Goal: Task Accomplishment & Management: Use online tool/utility

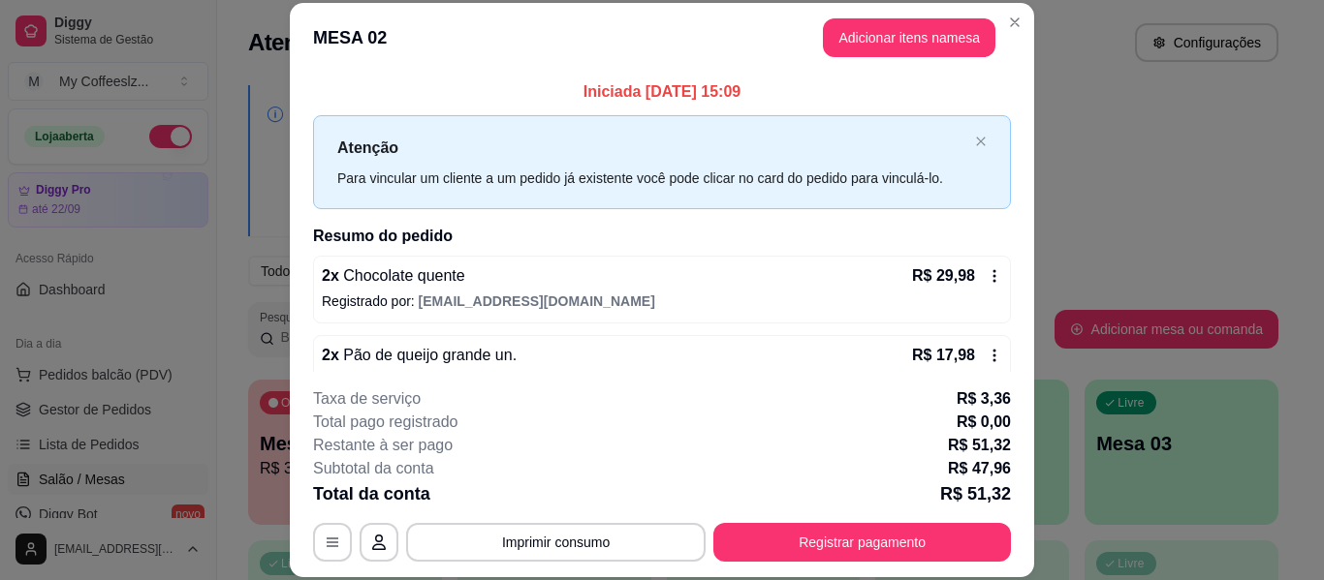
click at [842, 548] on footer "Taxa de serviço habilitada Encerrar conta" at bounding box center [662, 478] width 434 height 145
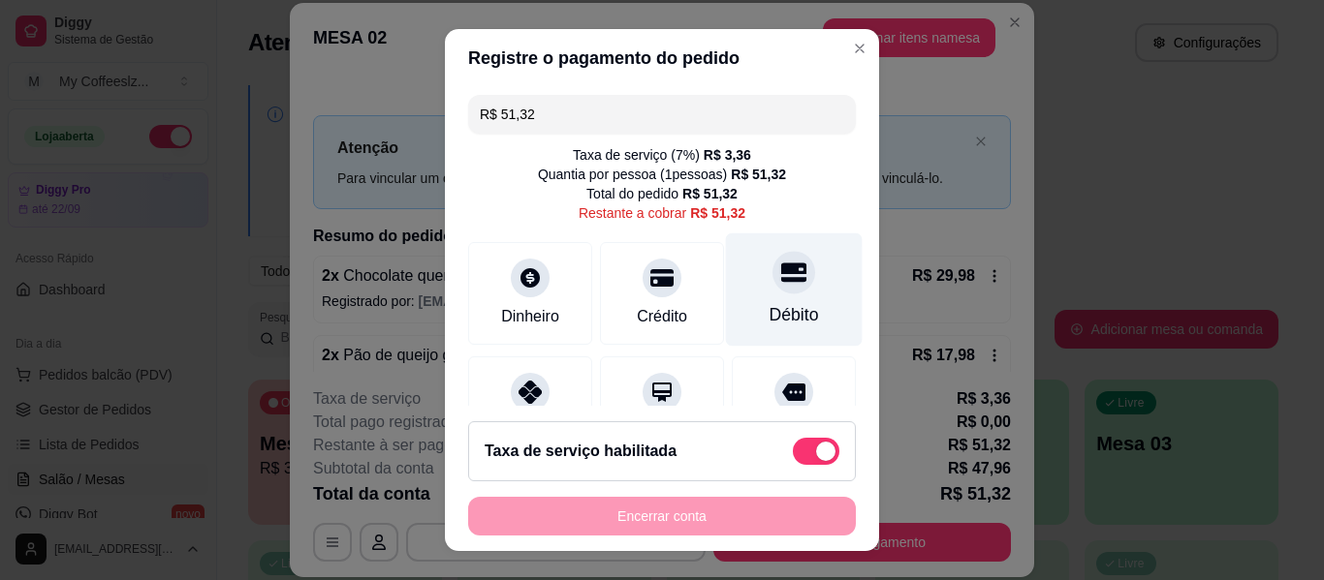
click at [772, 281] on div at bounding box center [793, 272] width 43 height 43
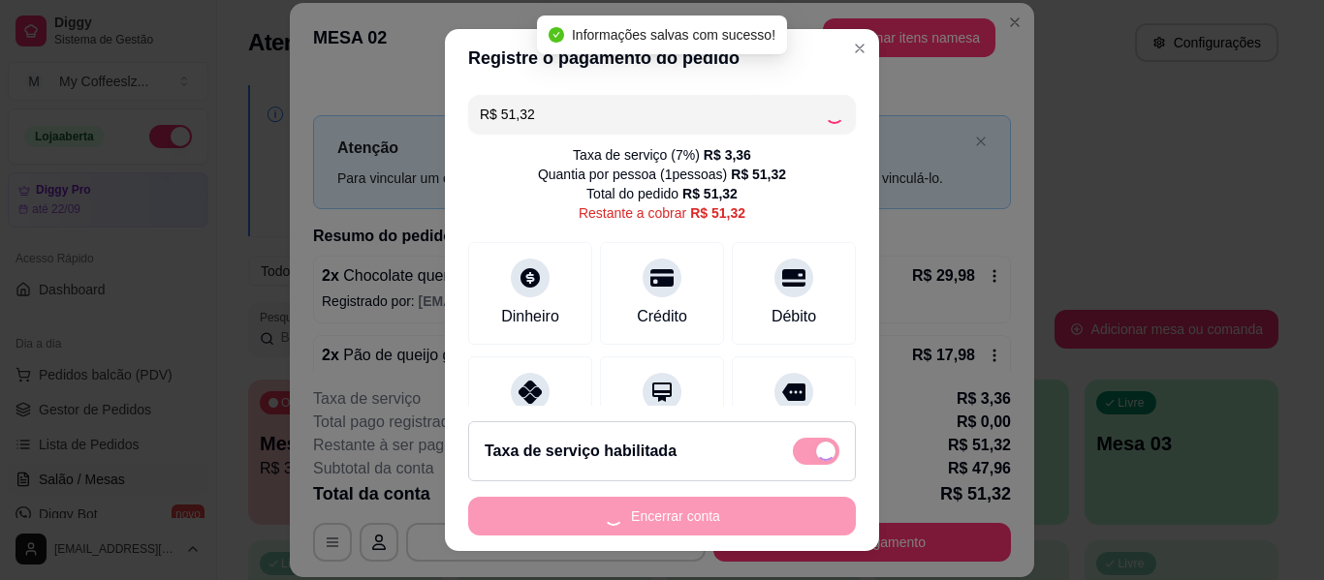
type input "R$ 0,00"
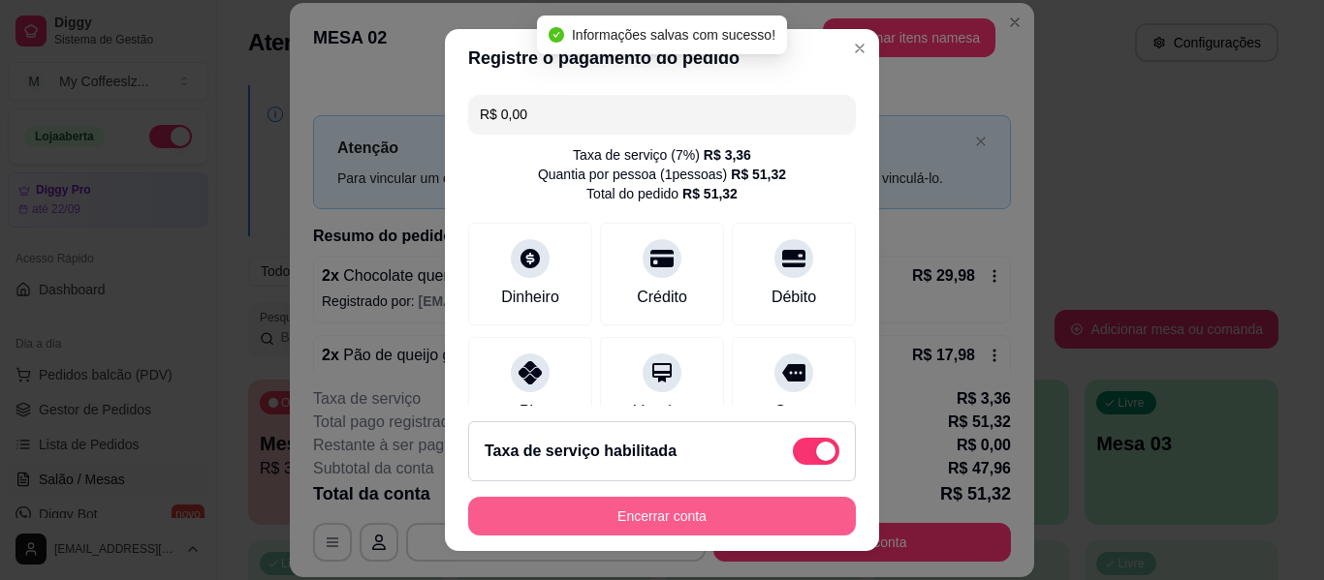
click at [641, 511] on button "Encerrar conta" at bounding box center [662, 516] width 388 height 39
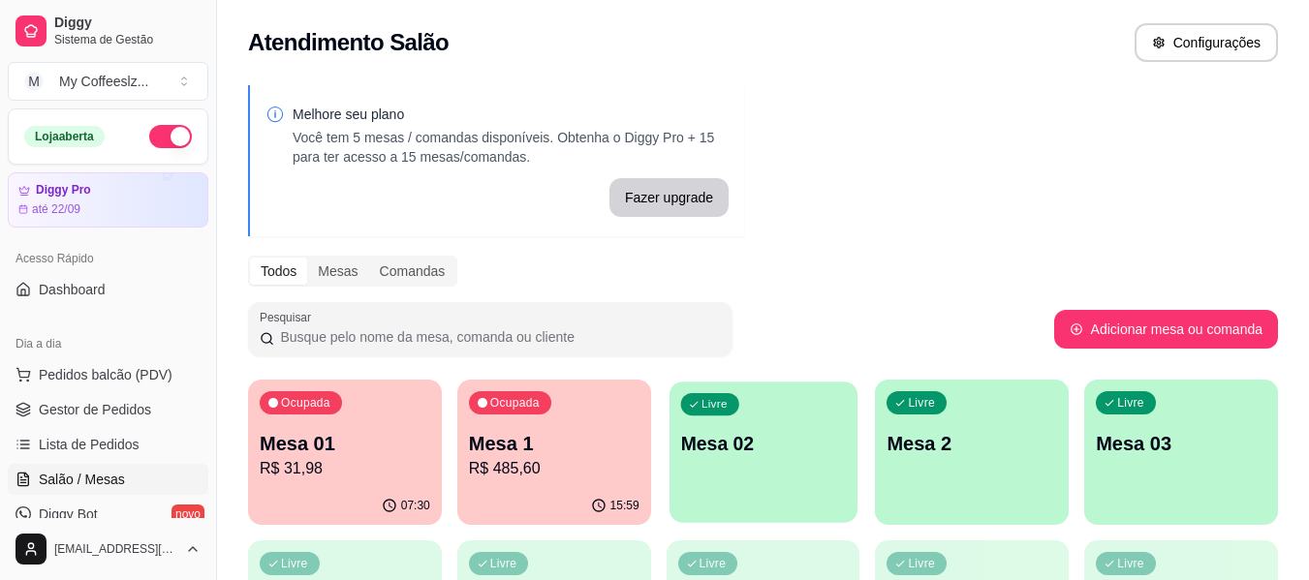
click at [694, 435] on p "Mesa 02" at bounding box center [763, 444] width 166 height 26
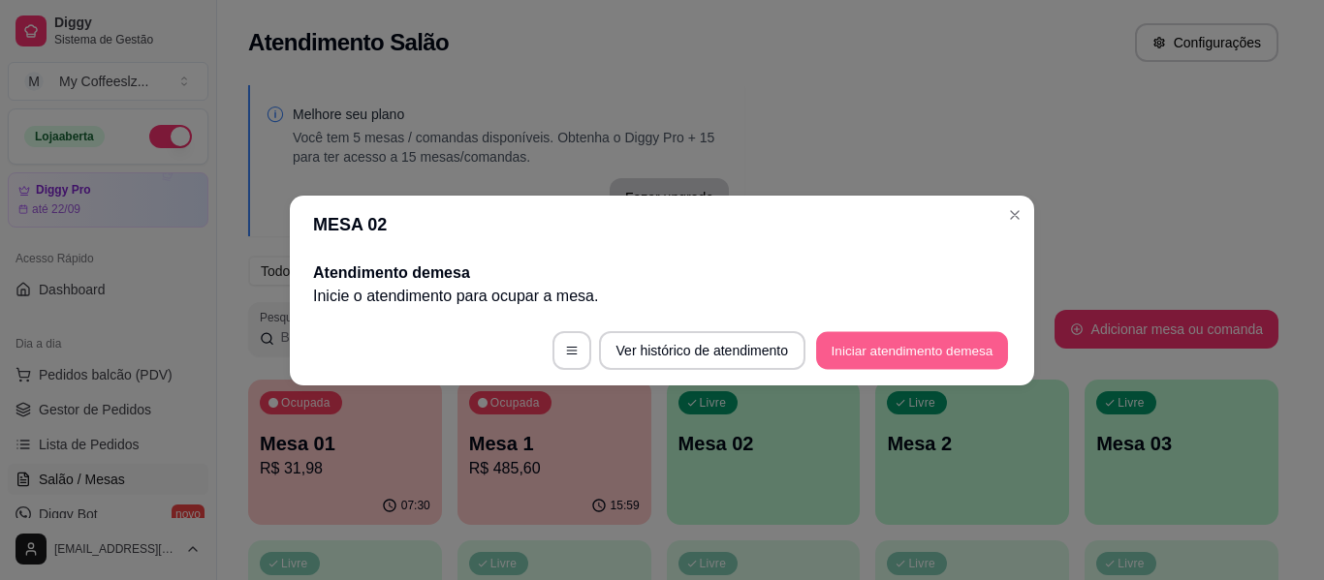
click at [933, 343] on button "Iniciar atendimento de mesa" at bounding box center [912, 350] width 192 height 38
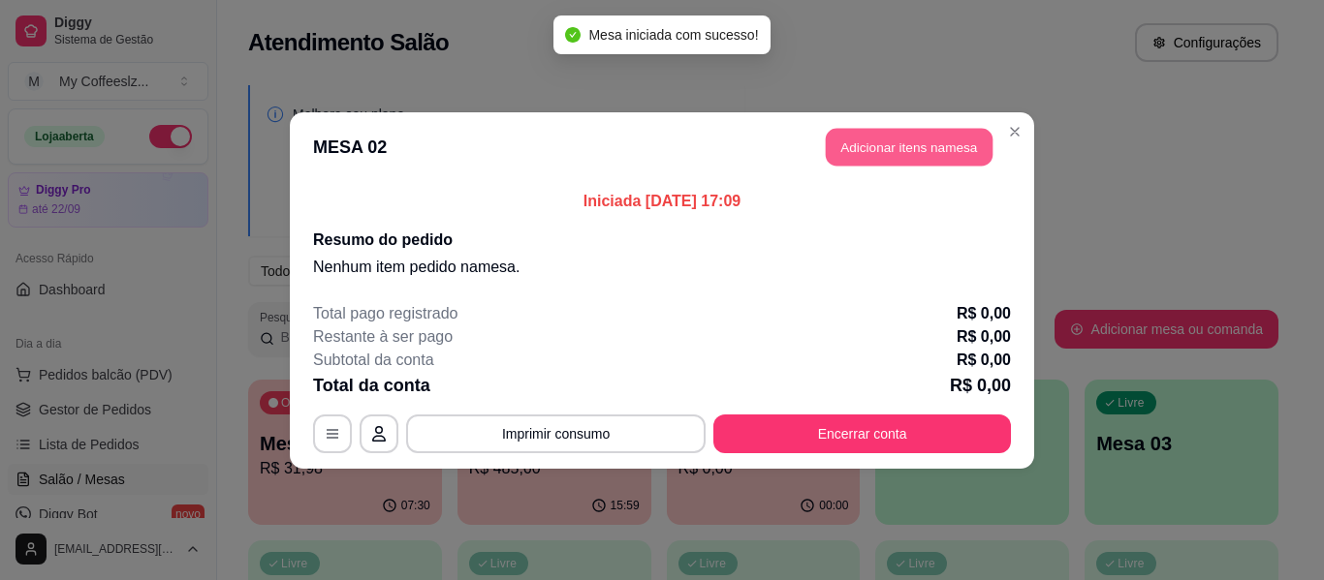
click at [900, 139] on button "Adicionar itens na mesa" at bounding box center [909, 147] width 167 height 38
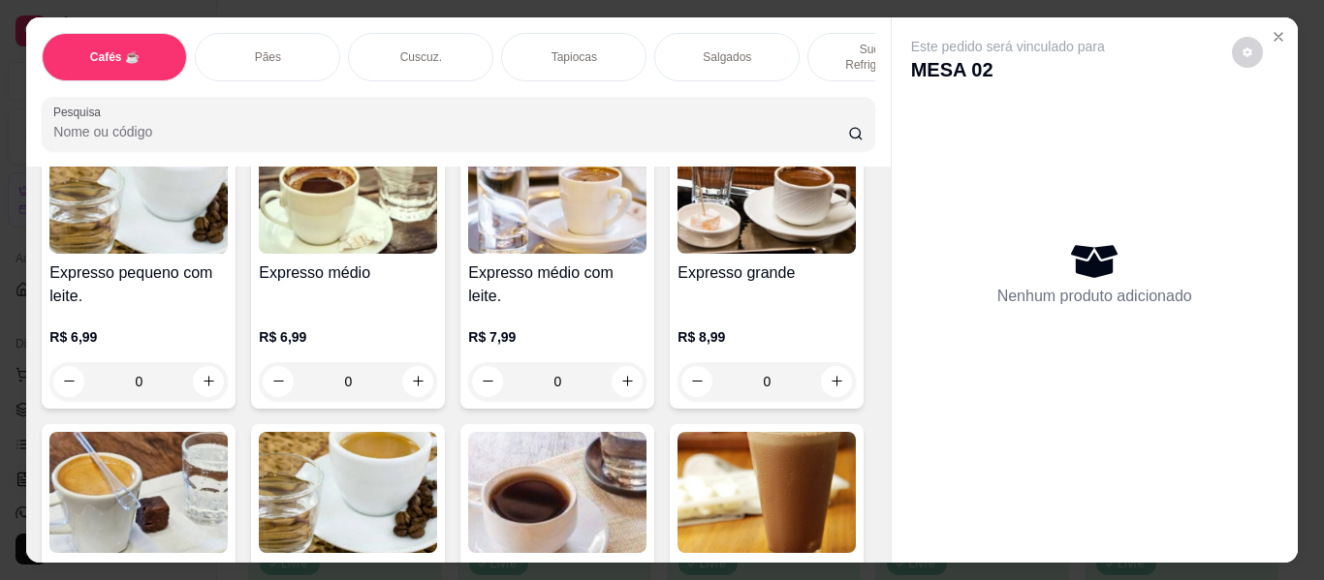
scroll to position [1357, 0]
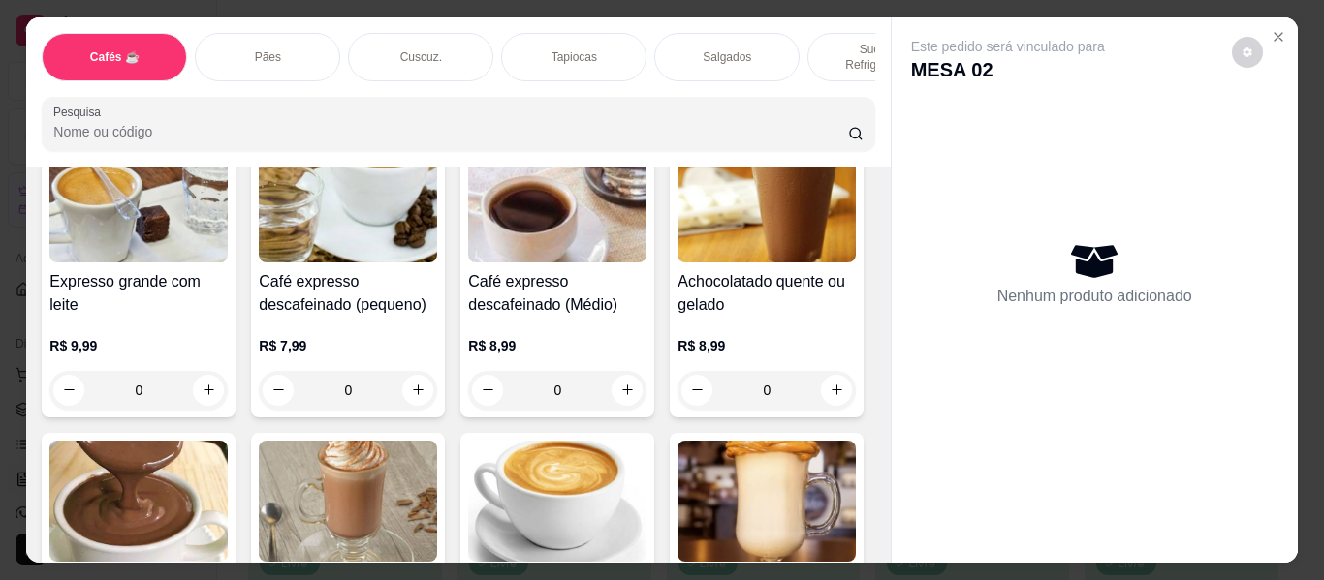
click at [202, 98] on icon "increase-product-quantity" at bounding box center [209, 90] width 15 height 15
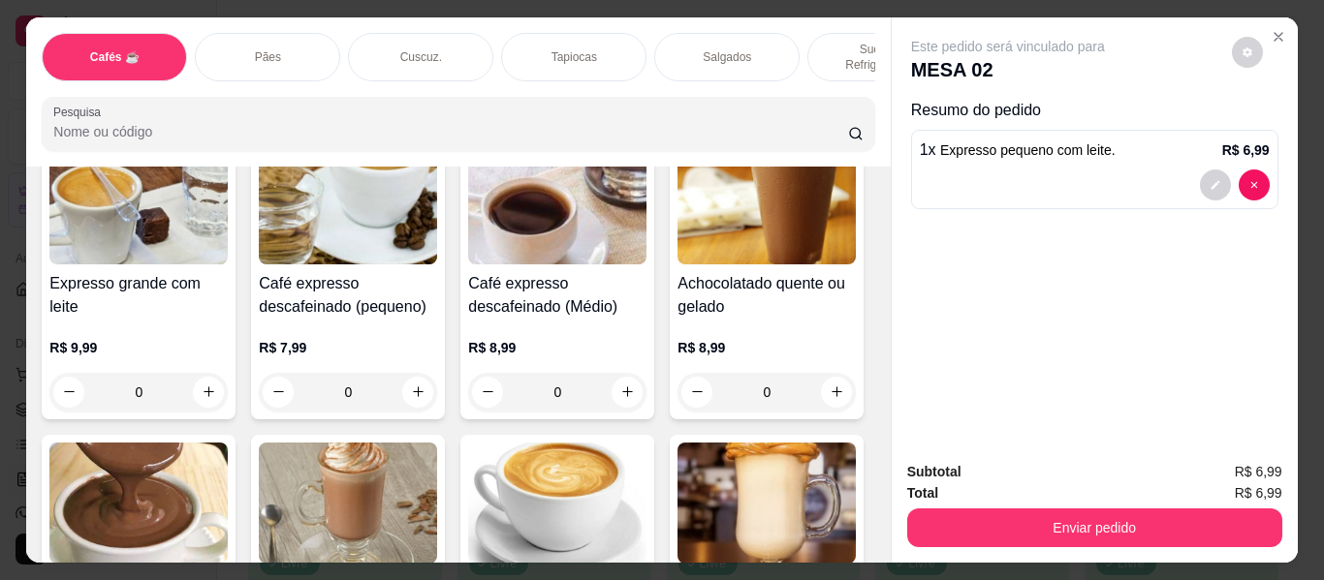
scroll to position [1358, 0]
click at [63, 98] on icon "decrease-product-quantity" at bounding box center [70, 90] width 15 height 15
type input "0"
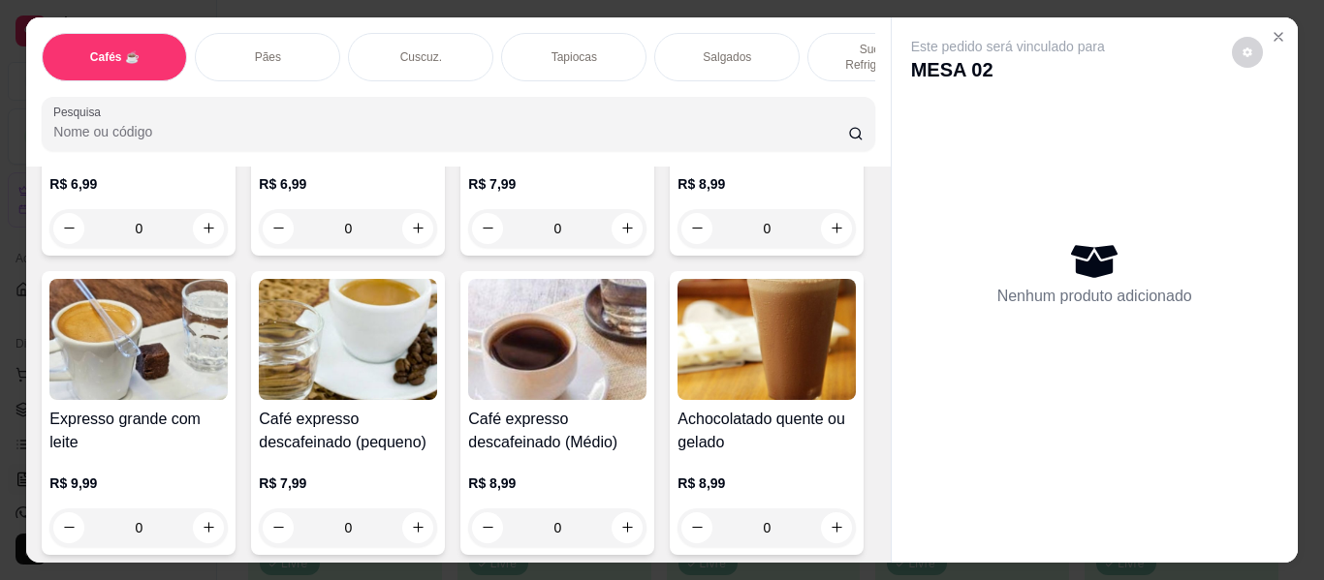
scroll to position [1066, 0]
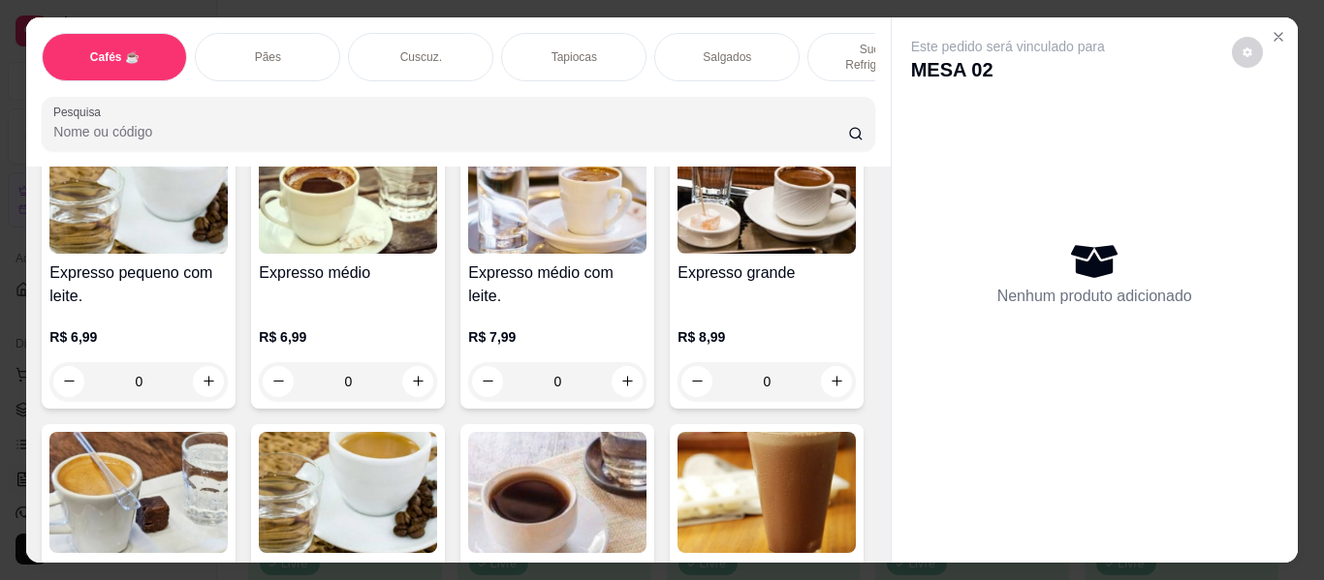
click at [830, 89] on icon "increase-product-quantity" at bounding box center [837, 82] width 15 height 15
type input "1"
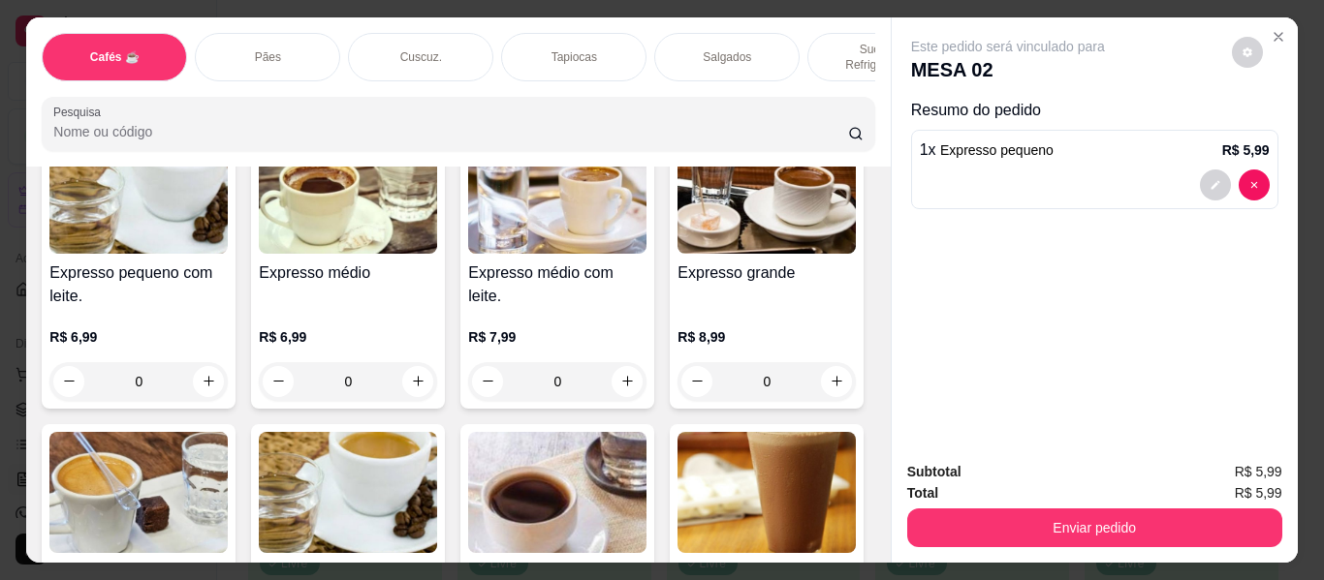
click at [840, 42] on p "Sucos e Refrigerantes" at bounding box center [880, 57] width 112 height 31
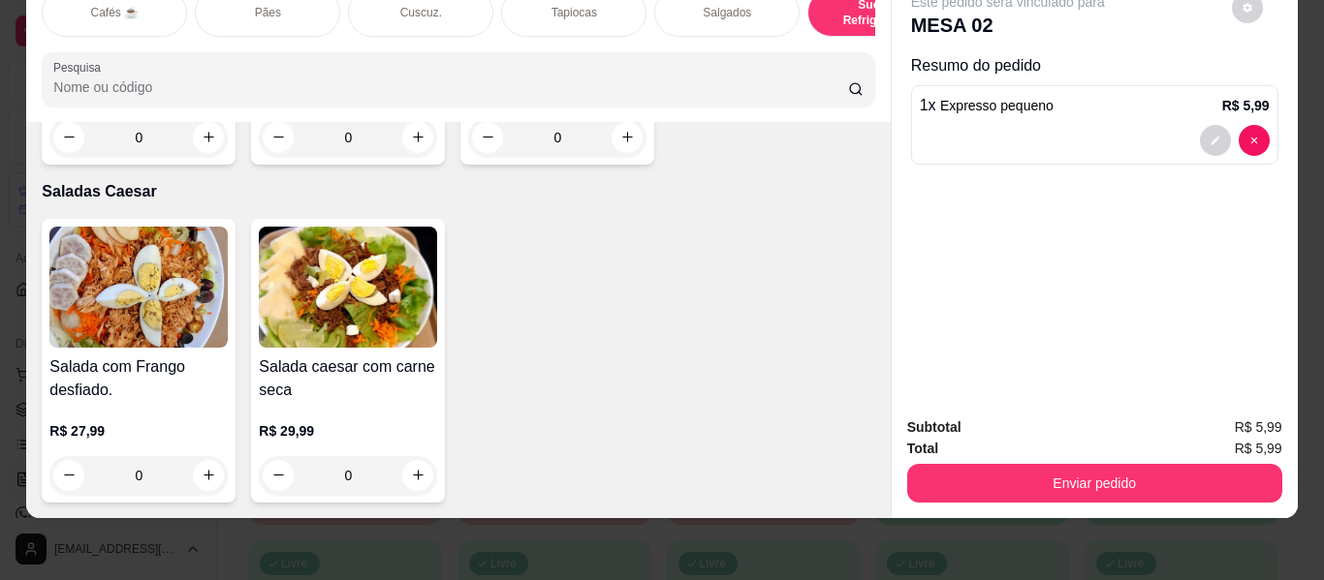
scroll to position [11365, 0]
type input "1"
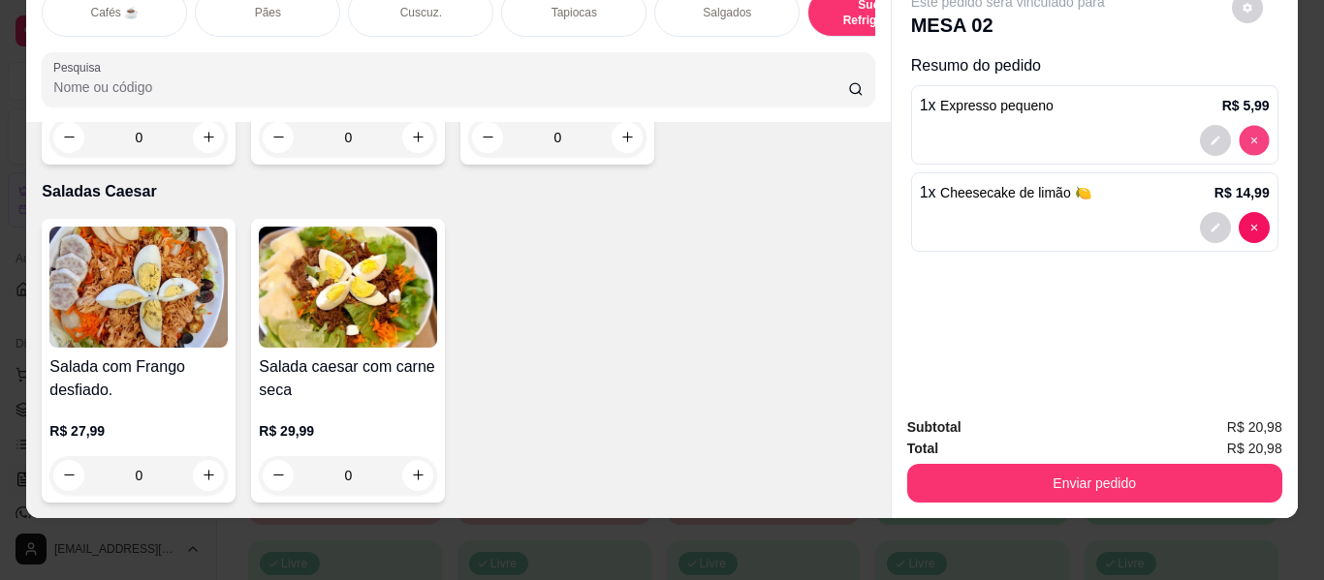
type input "0"
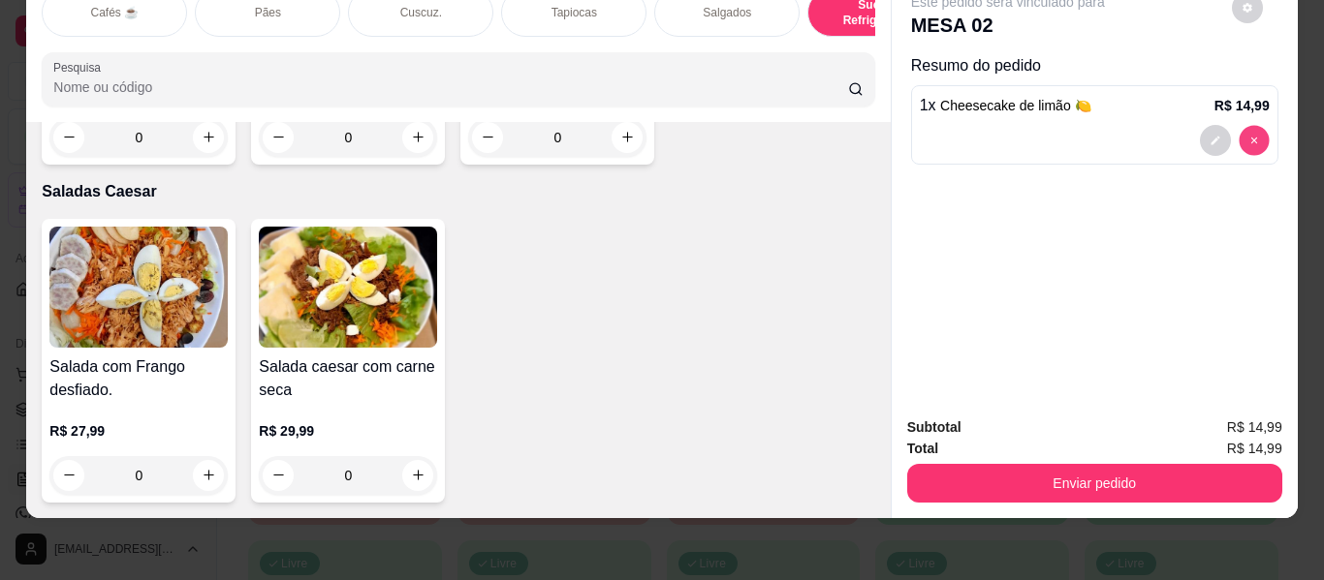
click at [1245, 125] on button "decrease-product-quantity" at bounding box center [1254, 140] width 30 height 30
type input "1"
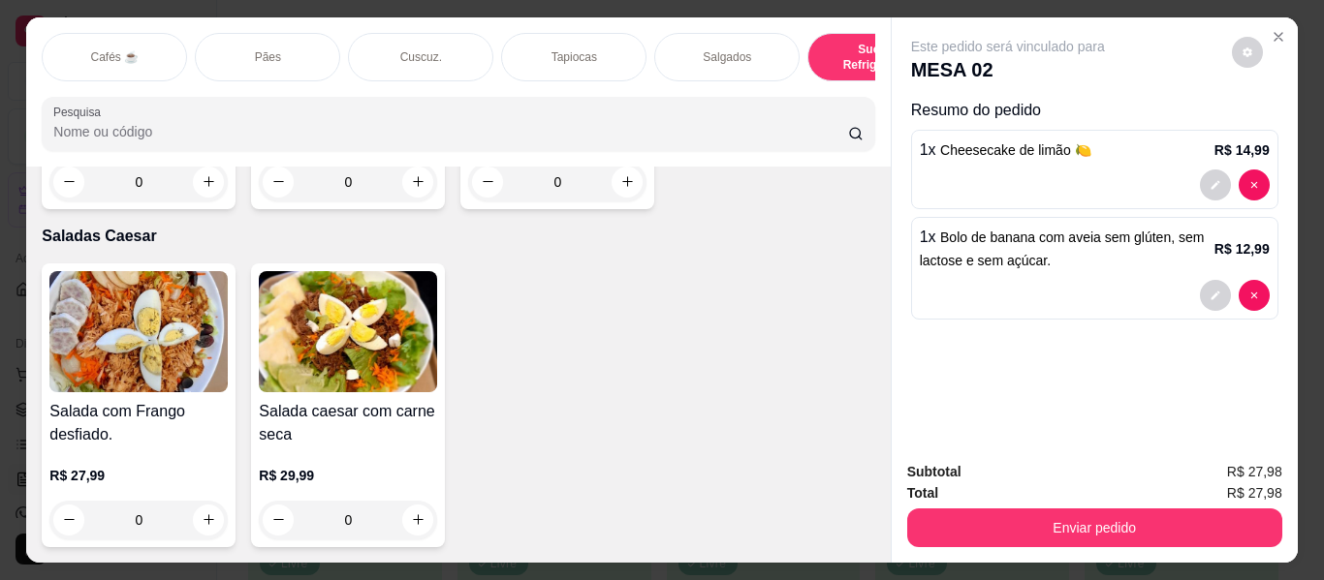
scroll to position [11946, 0]
click at [584, 49] on p "Tapiocas" at bounding box center [574, 57] width 46 height 16
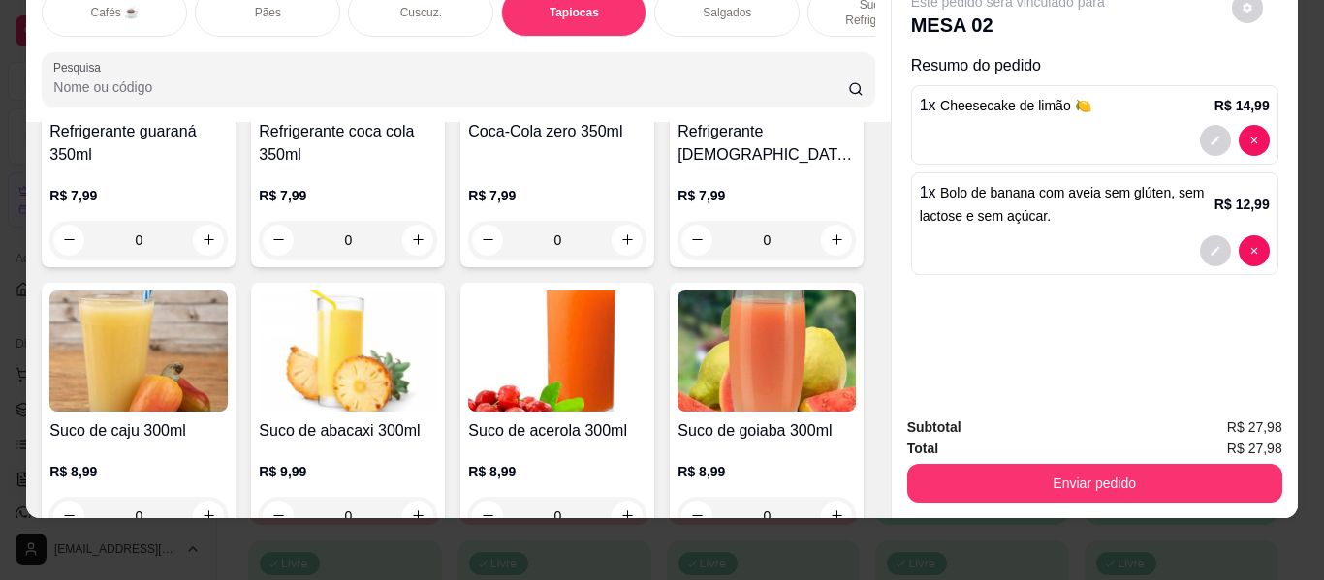
scroll to position [7323, 0]
type input "1"
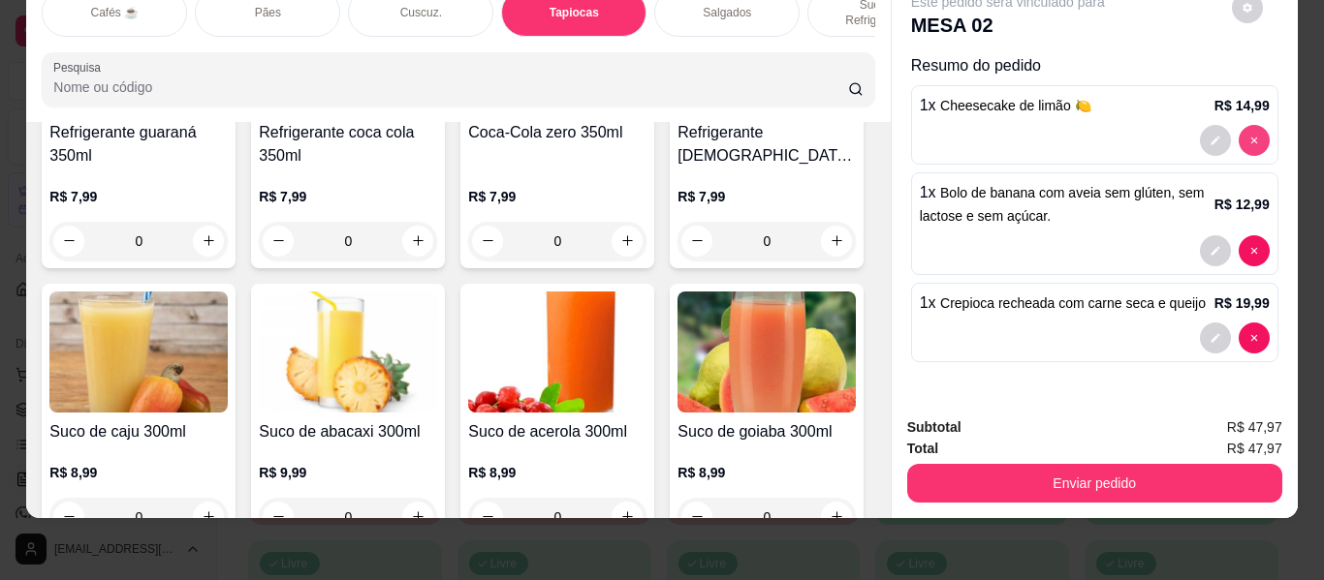
type input "0"
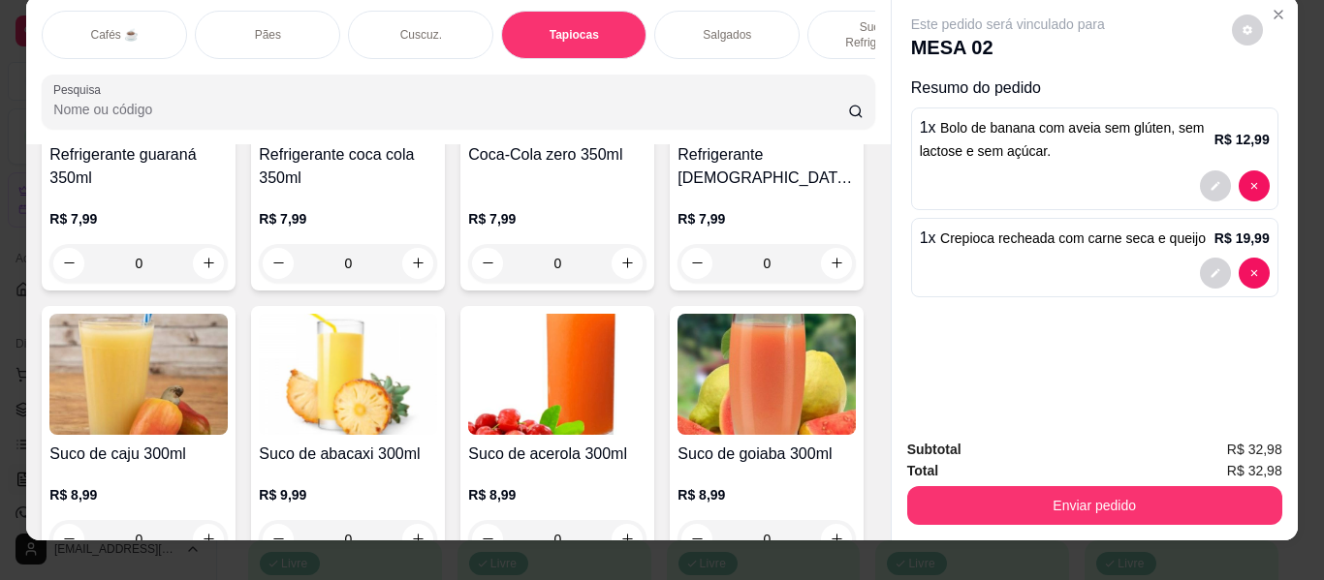
scroll to position [0, 0]
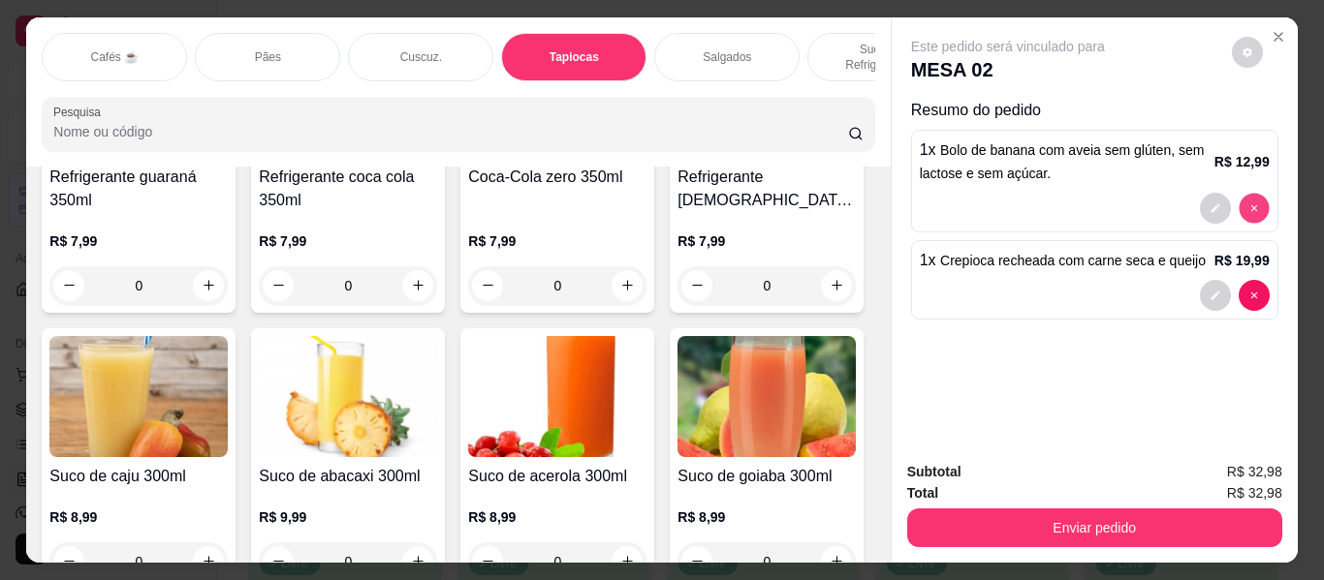
type input "0"
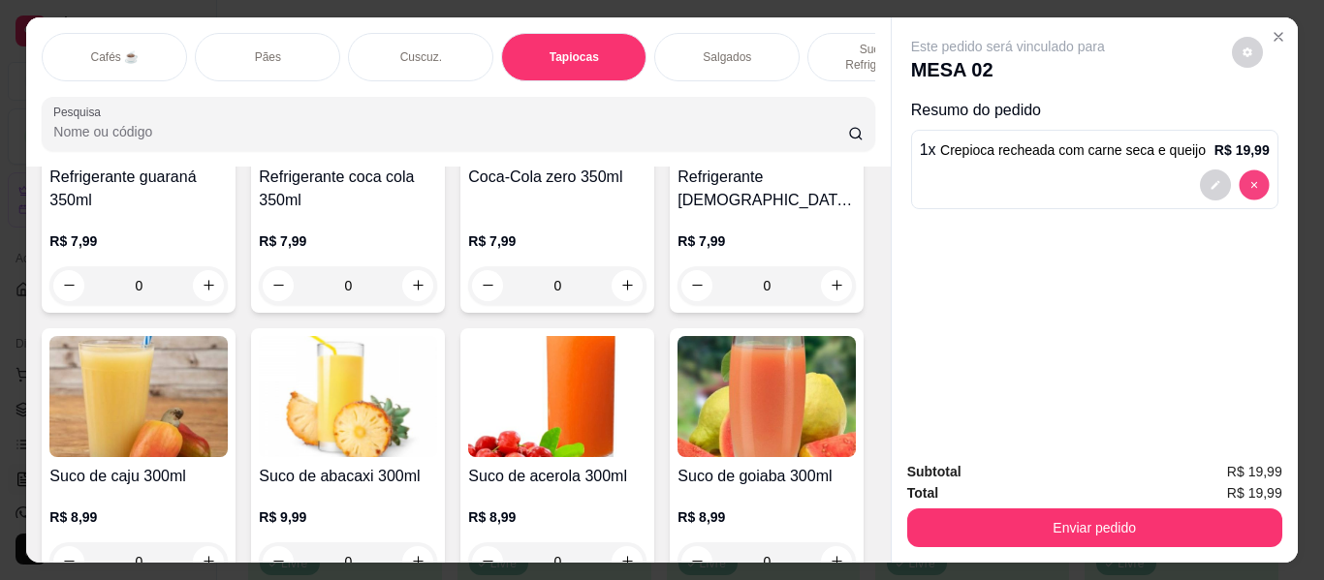
type input "0"
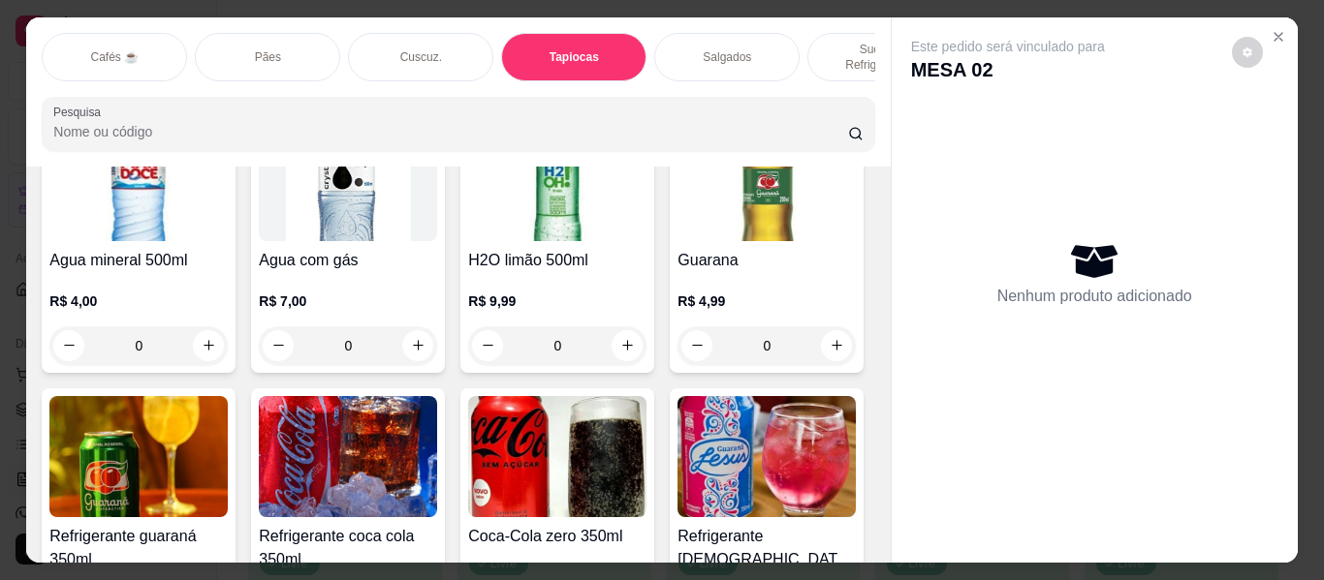
scroll to position [6936, 0]
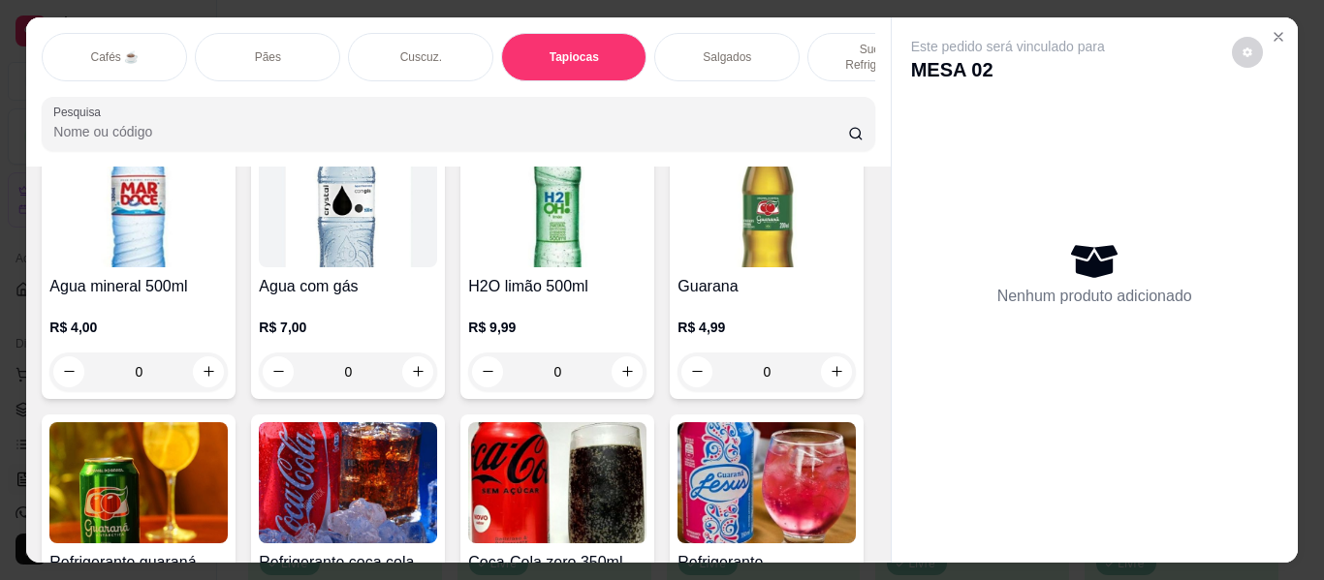
click at [90, 49] on p "Cafés ☕" at bounding box center [114, 57] width 48 height 16
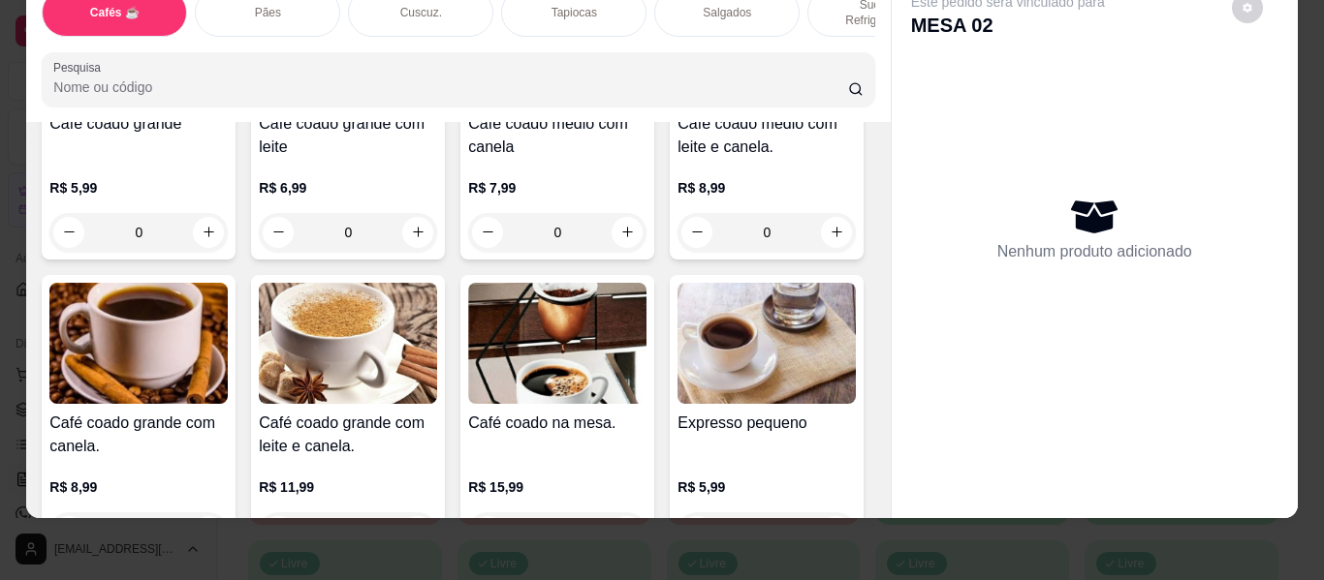
scroll to position [862, 0]
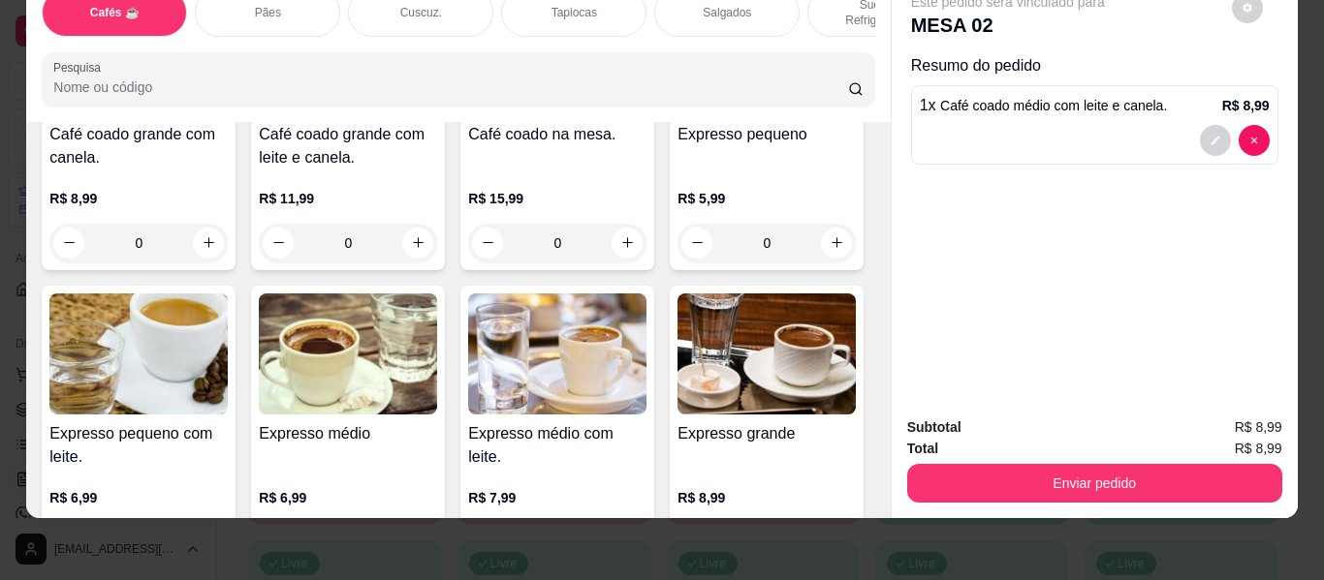
type input "2"
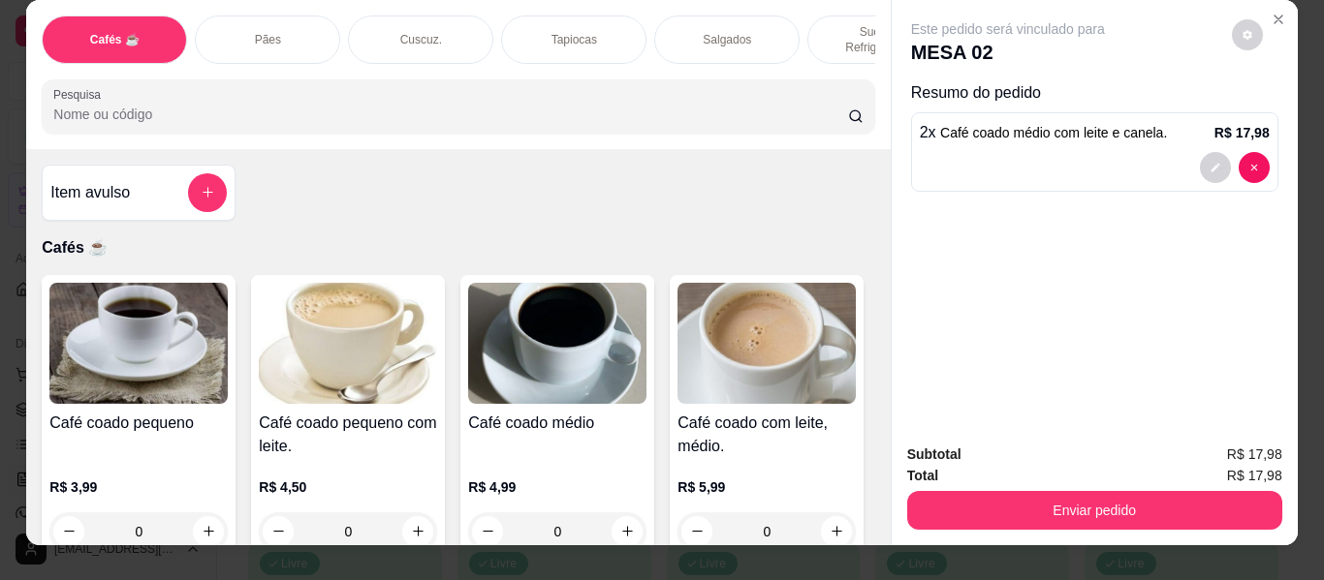
scroll to position [0, 0]
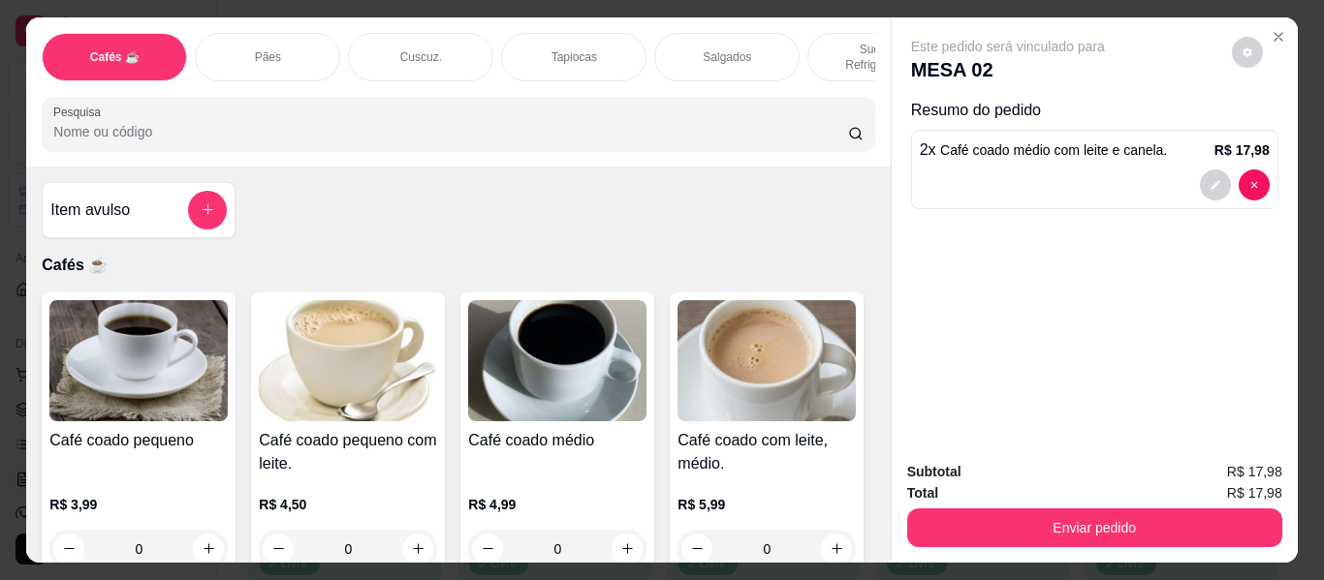
click at [237, 43] on div "Pães" at bounding box center [267, 57] width 145 height 48
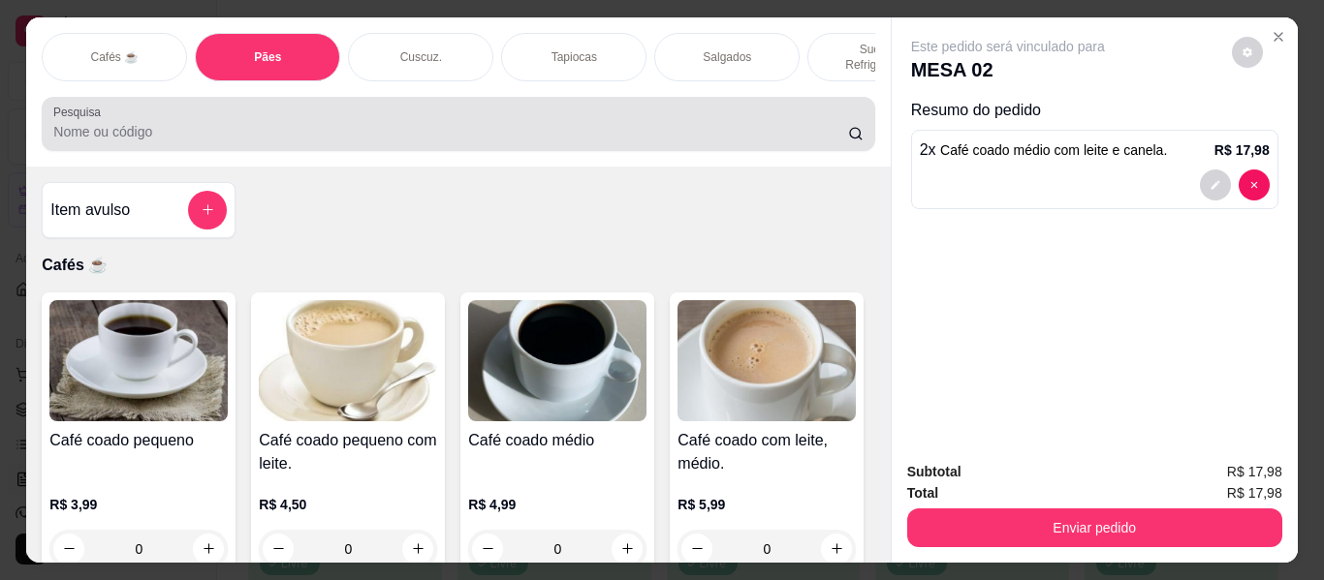
scroll to position [52, 0]
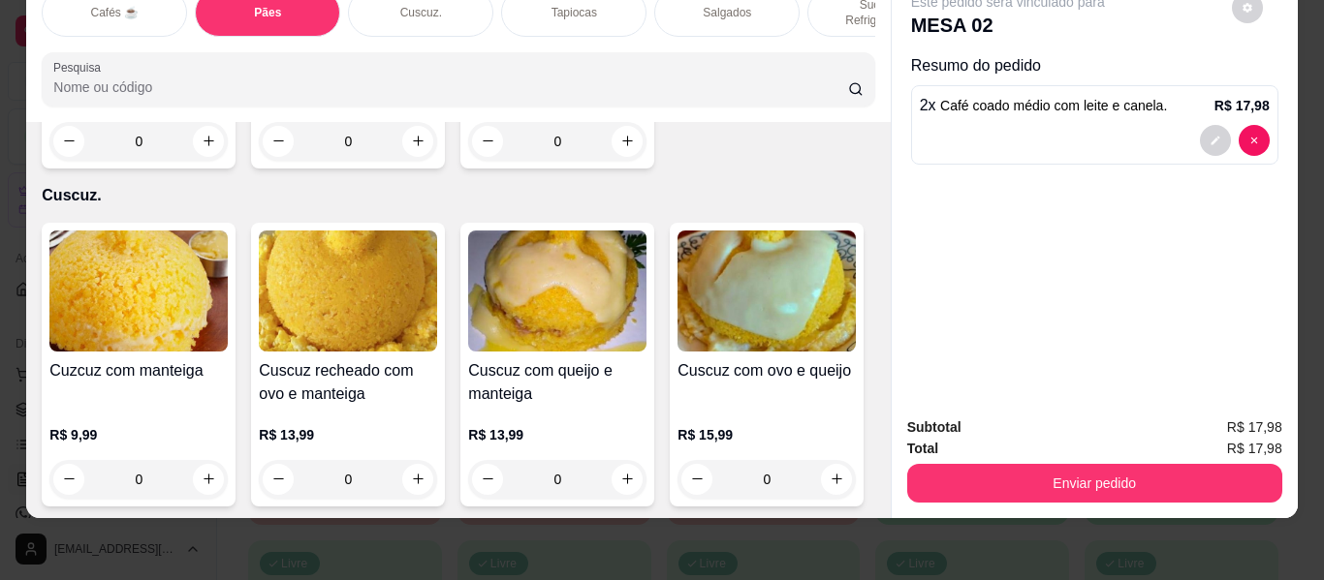
type input "1"
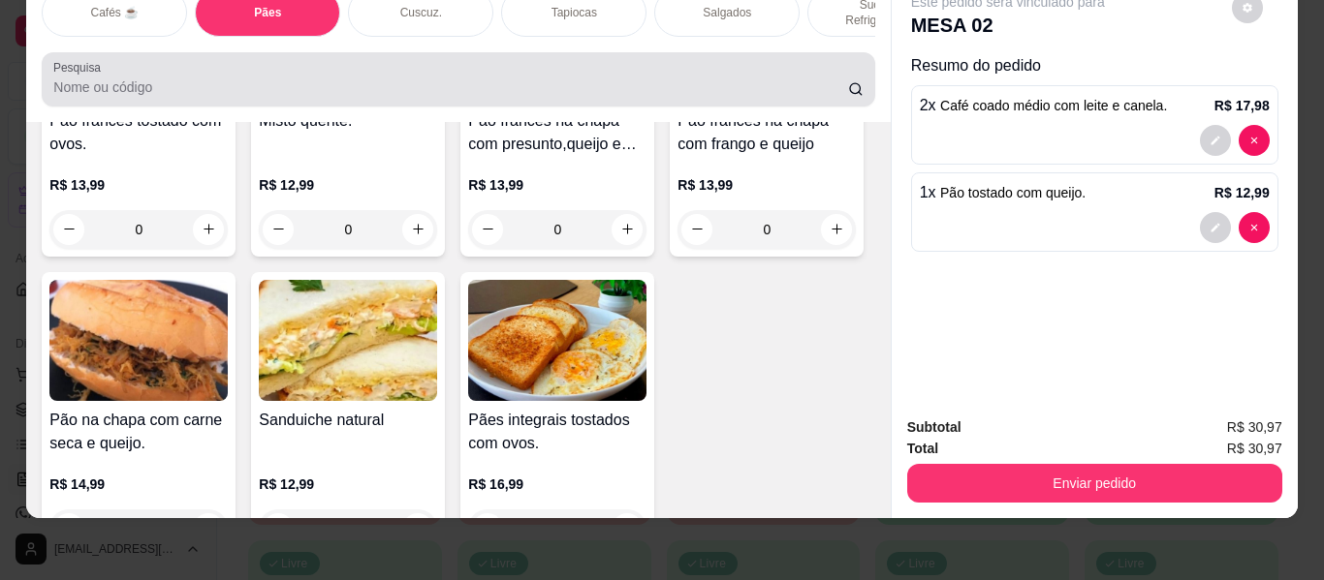
scroll to position [0, 0]
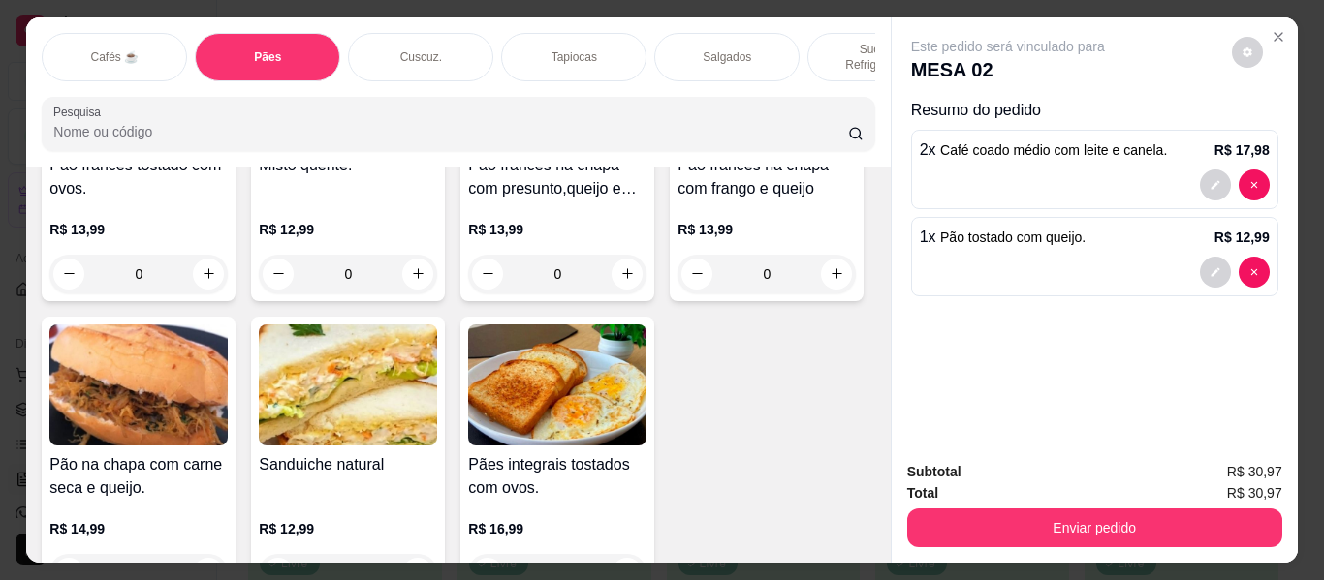
click at [821, 33] on div "Sucos e Refrigerantes" at bounding box center [879, 57] width 145 height 48
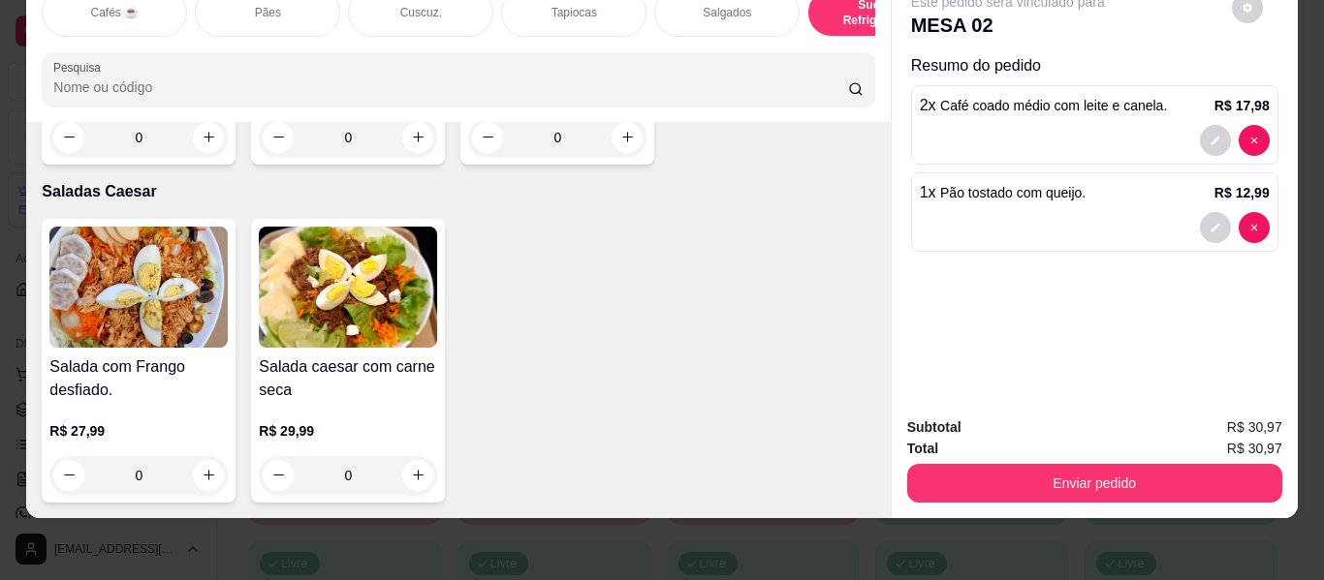
scroll to position [11657, 0]
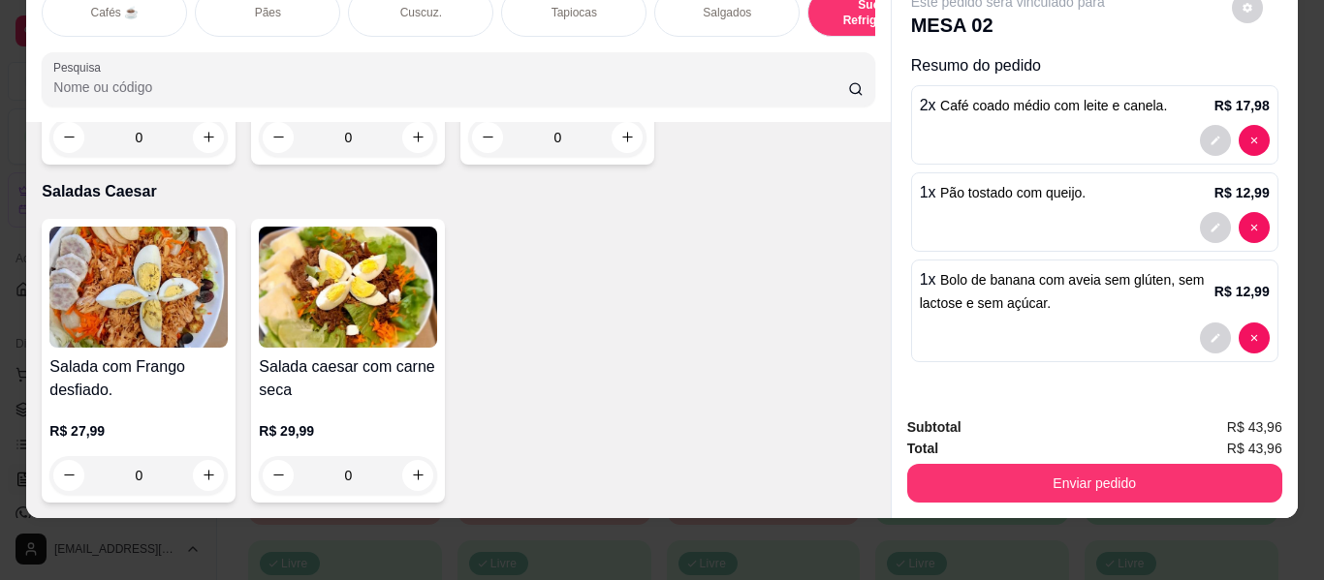
type input "1"
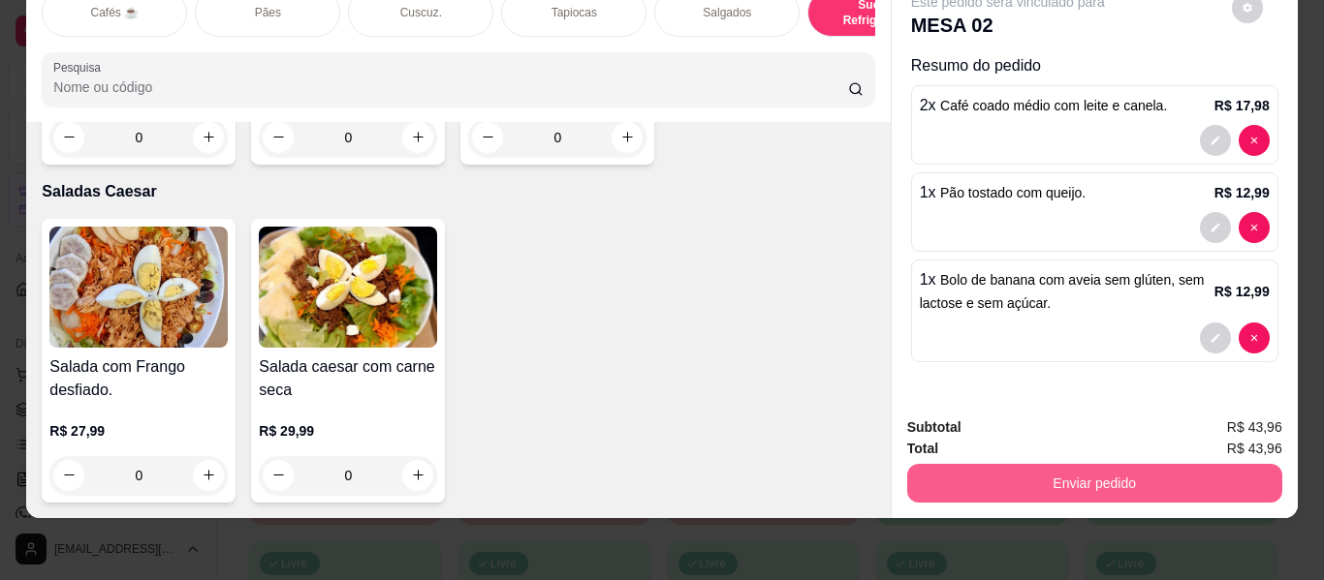
click at [1017, 464] on button "Enviar pedido" at bounding box center [1094, 483] width 375 height 39
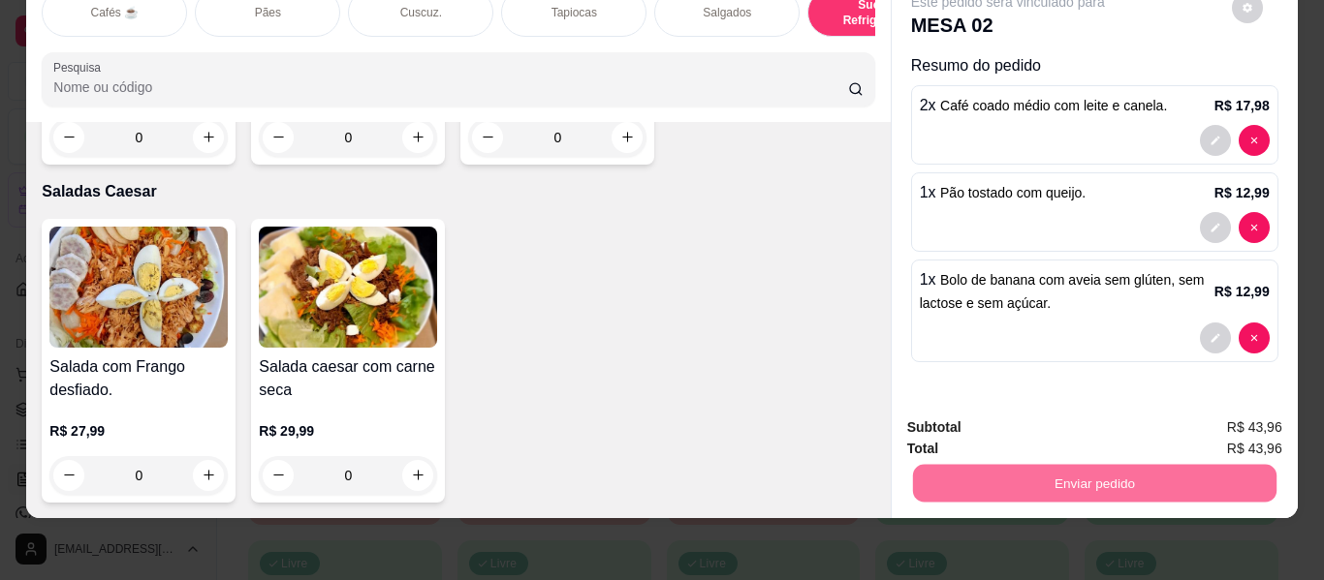
click at [988, 425] on button "Não registrar e enviar pedido" at bounding box center [1030, 420] width 202 height 37
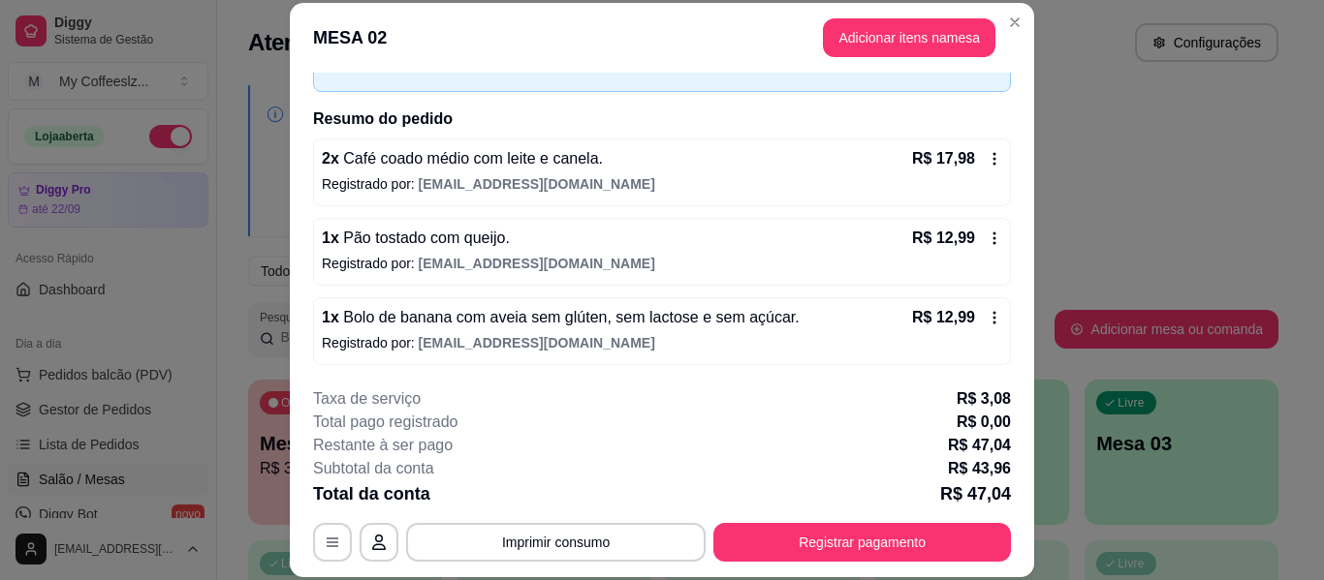
scroll to position [118, 0]
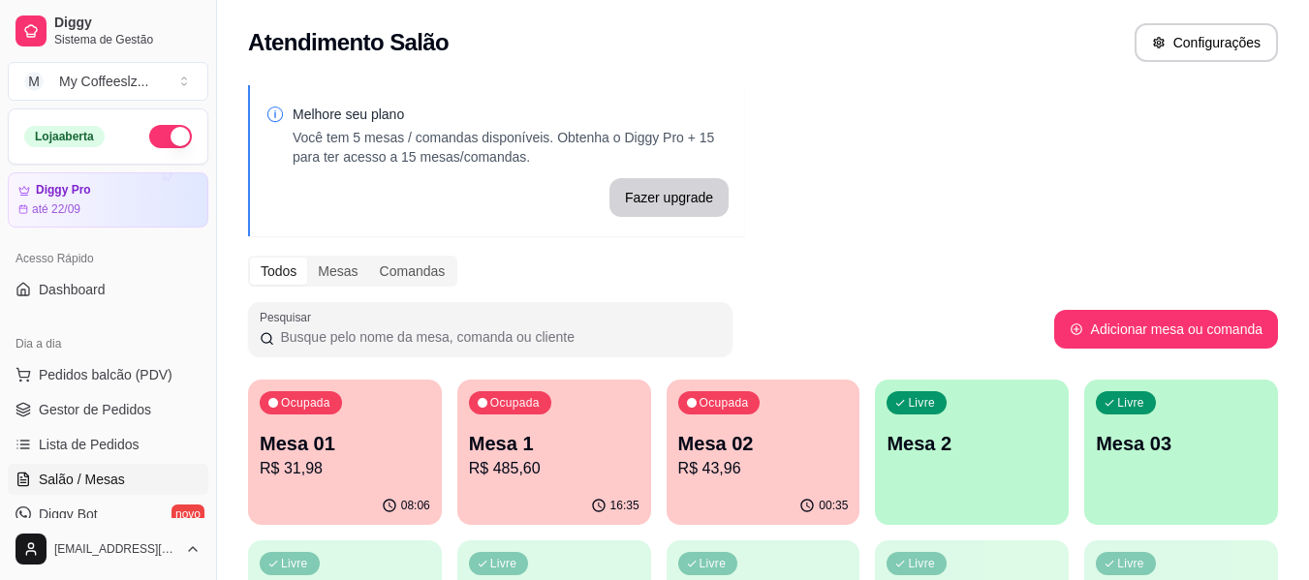
click at [1008, 450] on p "Mesa 2" at bounding box center [972, 443] width 171 height 27
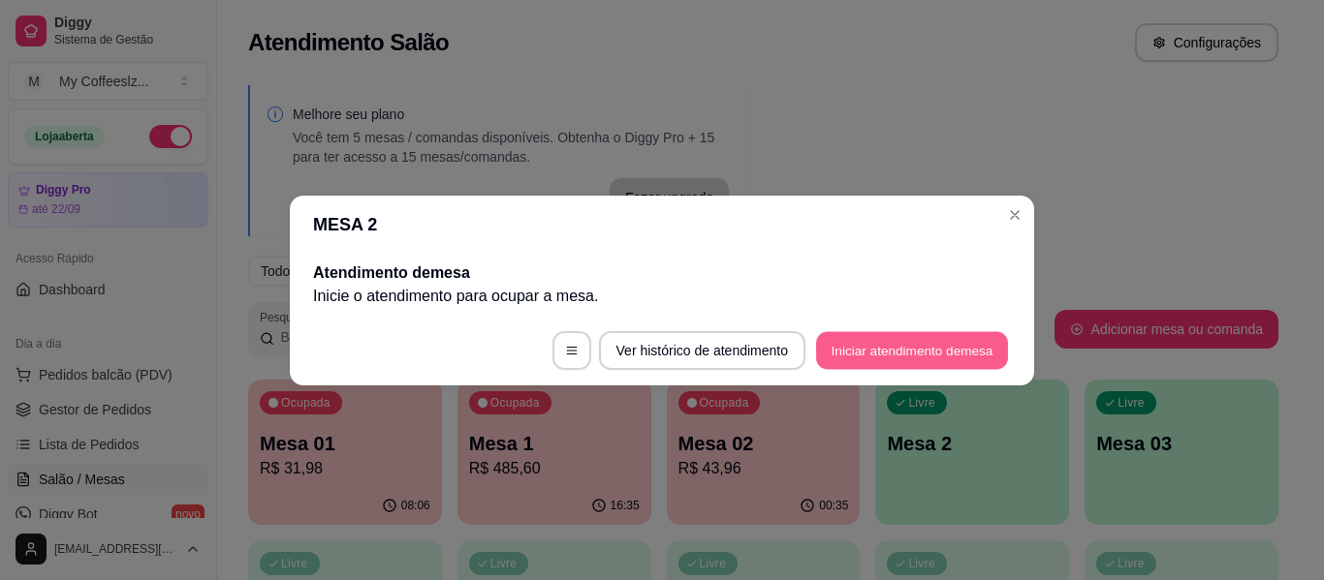
click at [891, 348] on button "Iniciar atendimento de mesa" at bounding box center [912, 350] width 192 height 38
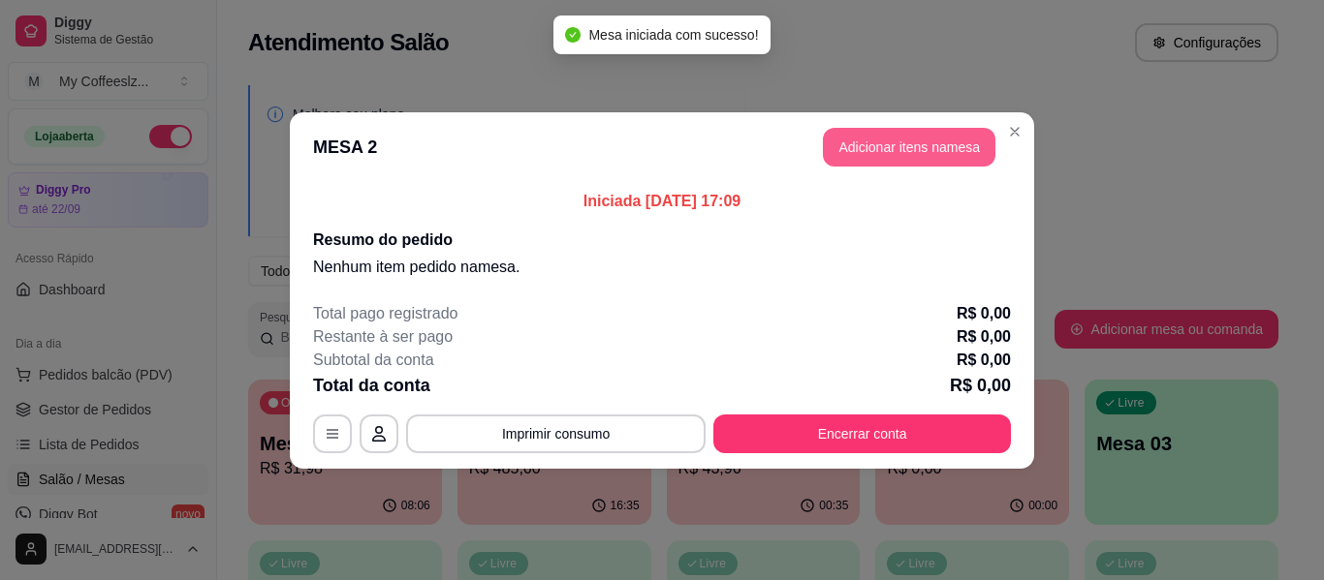
click at [870, 129] on button "Adicionar itens na mesa" at bounding box center [909, 147] width 172 height 39
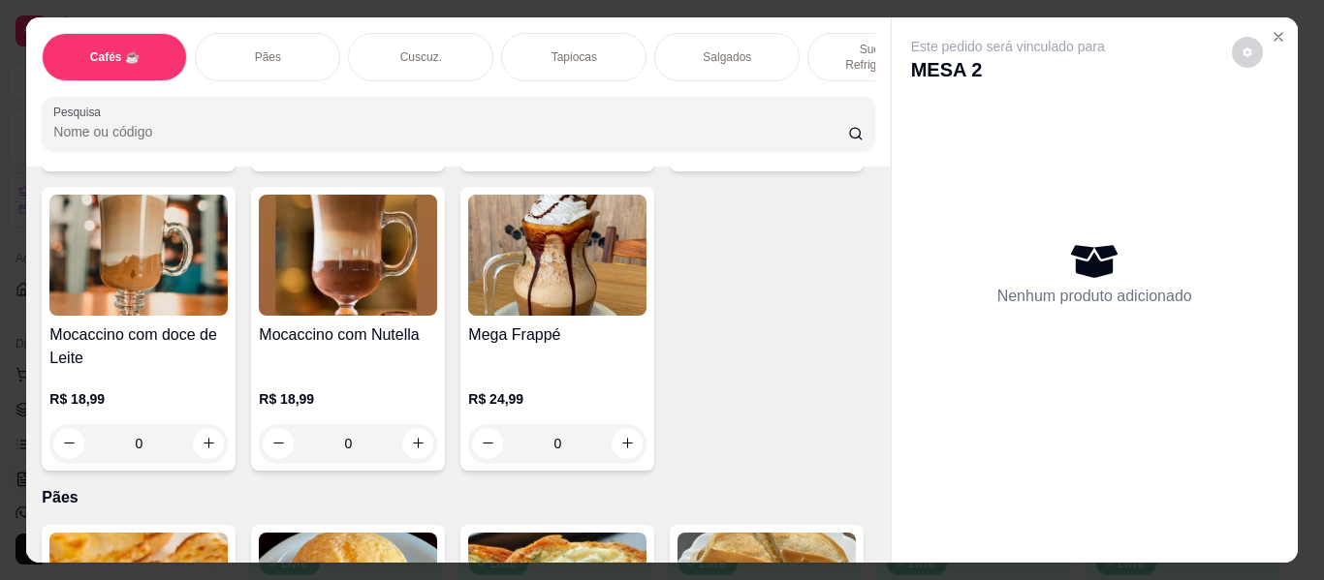
scroll to position [2520, 0]
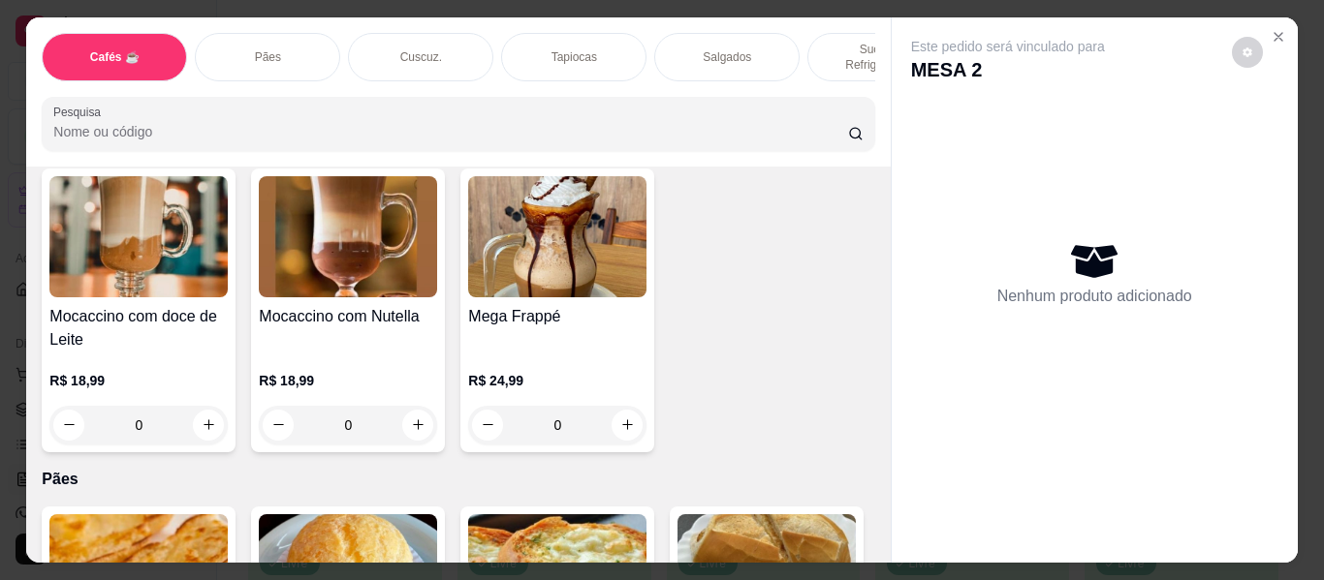
type input "1"
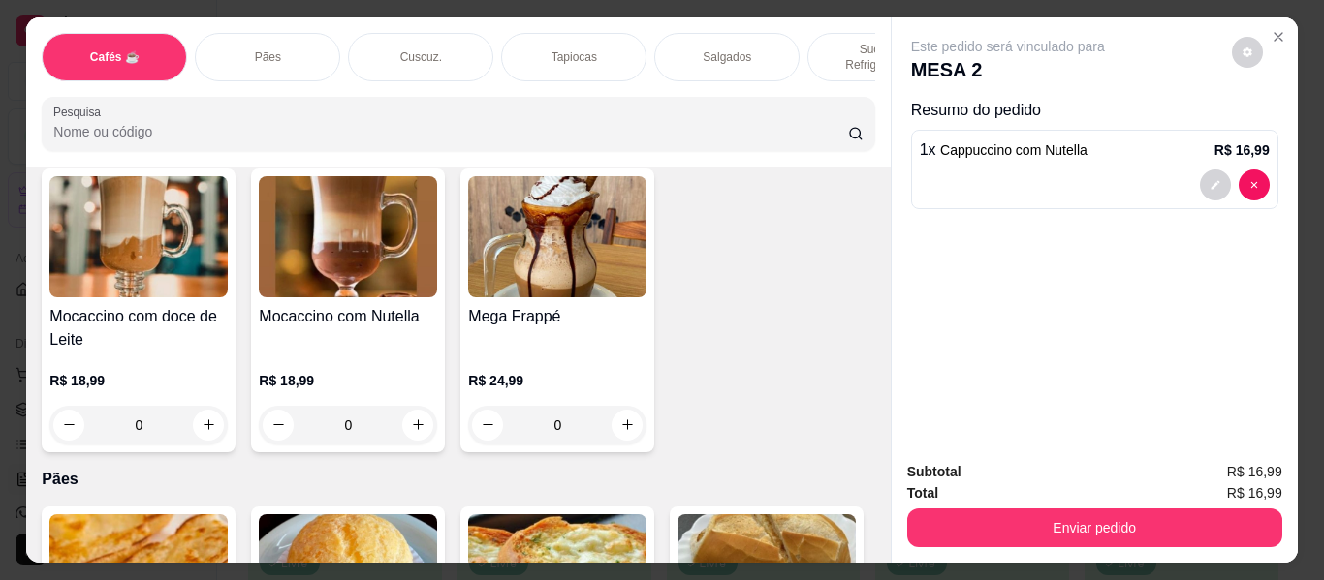
click at [283, 38] on div "Pães" at bounding box center [267, 57] width 145 height 48
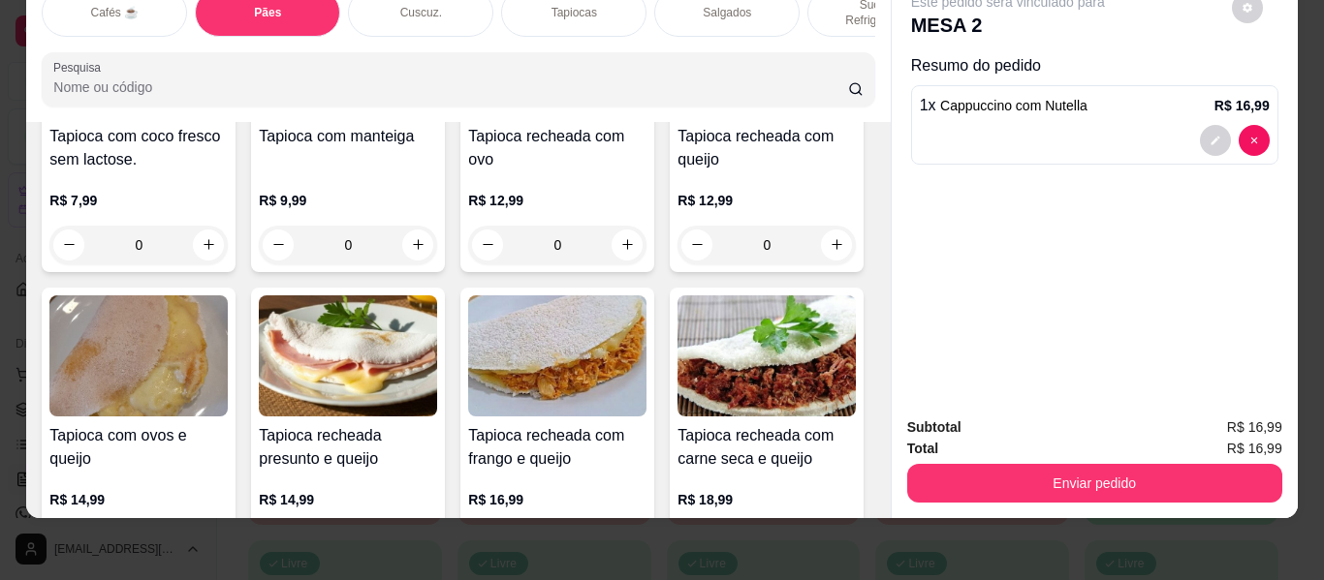
scroll to position [4375, 0]
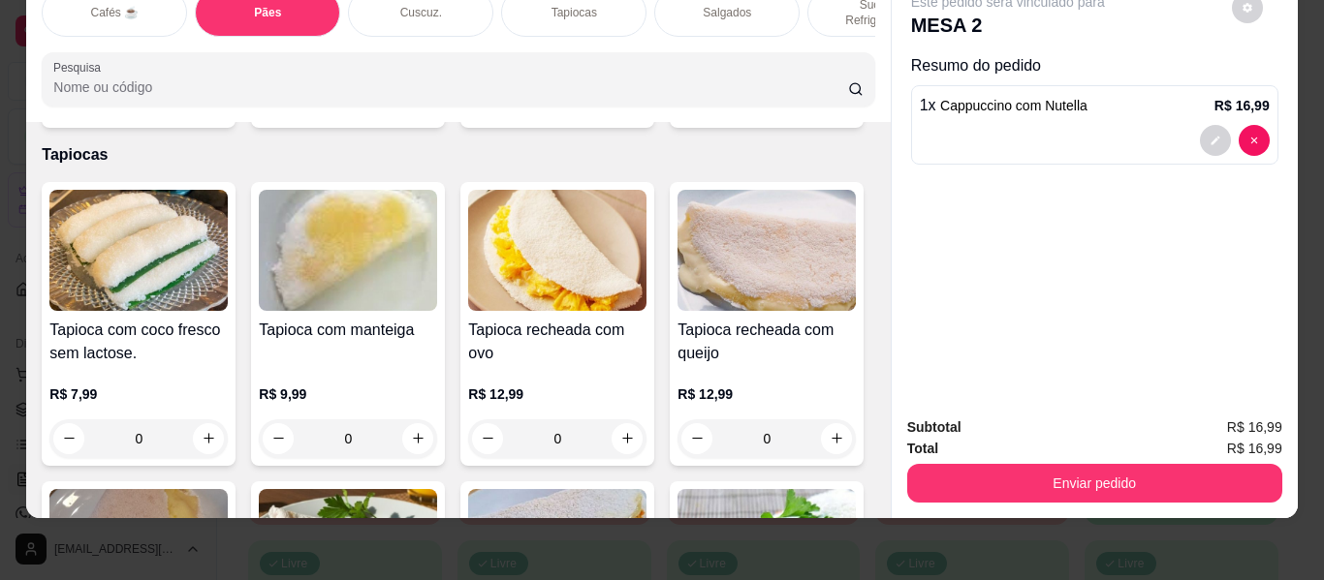
type input "1"
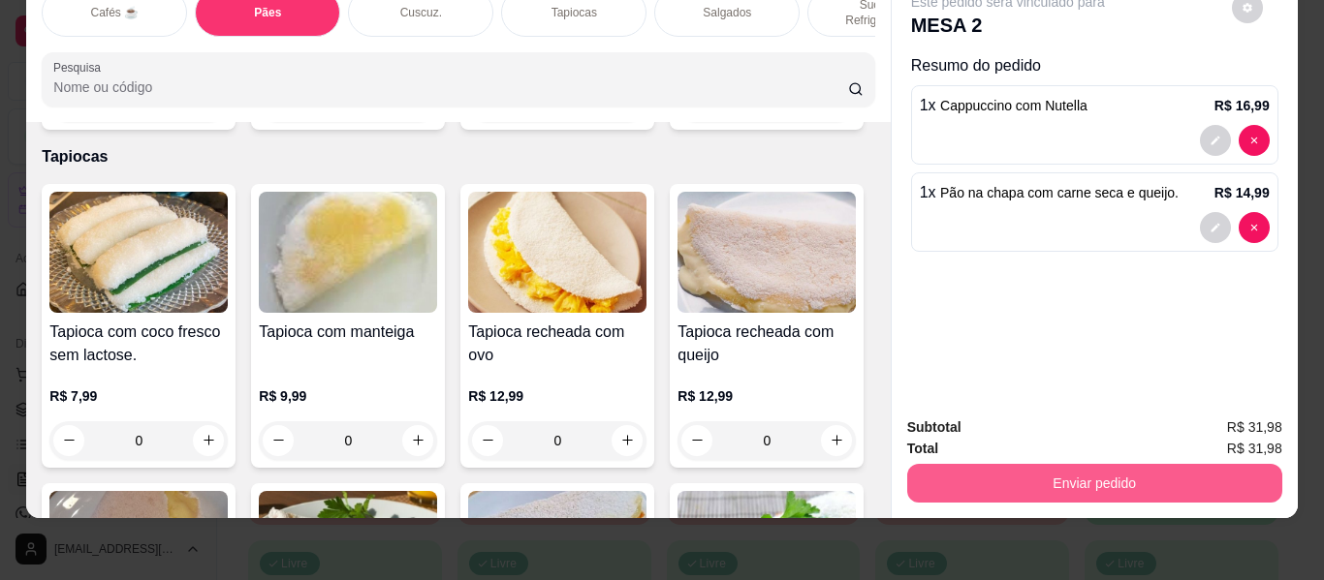
click at [1151, 464] on button "Enviar pedido" at bounding box center [1094, 483] width 375 height 39
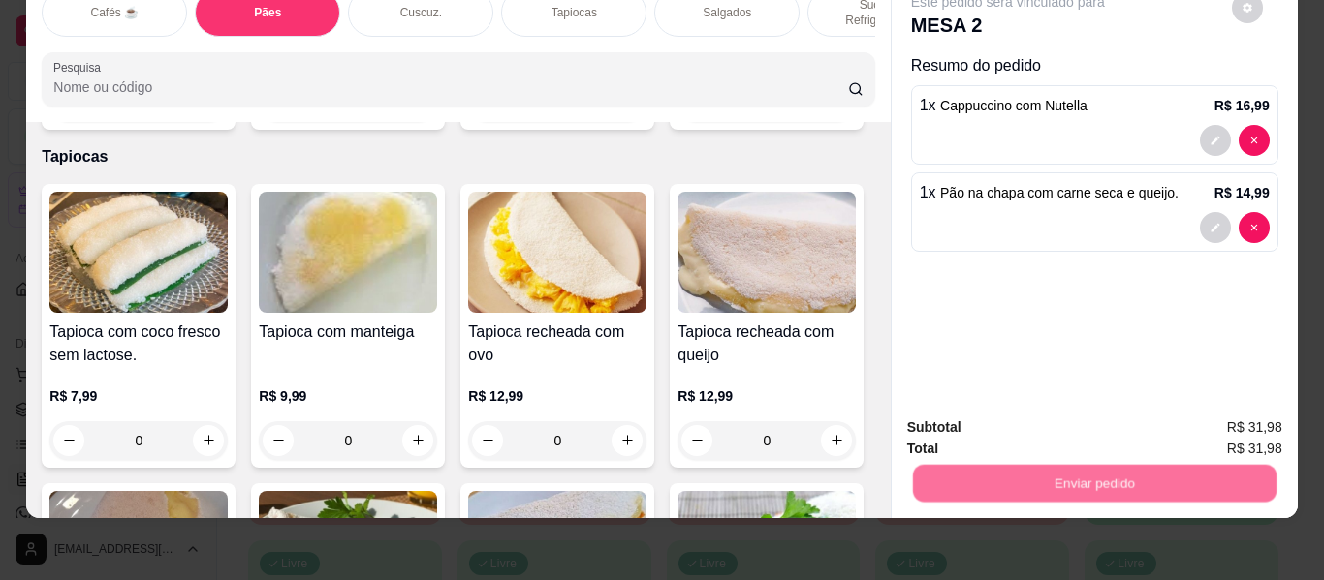
click at [1089, 423] on button "Não registrar e enviar pedido" at bounding box center [1027, 420] width 204 height 38
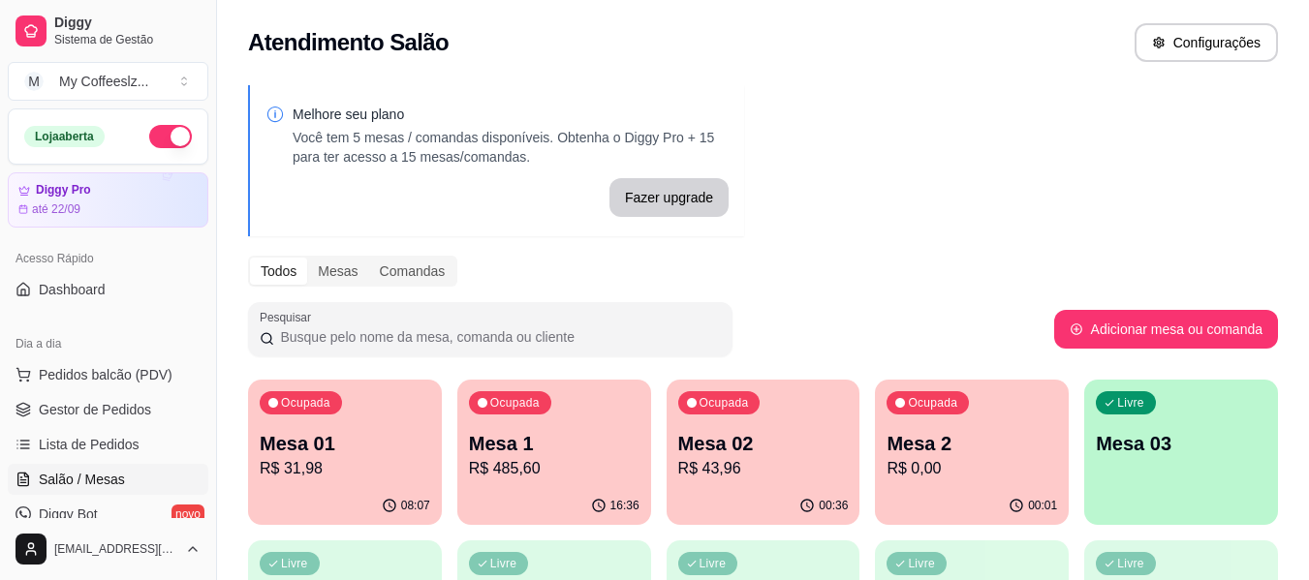
click at [1129, 432] on p "Mesa 03" at bounding box center [1181, 443] width 171 height 27
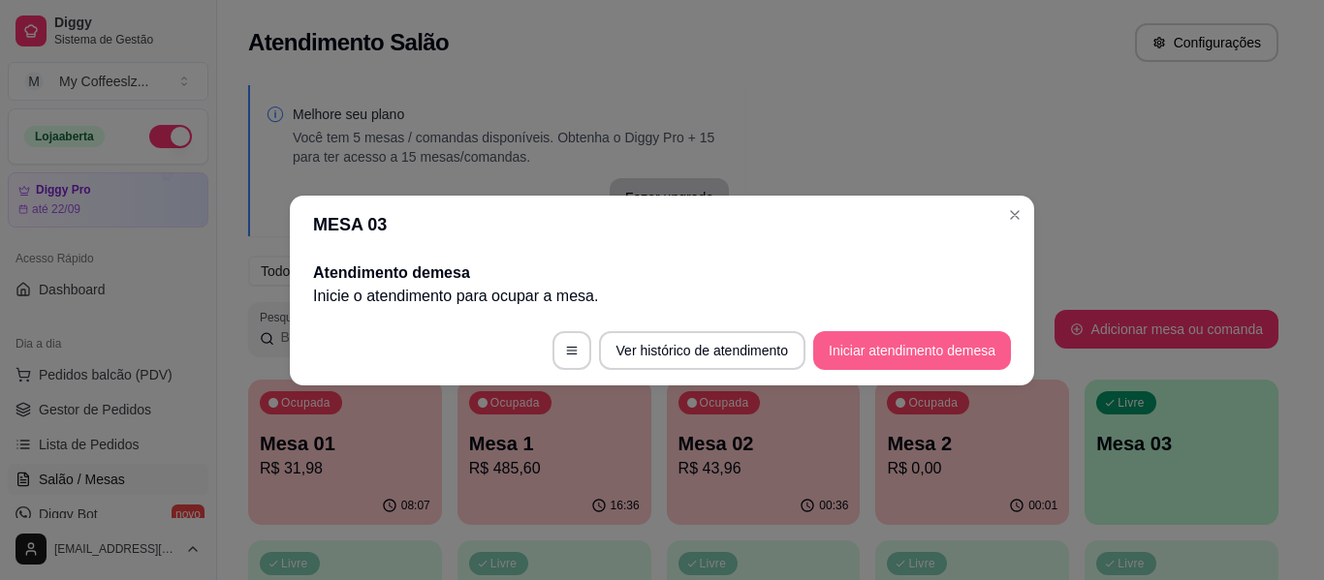
click at [874, 343] on button "Iniciar atendimento de mesa" at bounding box center [912, 350] width 198 height 39
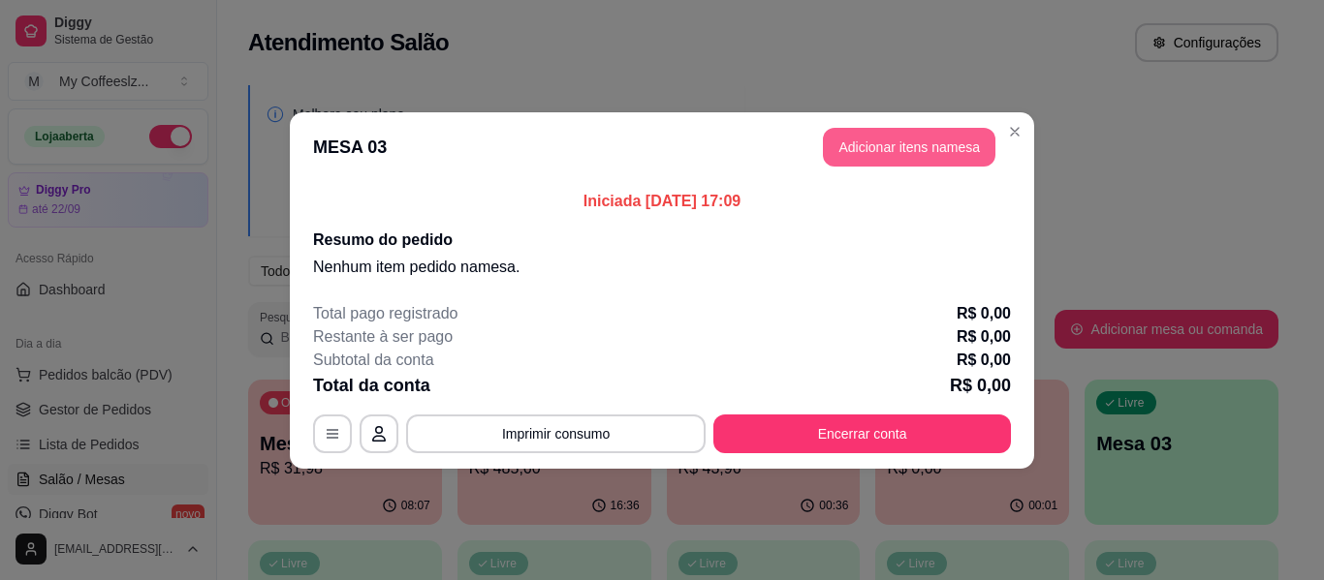
click at [957, 151] on button "Adicionar itens na mesa" at bounding box center [909, 147] width 172 height 39
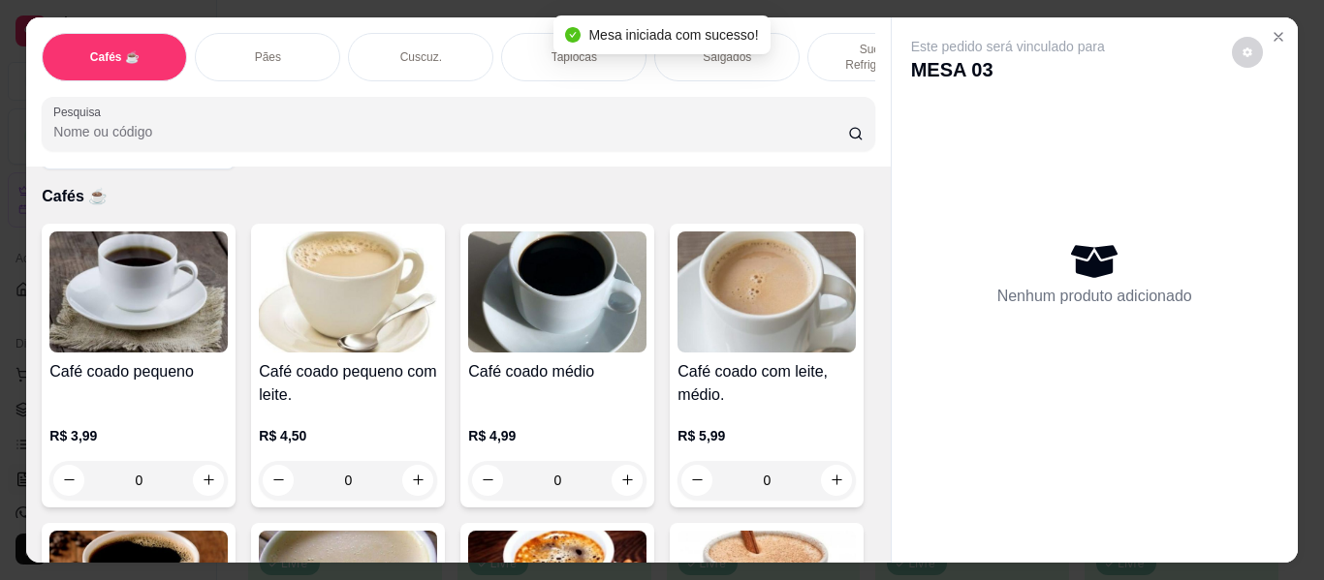
scroll to position [97, 0]
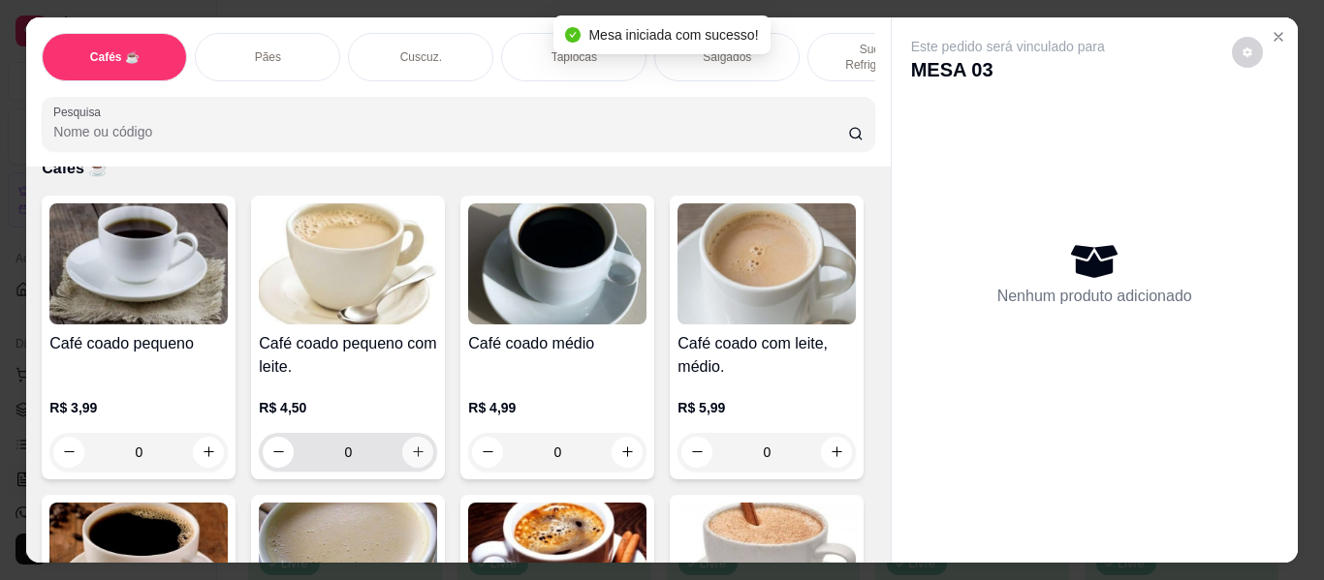
click at [411, 445] on icon "increase-product-quantity" at bounding box center [418, 452] width 15 height 15
type input "1"
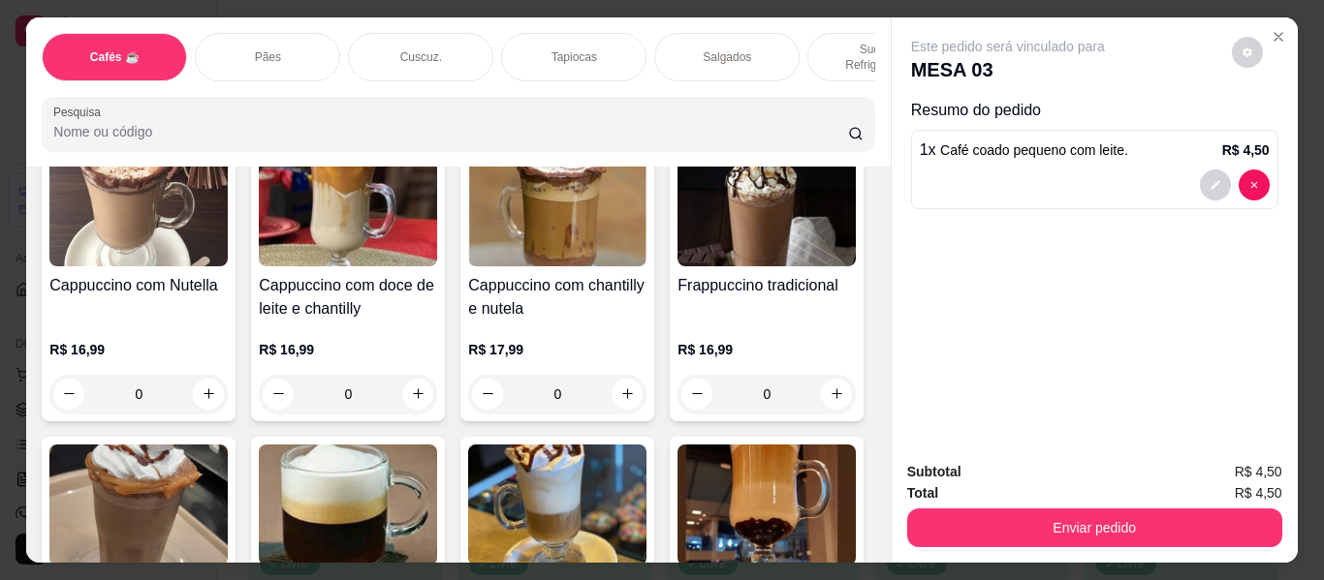
scroll to position [2035, 0]
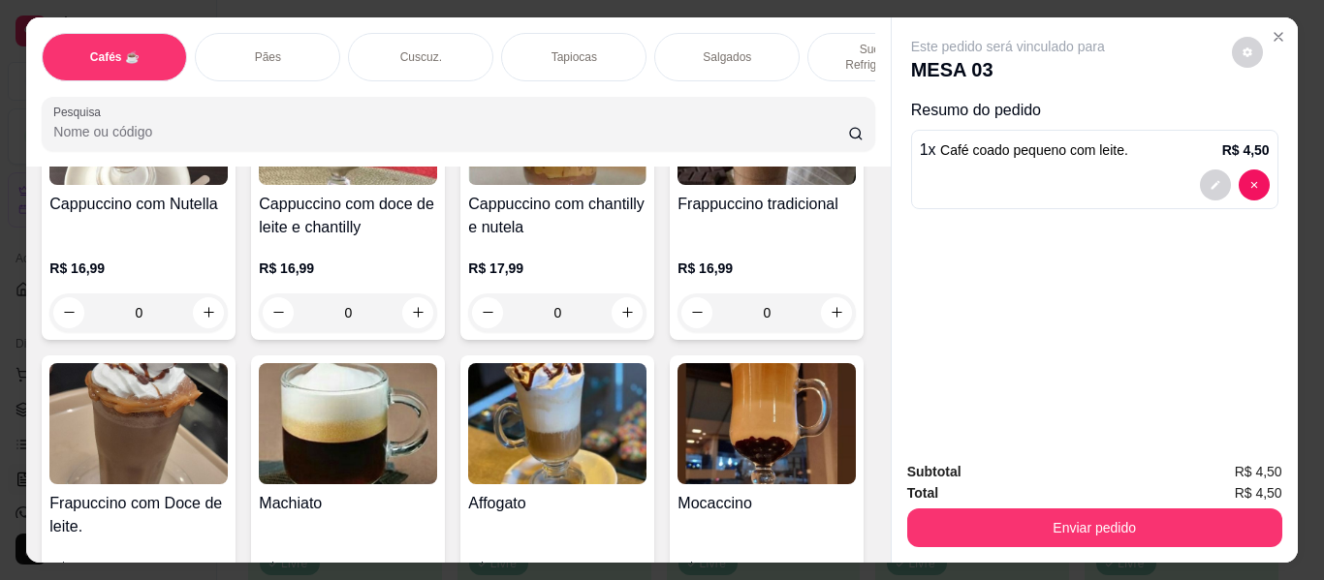
click at [260, 49] on p "Pães" at bounding box center [268, 57] width 26 height 16
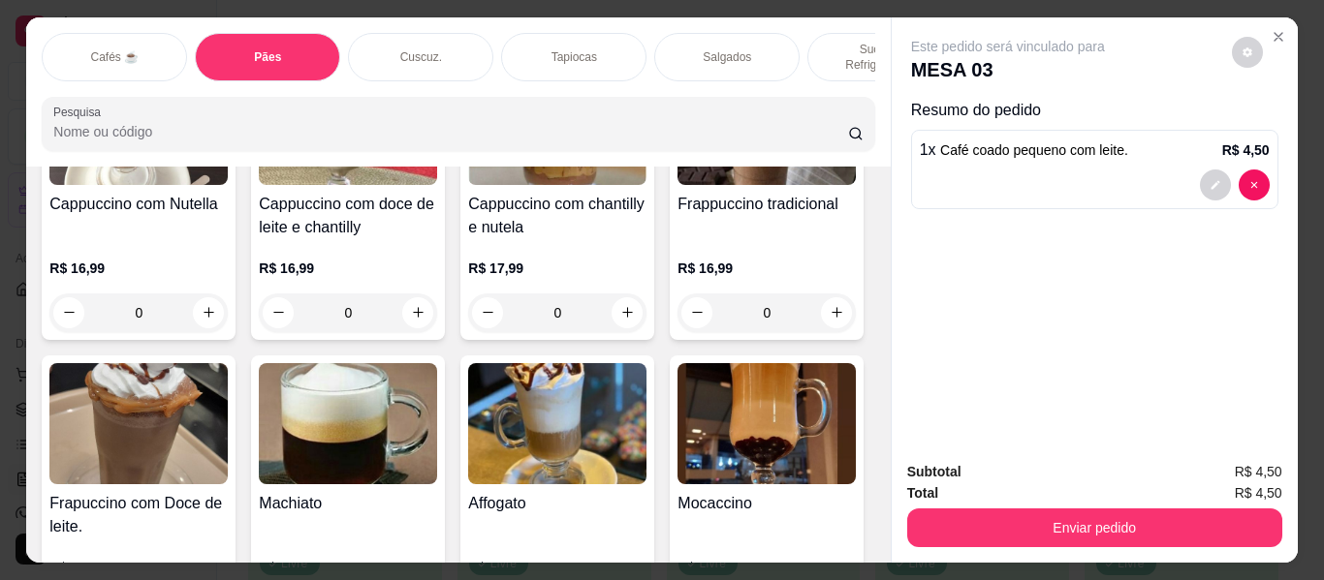
scroll to position [52, 0]
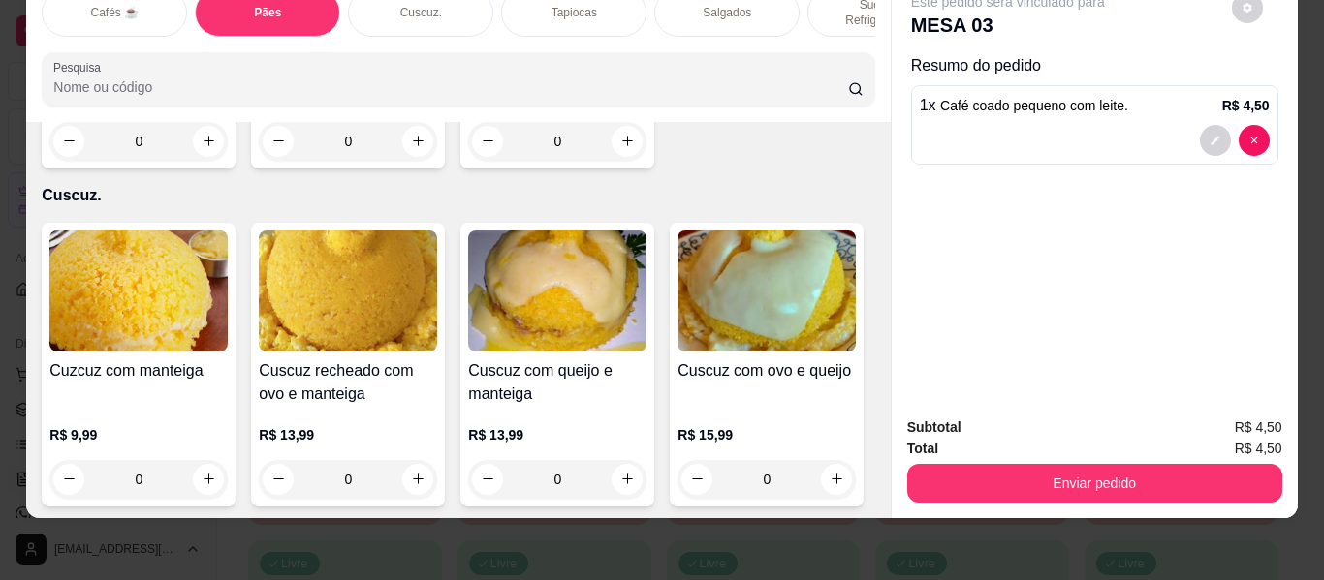
type input "1"
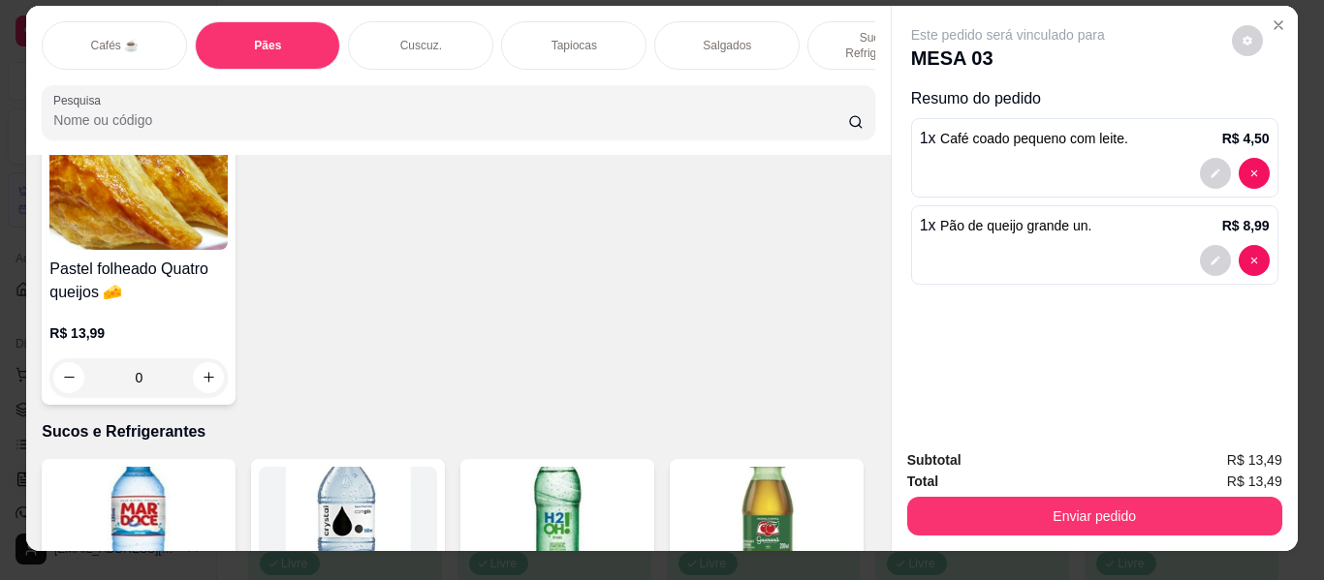
scroll to position [0, 0]
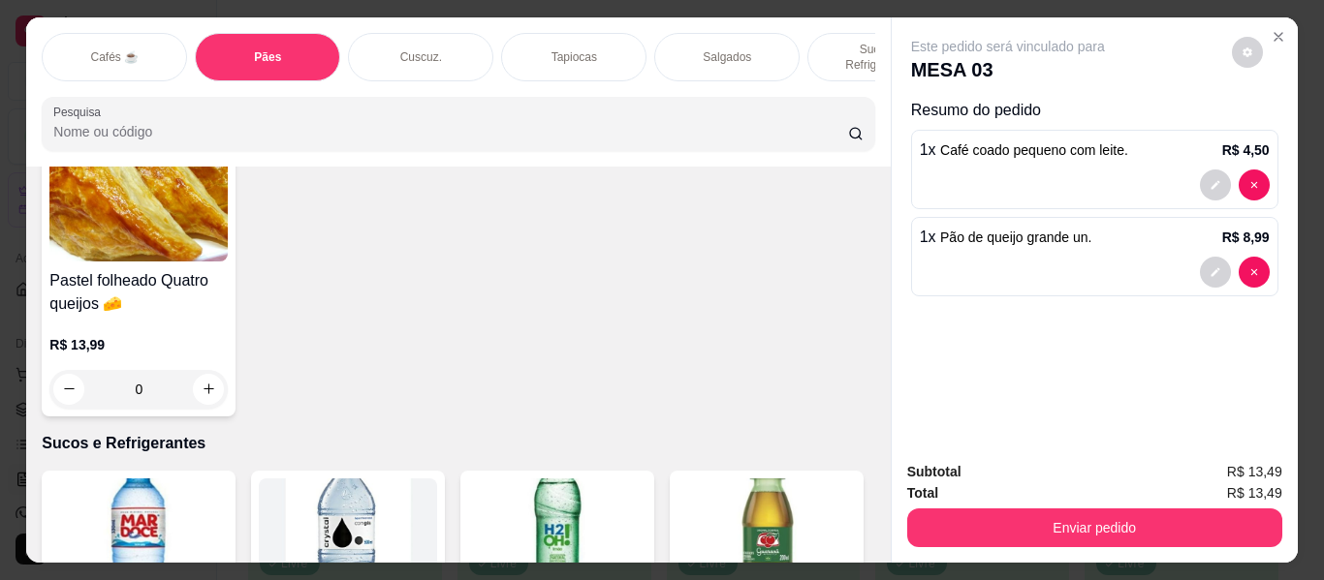
click at [756, 35] on div "Salgados" at bounding box center [726, 57] width 145 height 48
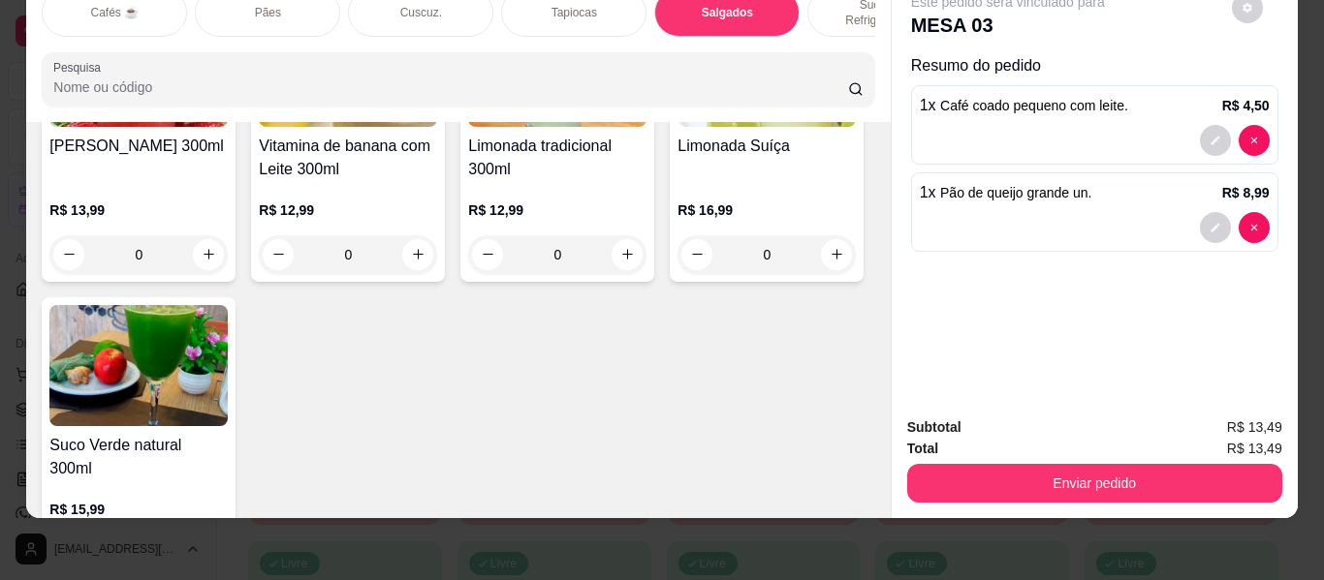
scroll to position [8104, 0]
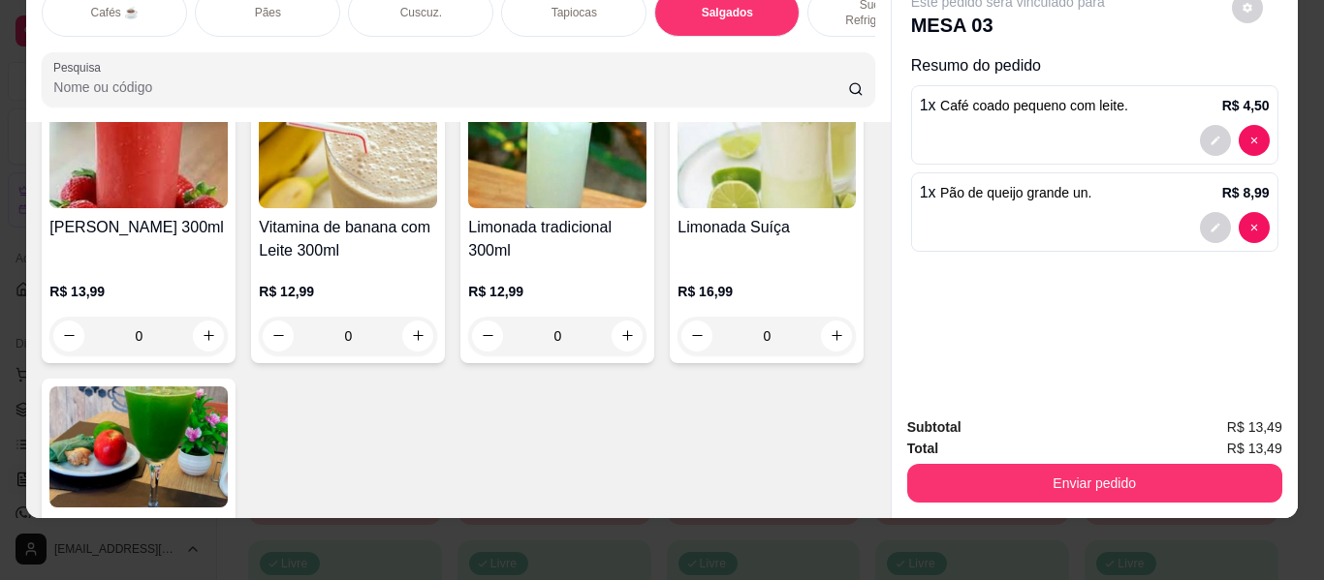
type input "1"
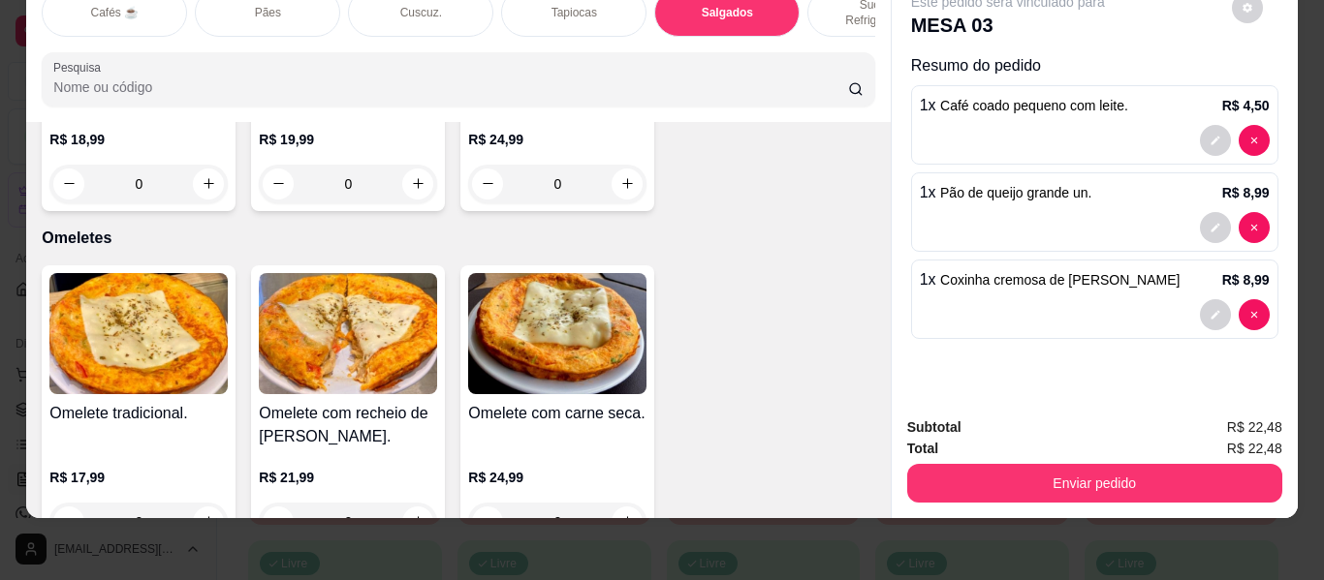
scroll to position [10430, 0]
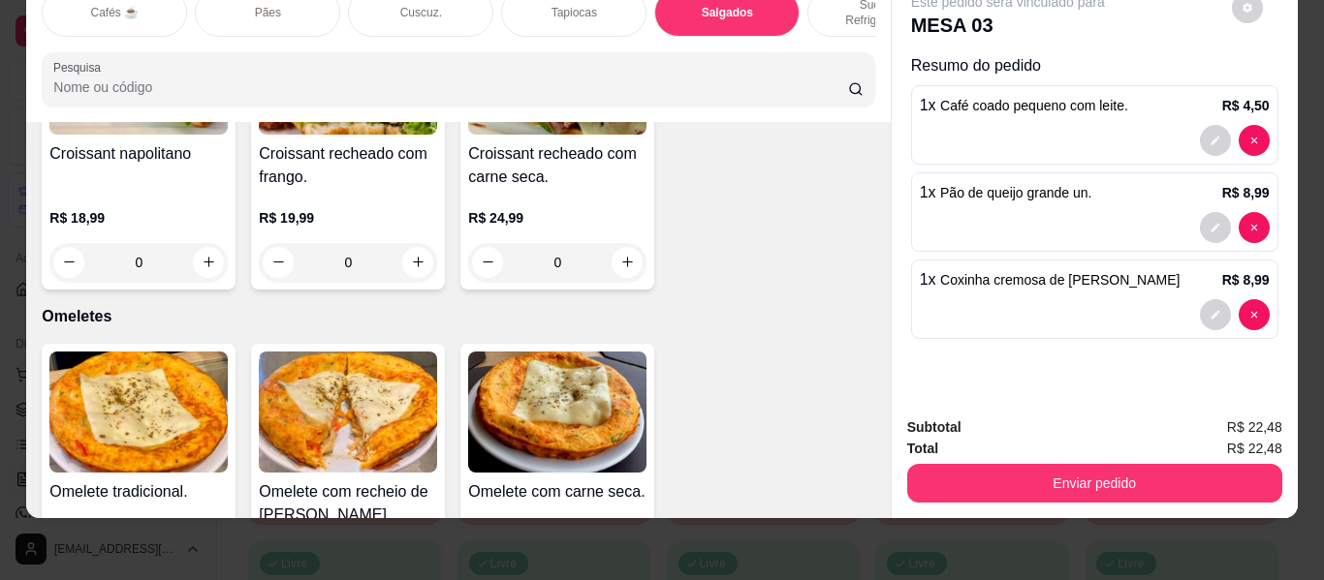
type input "1"
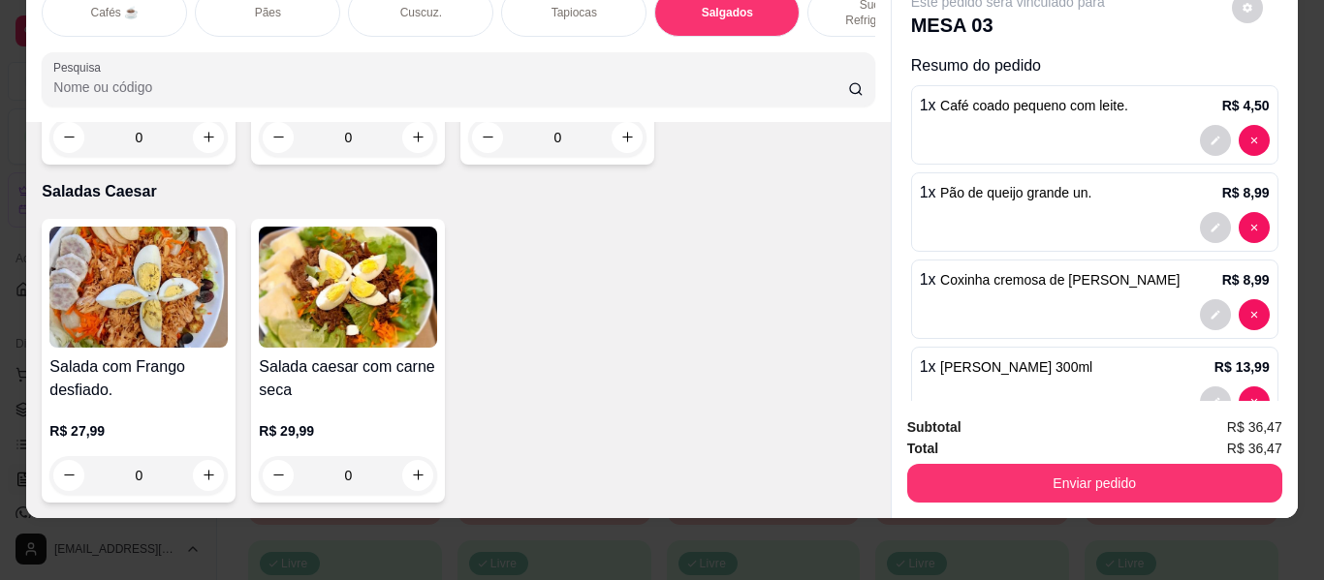
scroll to position [11690, 0]
type input "1"
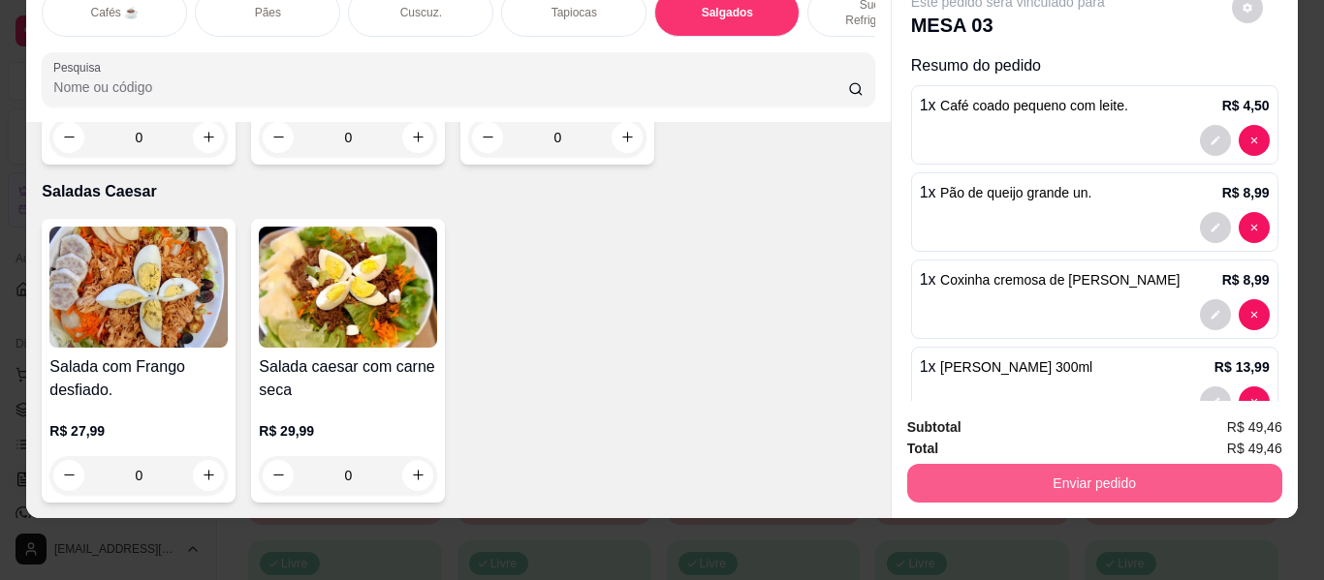
click at [1035, 464] on button "Enviar pedido" at bounding box center [1094, 483] width 375 height 39
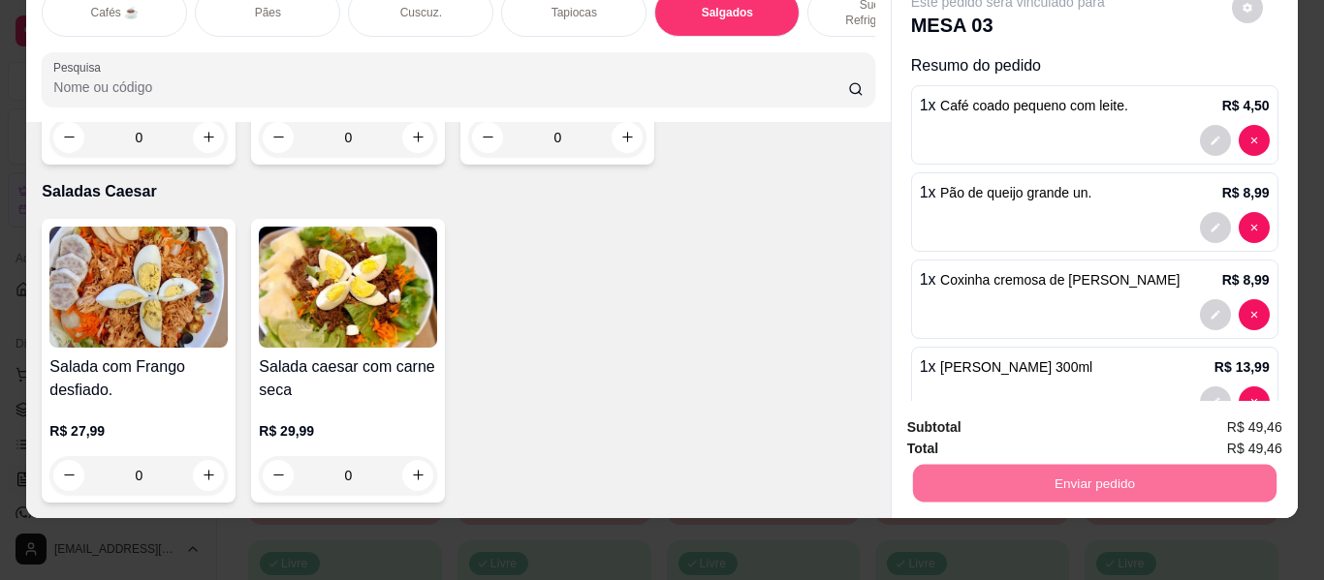
click at [956, 412] on button "Não registrar e enviar pedido" at bounding box center [1030, 420] width 202 height 37
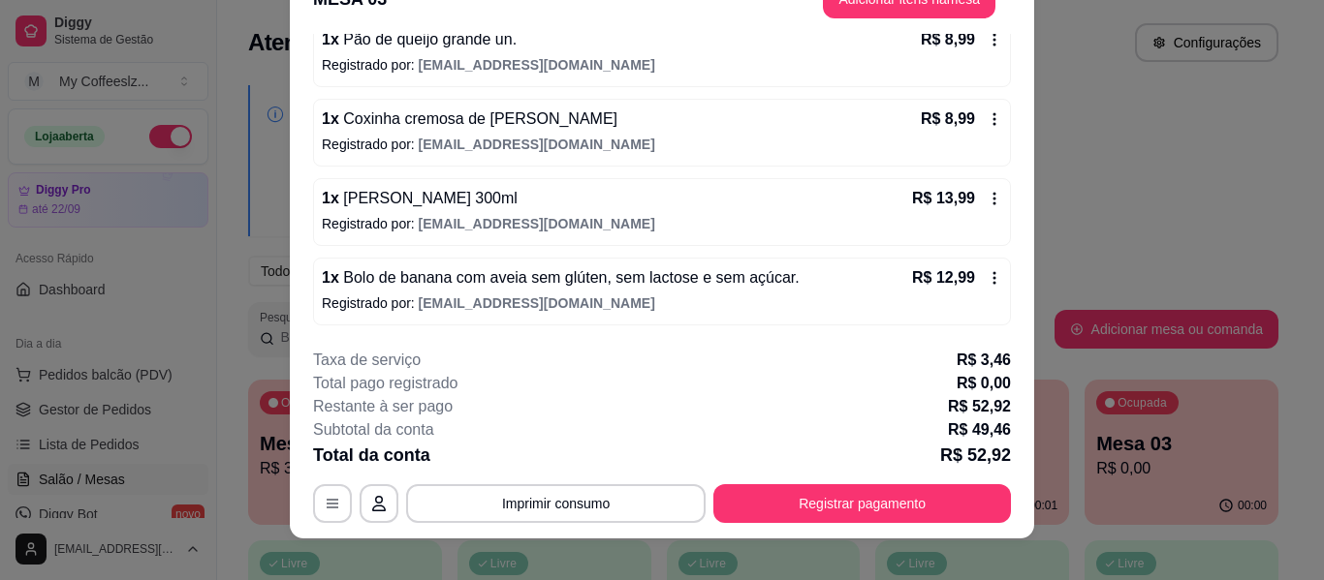
scroll to position [59, 0]
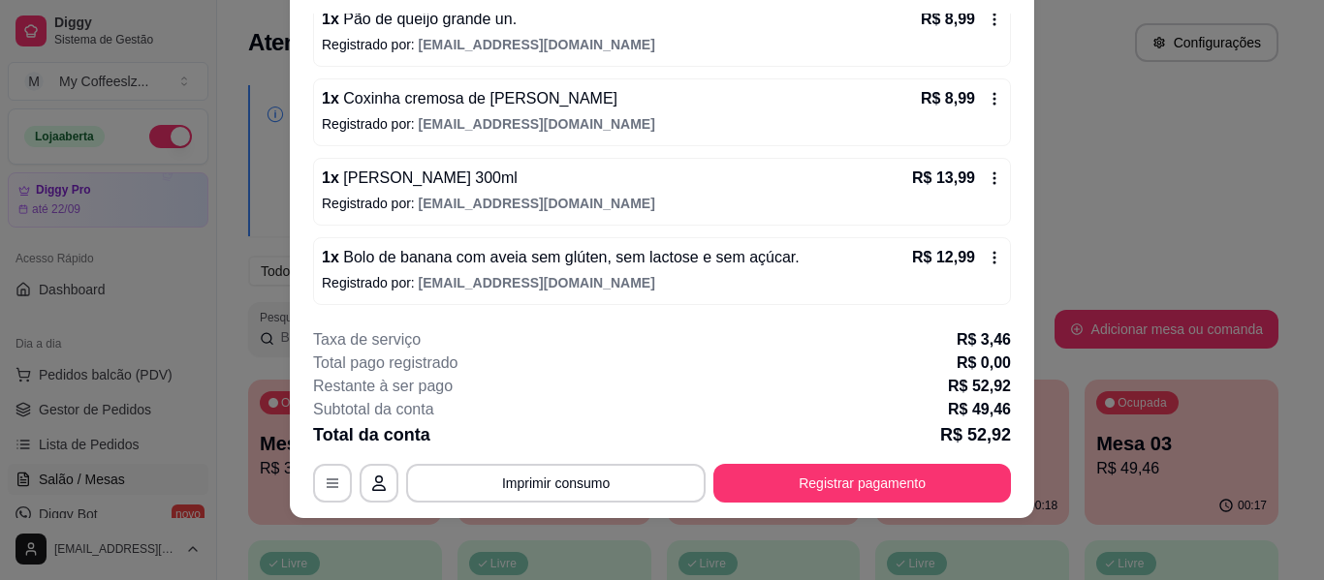
click at [580, 294] on div "1 x Bolo de banana com aveia sem glúten, sem lactose e sem açúcar. R$ 12,99 Reg…" at bounding box center [662, 271] width 698 height 68
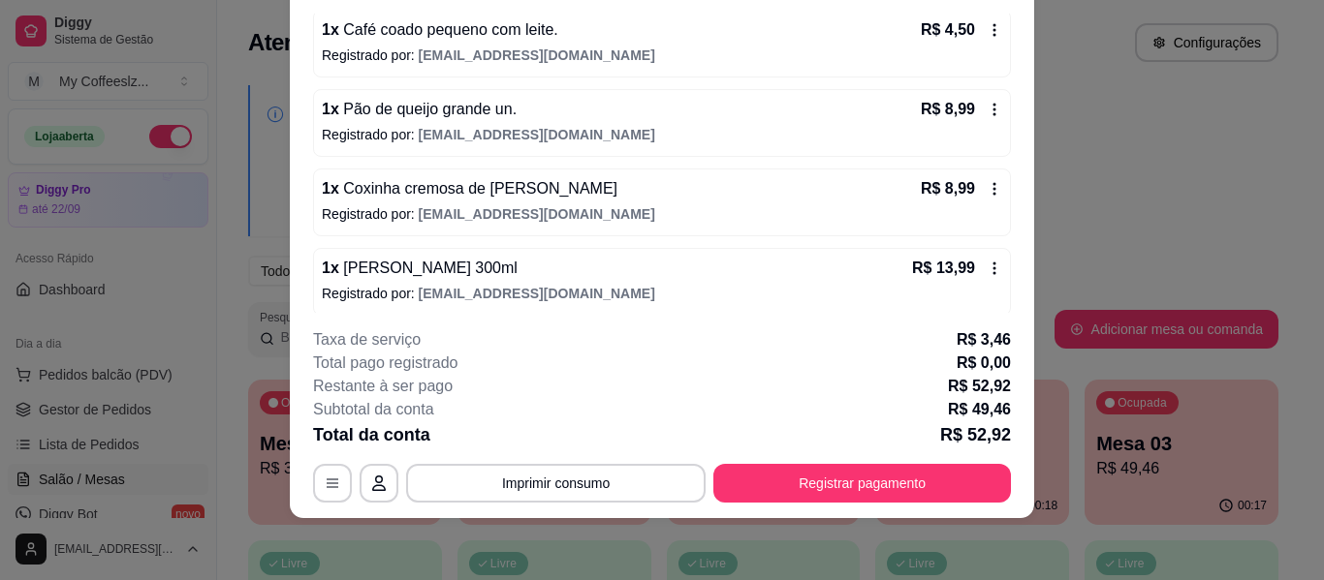
scroll to position [0, 0]
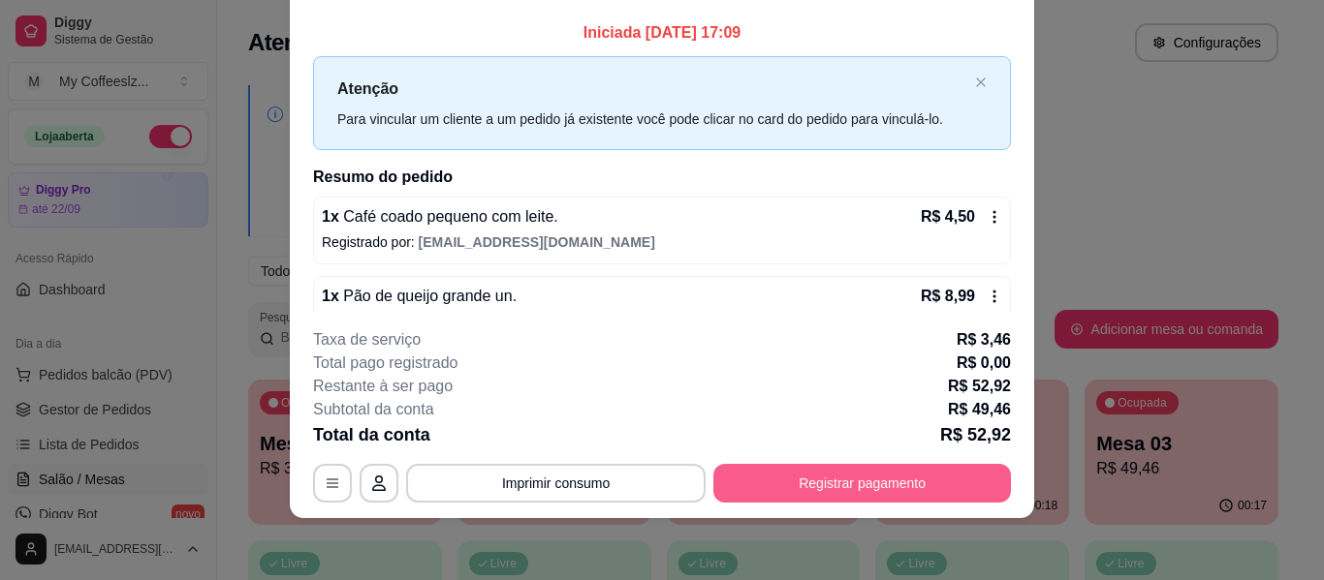
click at [832, 483] on button "Registrar pagamento" at bounding box center [862, 483] width 298 height 39
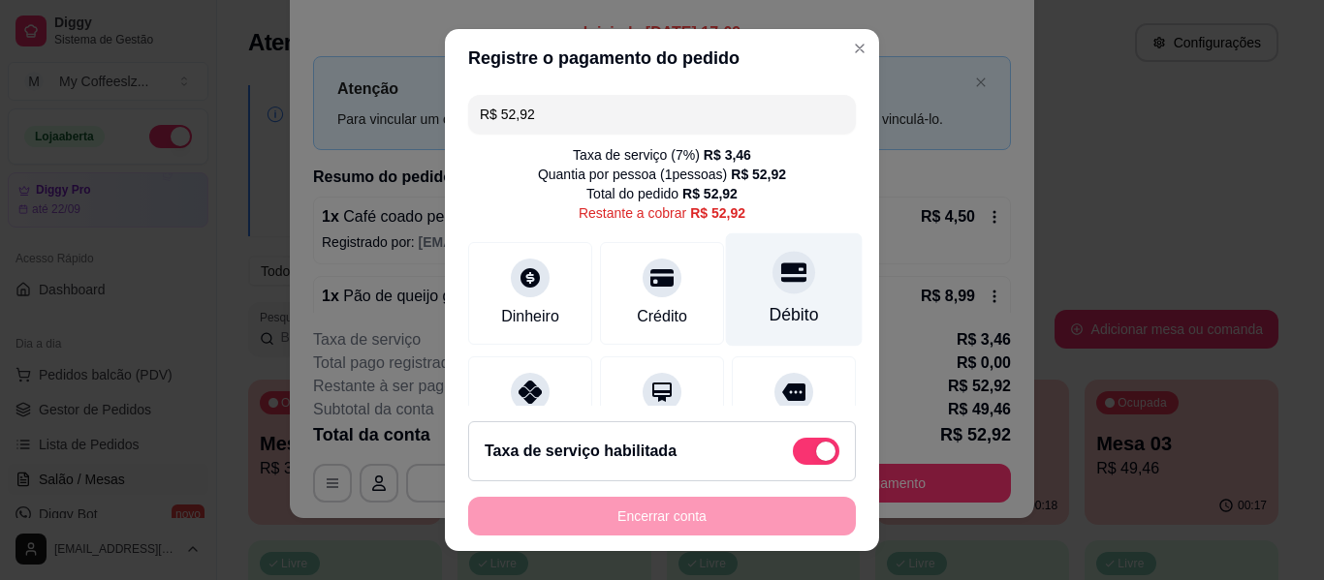
click at [772, 262] on div at bounding box center [793, 272] width 43 height 43
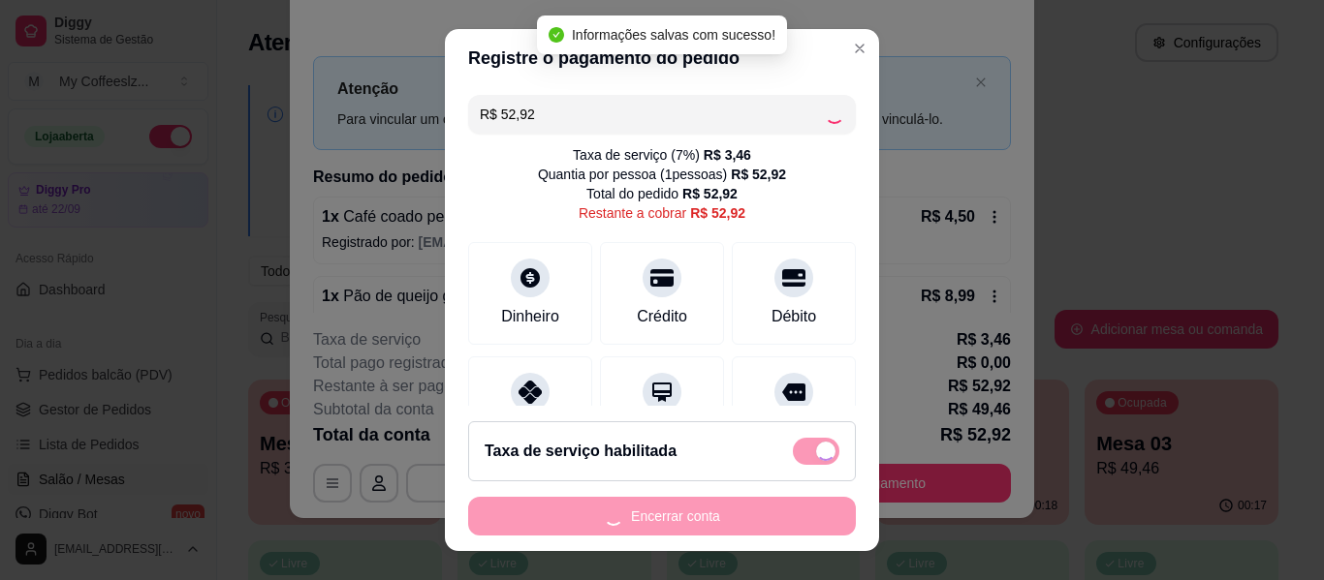
type input "R$ 0,00"
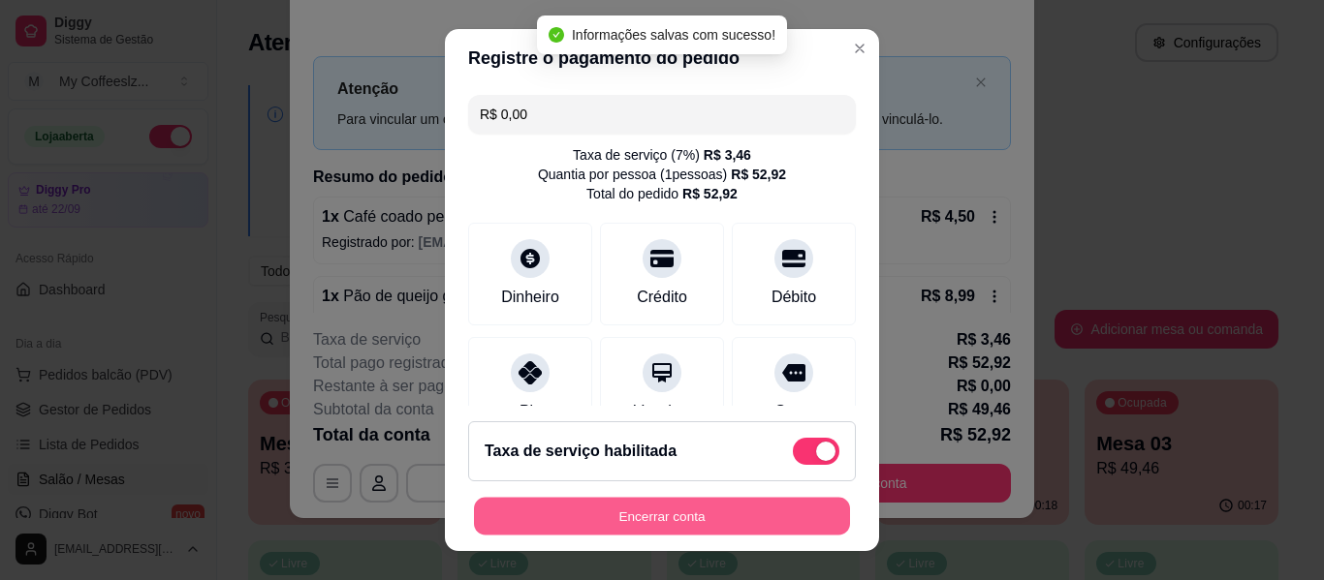
click at [674, 508] on button "Encerrar conta" at bounding box center [662, 517] width 376 height 38
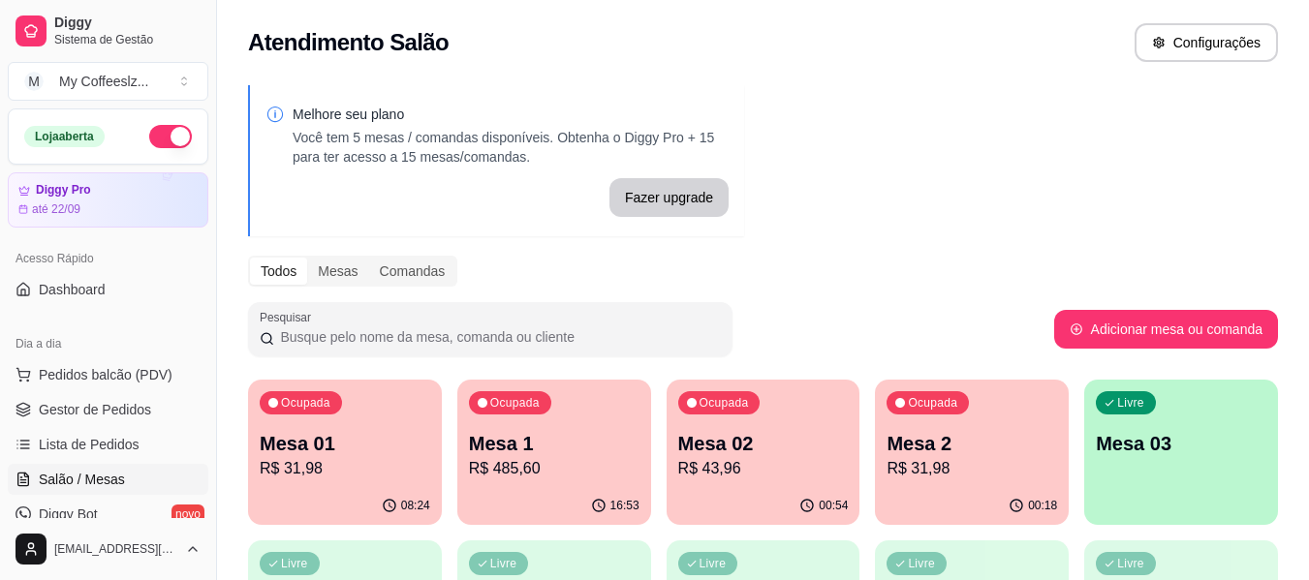
click at [1197, 475] on div "Livre Mesa 03" at bounding box center [1181, 441] width 194 height 122
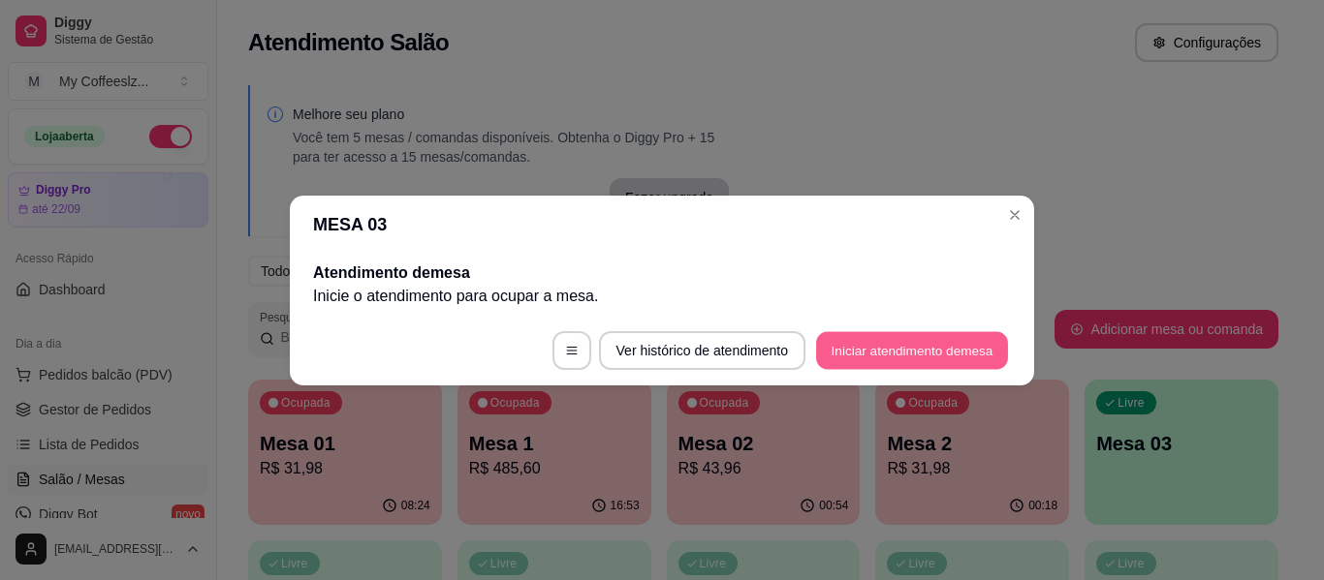
click at [956, 341] on button "Iniciar atendimento de mesa" at bounding box center [912, 350] width 192 height 38
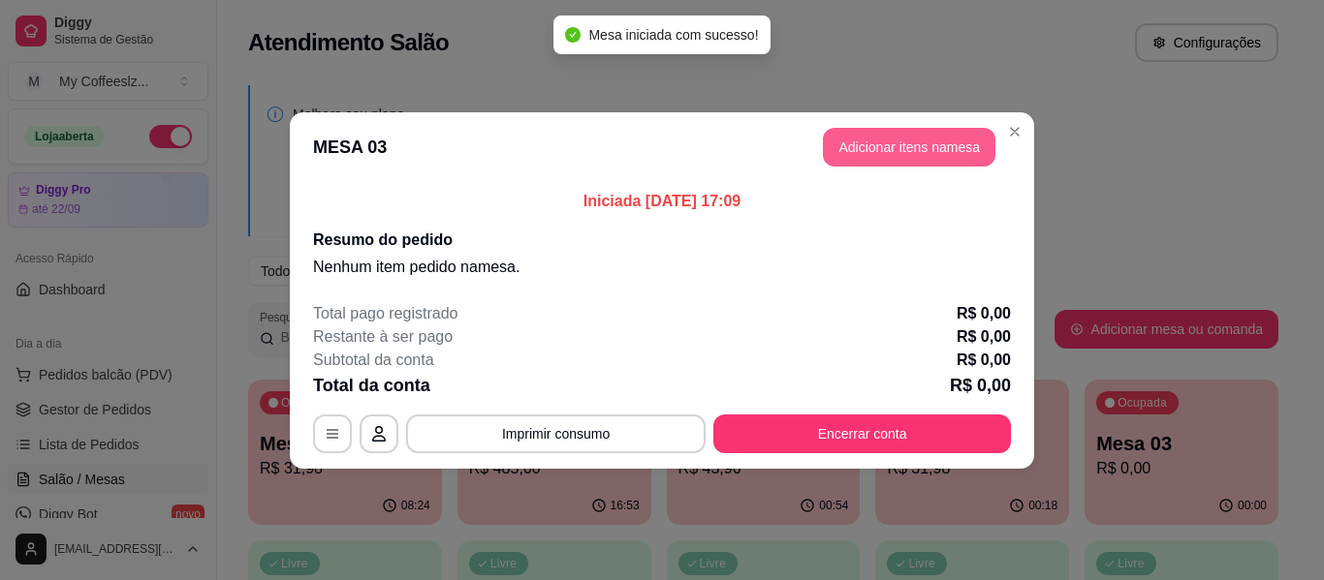
click at [847, 153] on button "Adicionar itens na mesa" at bounding box center [909, 147] width 172 height 39
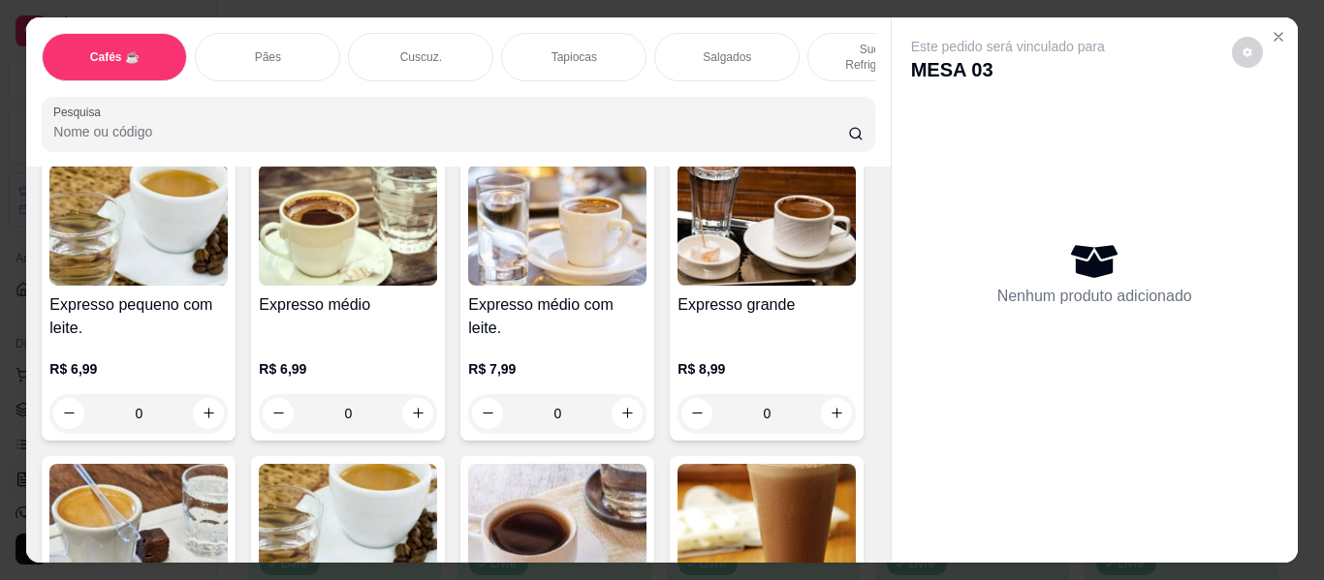
scroll to position [1066, 0]
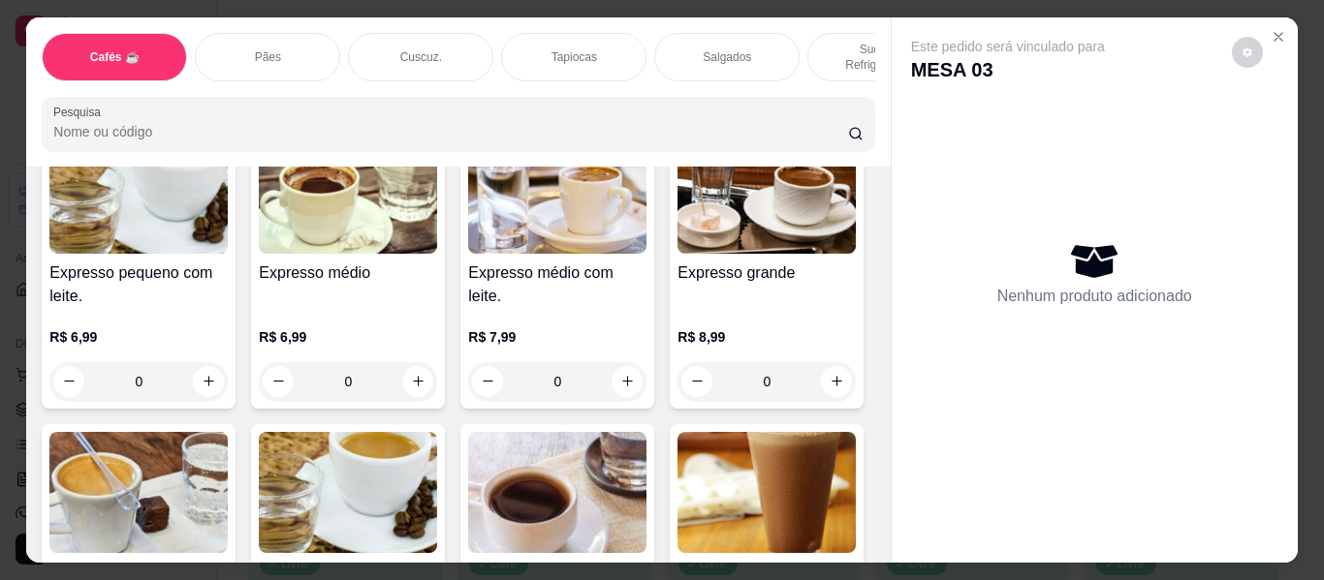
click at [411, 89] on icon "increase-product-quantity" at bounding box center [418, 82] width 15 height 15
type input "1"
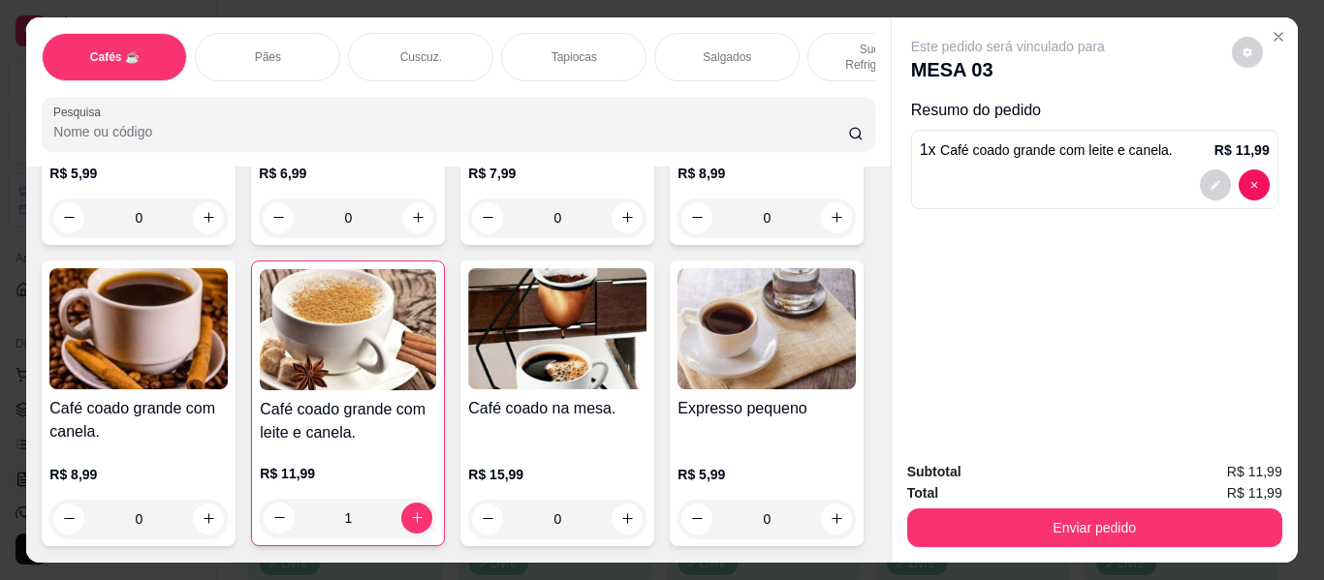
scroll to position [389, 0]
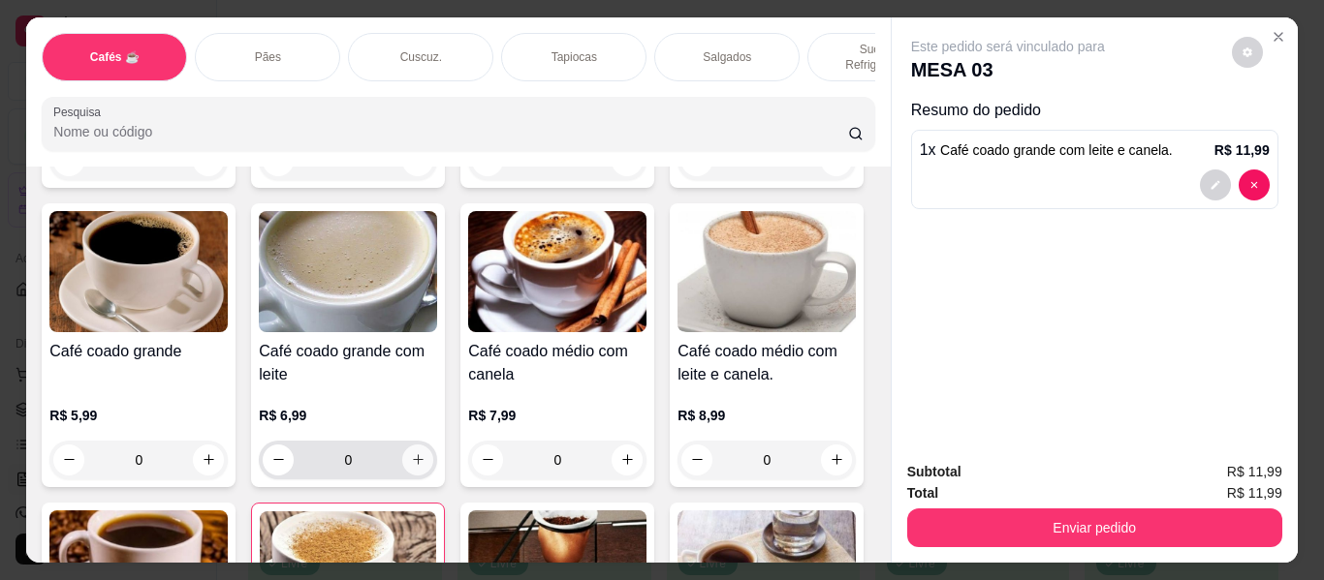
click at [425, 454] on icon "increase-product-quantity" at bounding box center [418, 460] width 15 height 15
type input "1"
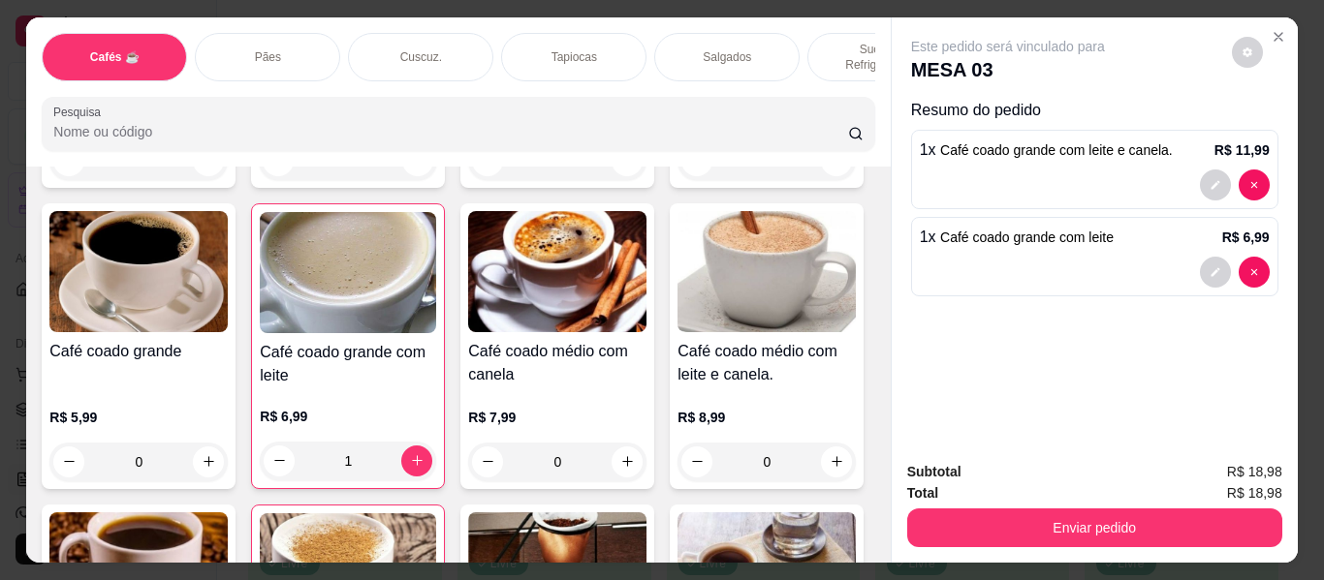
click at [295, 34] on div "Pães" at bounding box center [267, 57] width 145 height 48
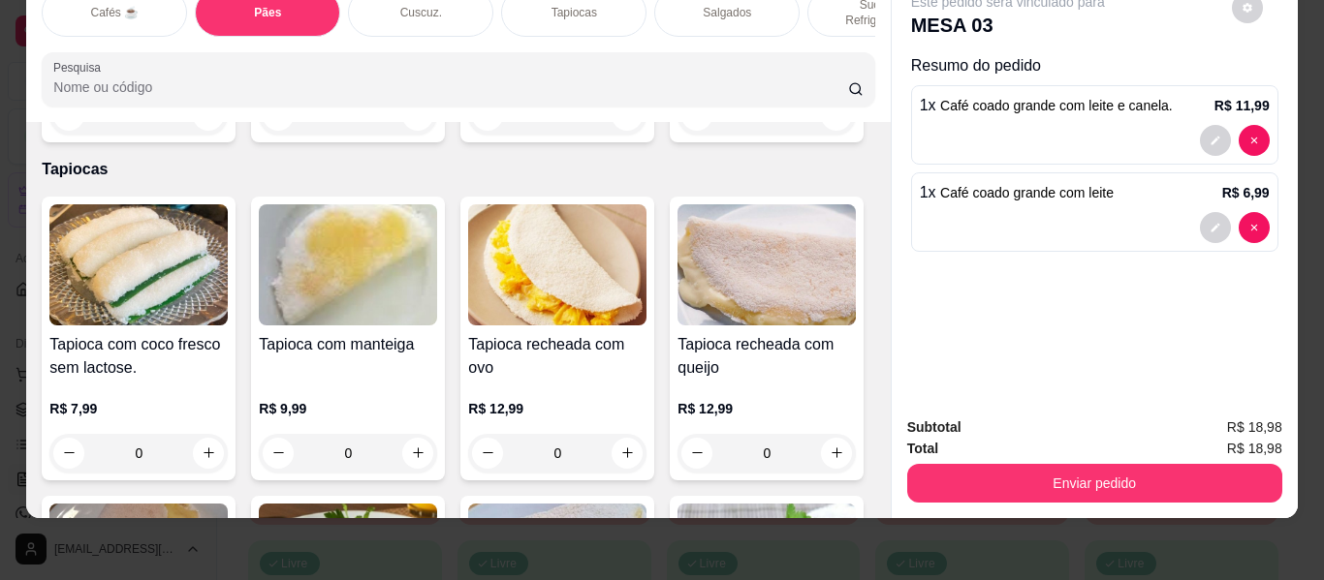
scroll to position [4378, 0]
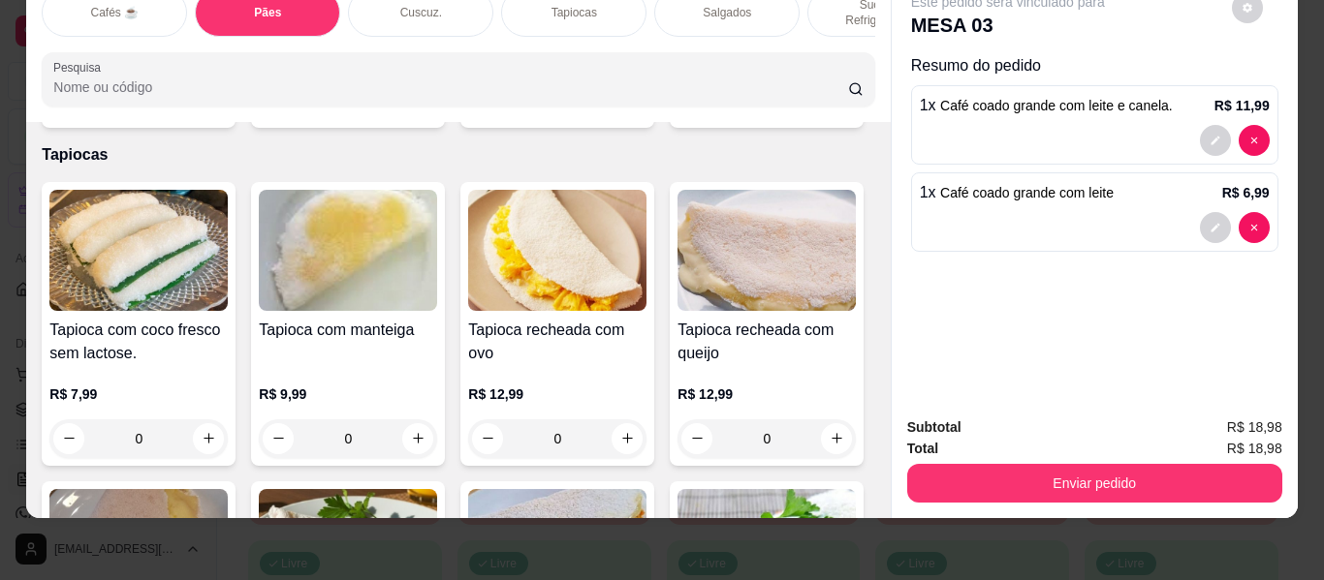
type input "1"
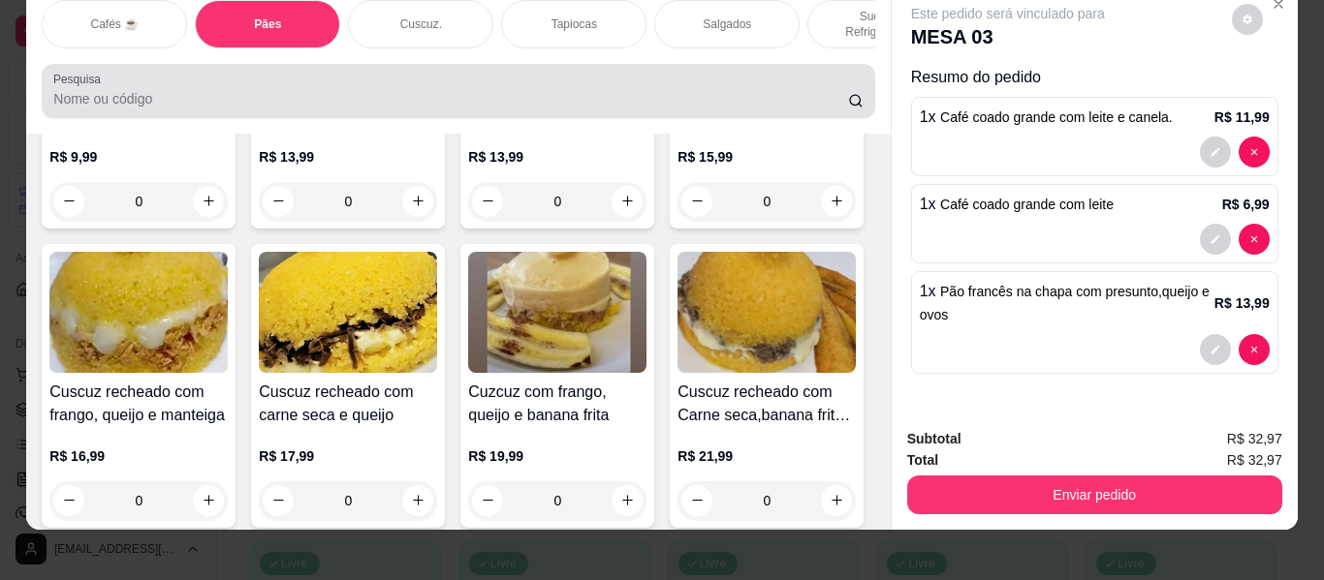
scroll to position [0, 0]
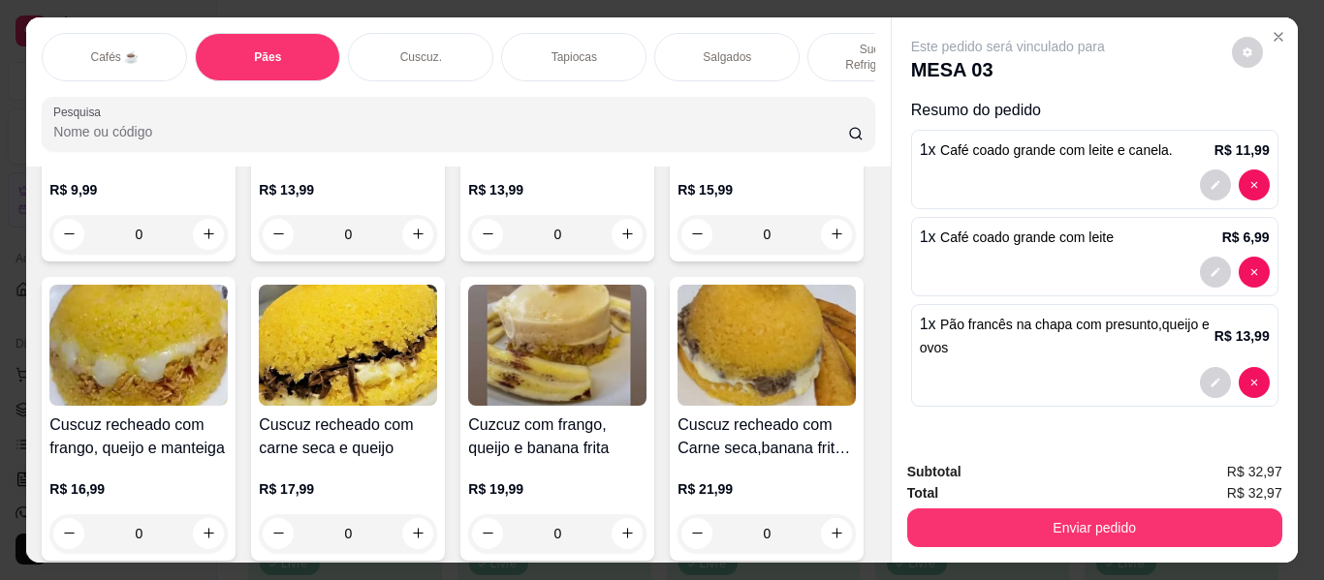
click at [612, 33] on div "Tapiocas" at bounding box center [573, 57] width 145 height 48
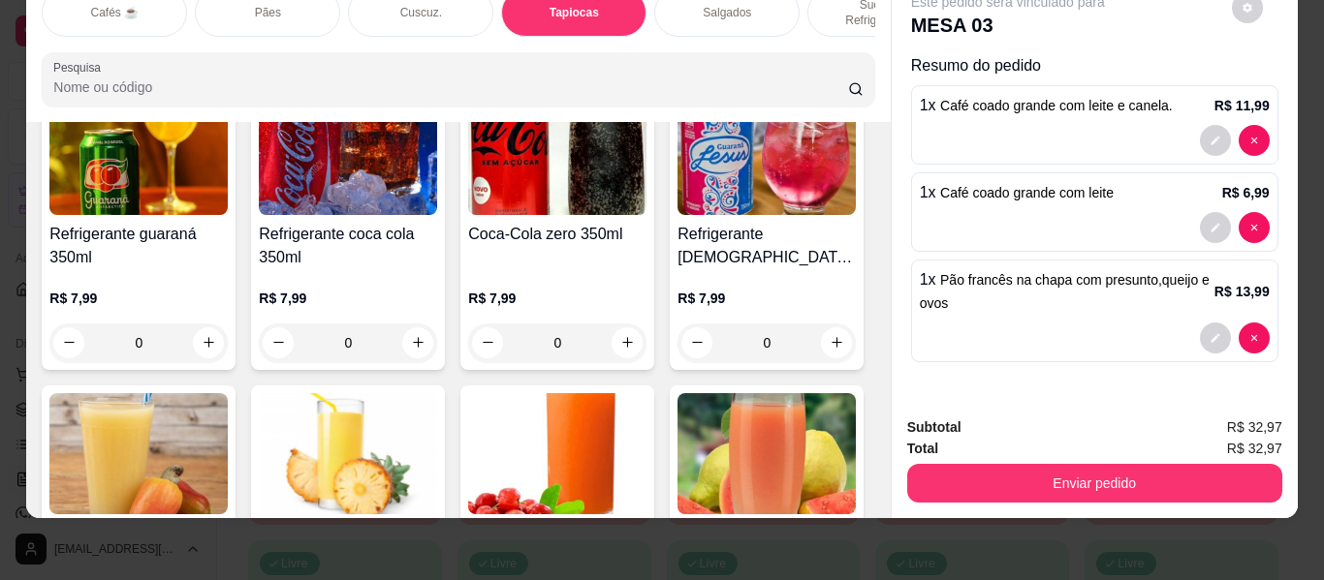
scroll to position [7426, 0]
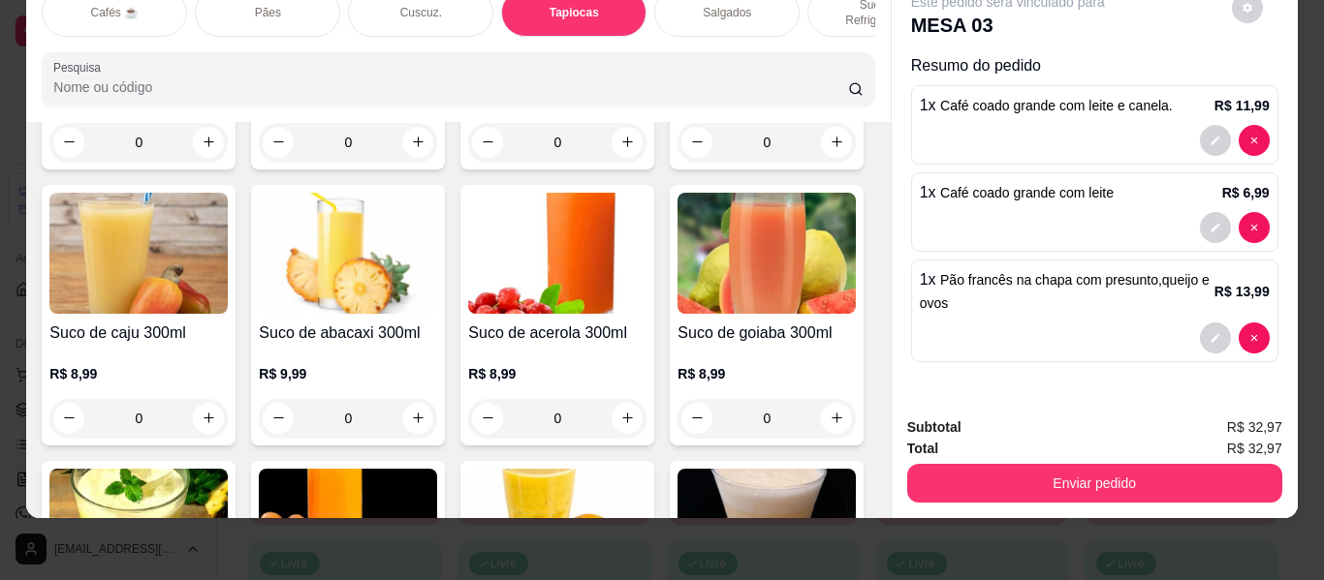
type input "1"
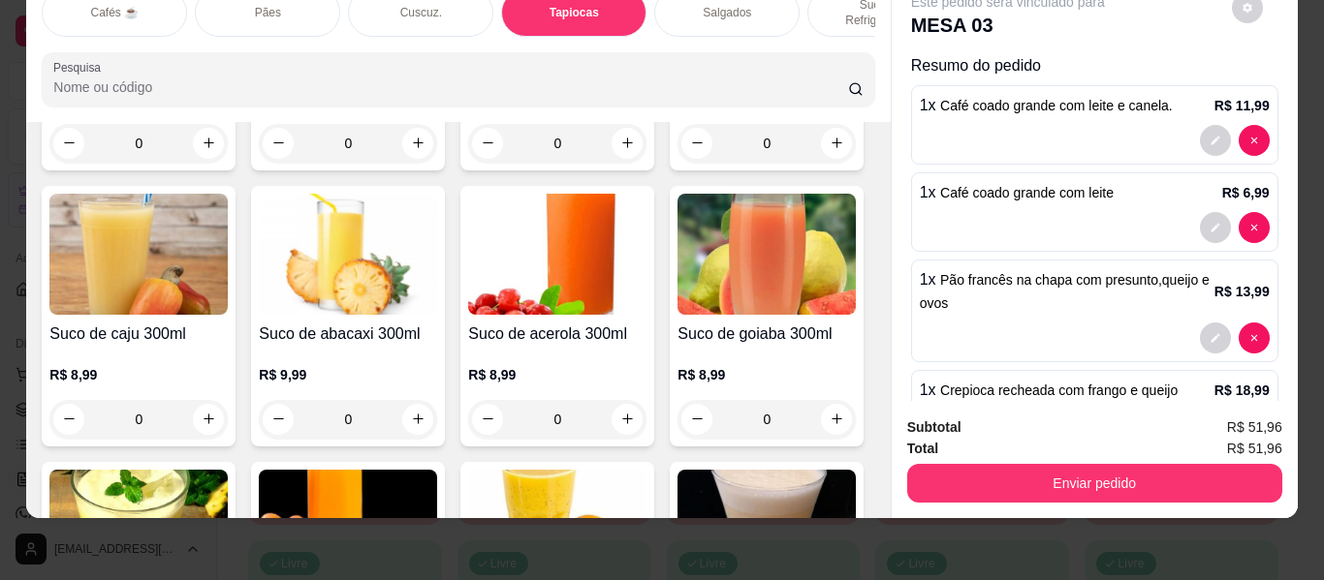
scroll to position [0, 0]
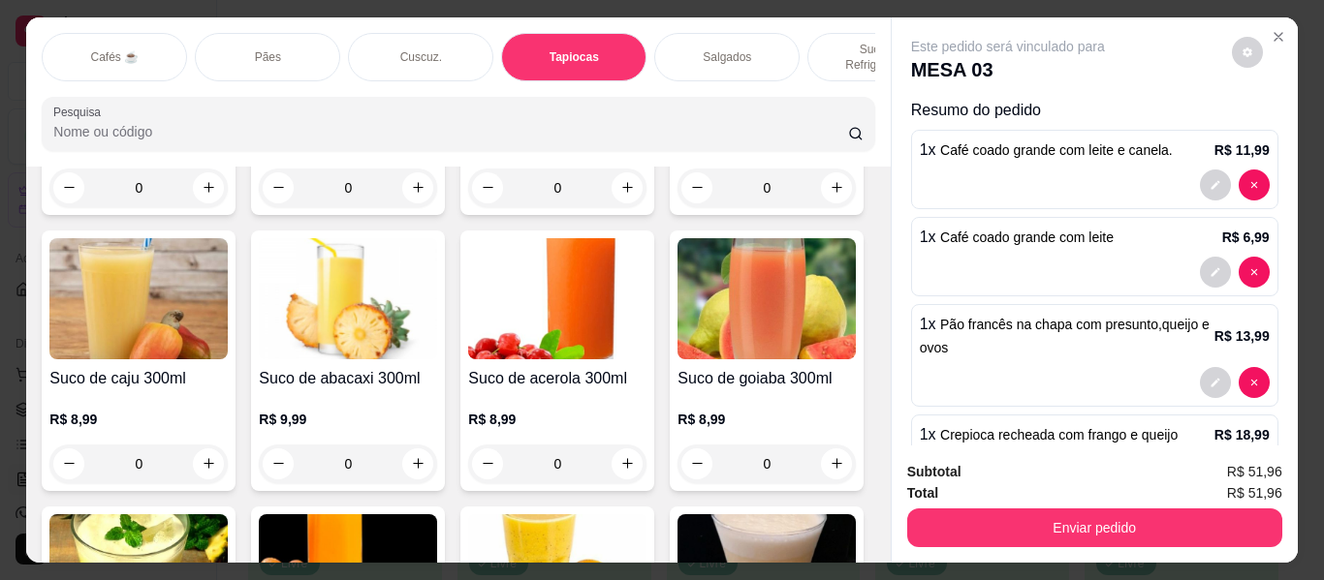
click at [818, 33] on div "Sucos e Refrigerantes" at bounding box center [879, 57] width 145 height 48
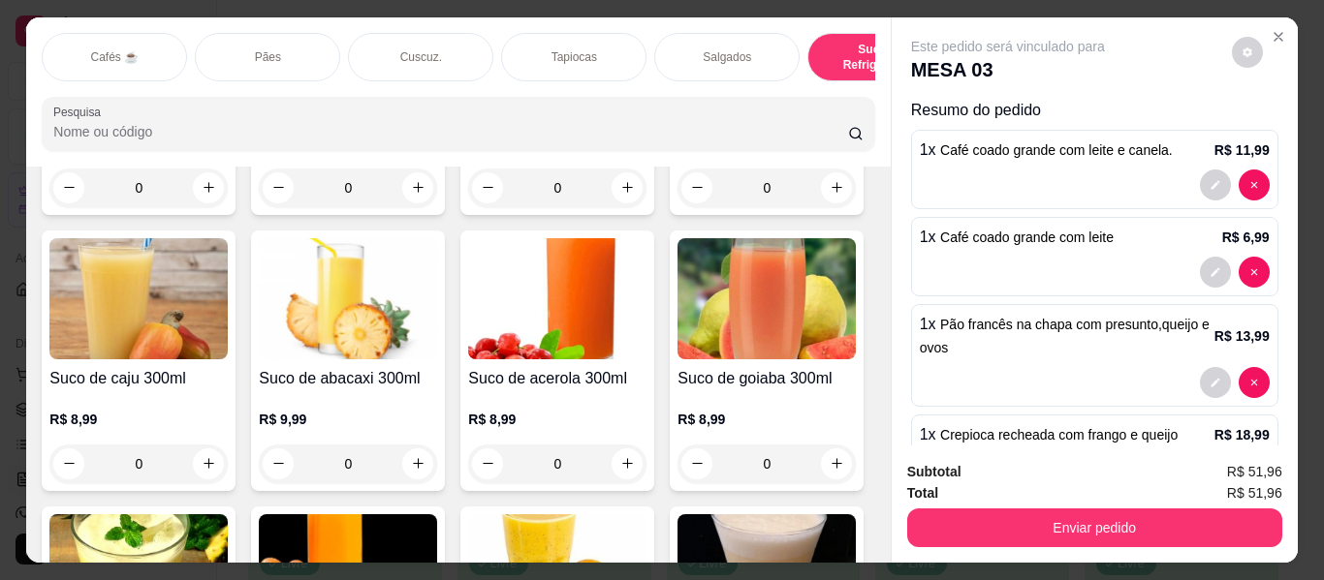
scroll to position [52, 0]
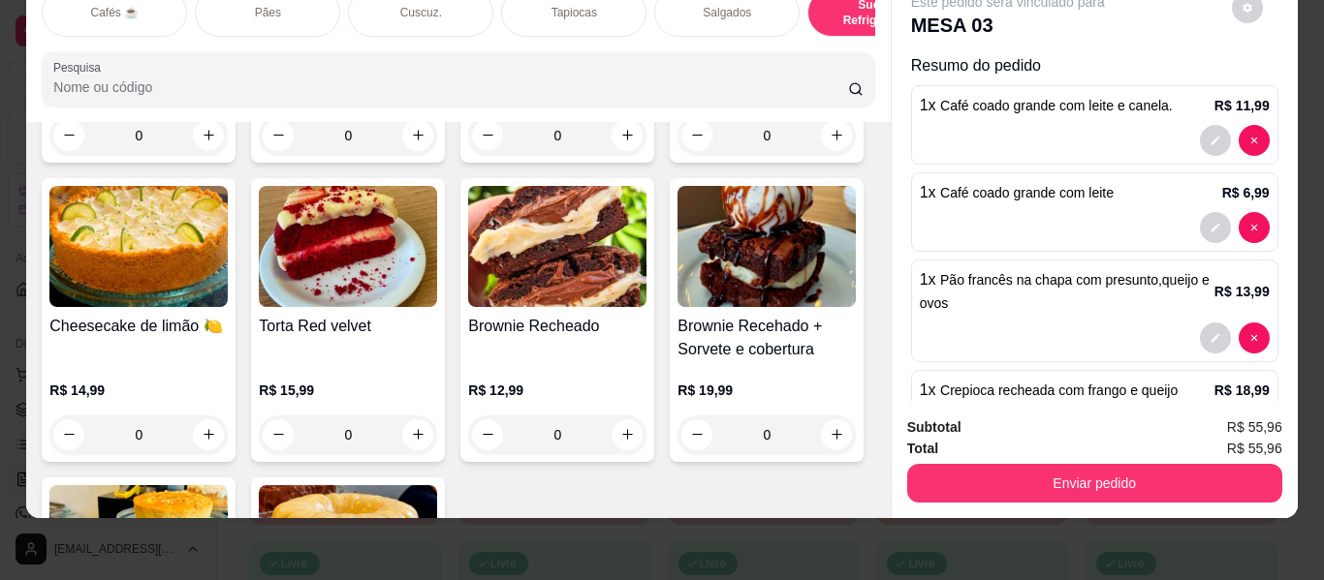
type input "2"
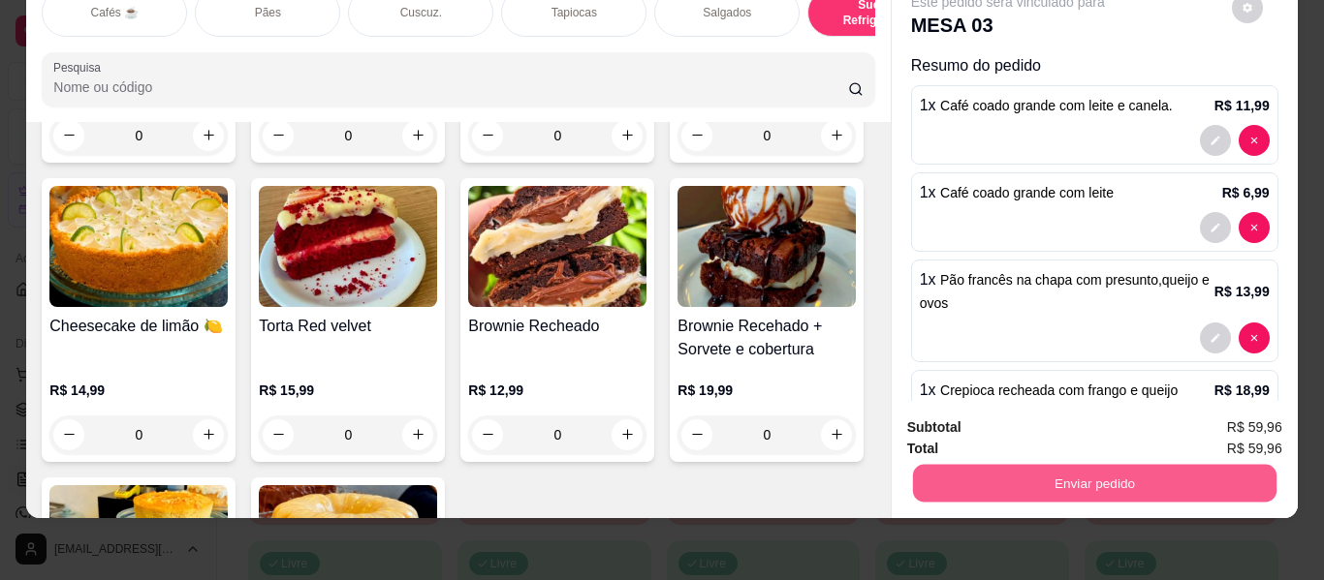
click at [964, 465] on button "Enviar pedido" at bounding box center [1093, 484] width 363 height 38
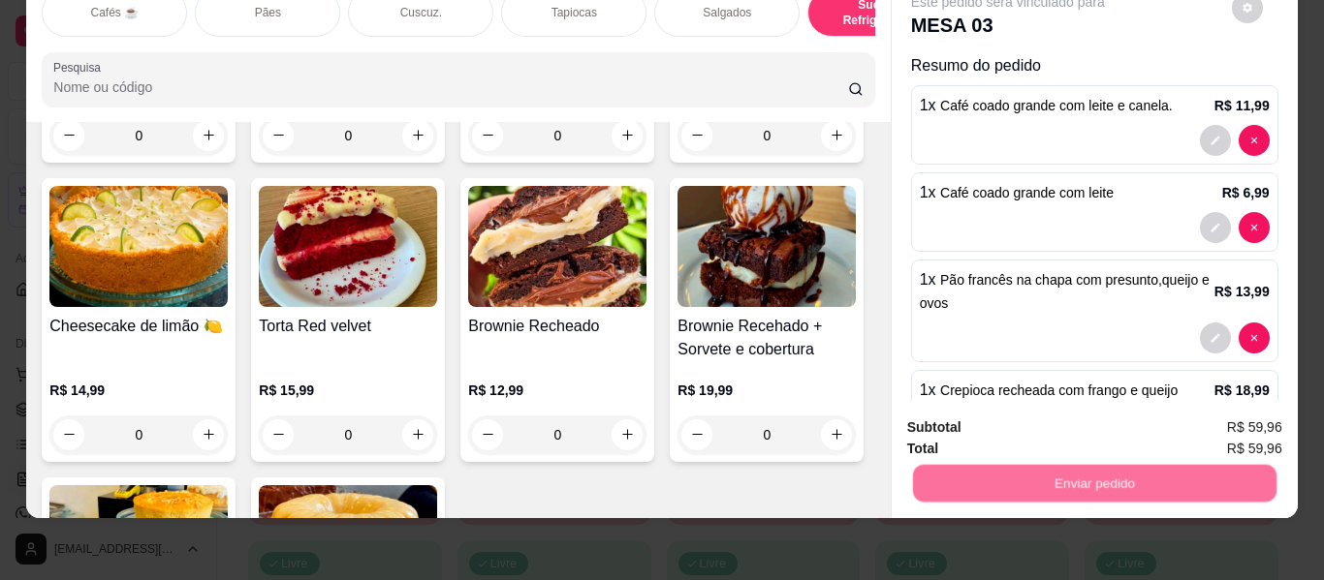
click at [967, 423] on button "Não registrar e enviar pedido" at bounding box center [1030, 420] width 202 height 37
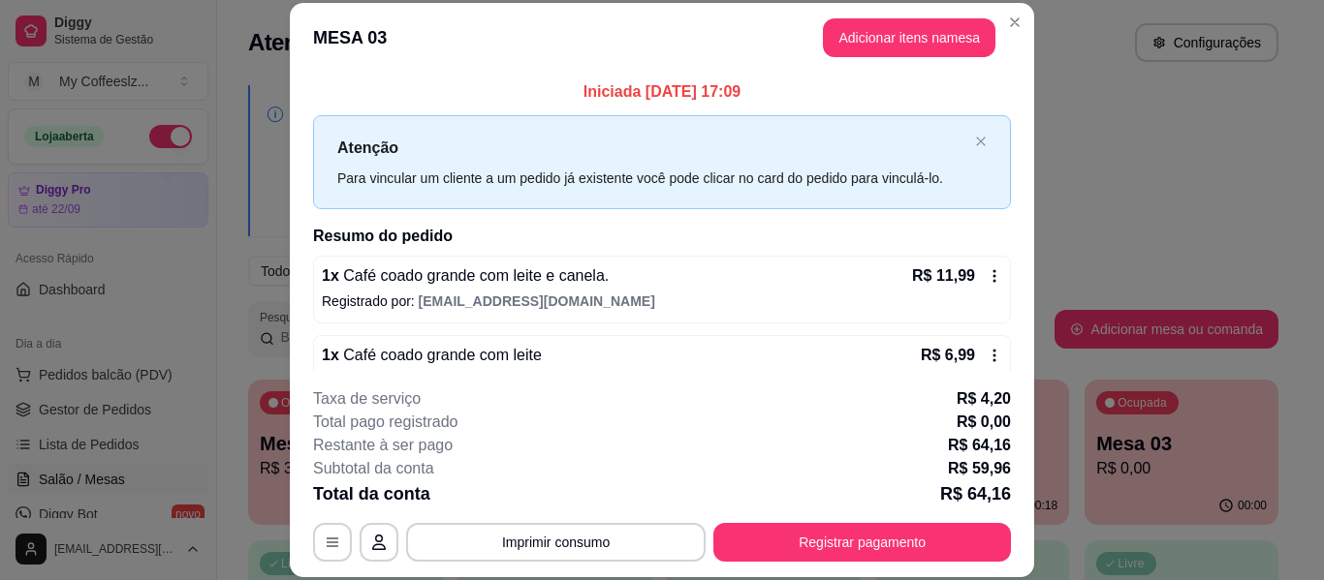
click at [967, 423] on p "R$ 0,00" at bounding box center [983, 422] width 54 height 23
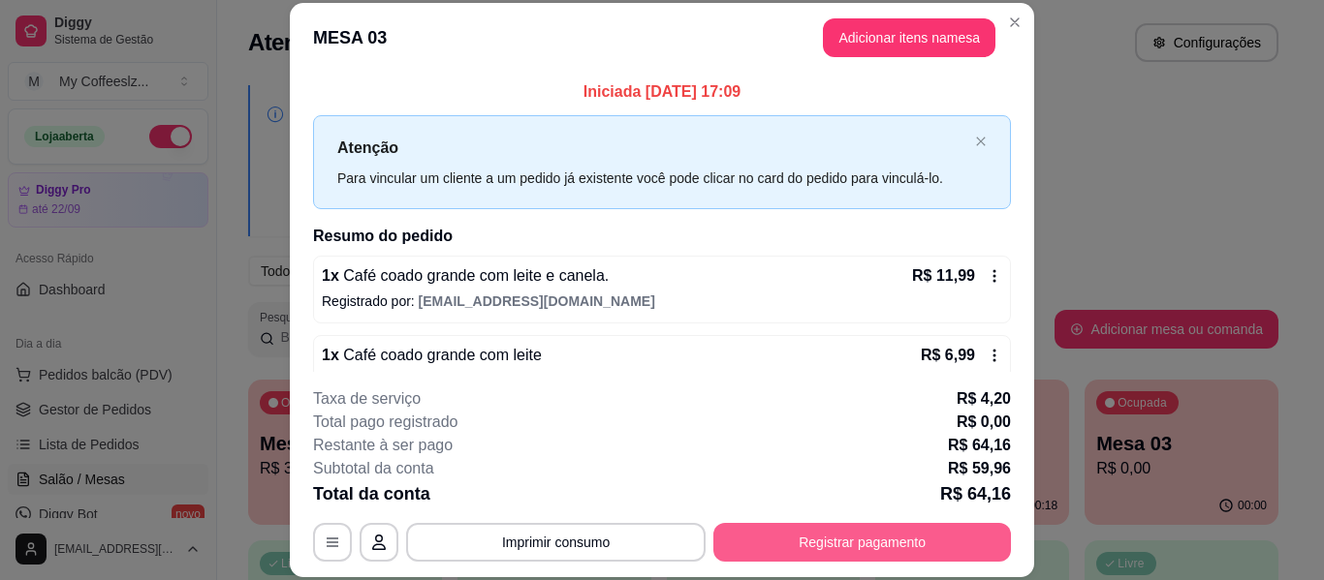
click at [855, 547] on button "Registrar pagamento" at bounding box center [862, 542] width 298 height 39
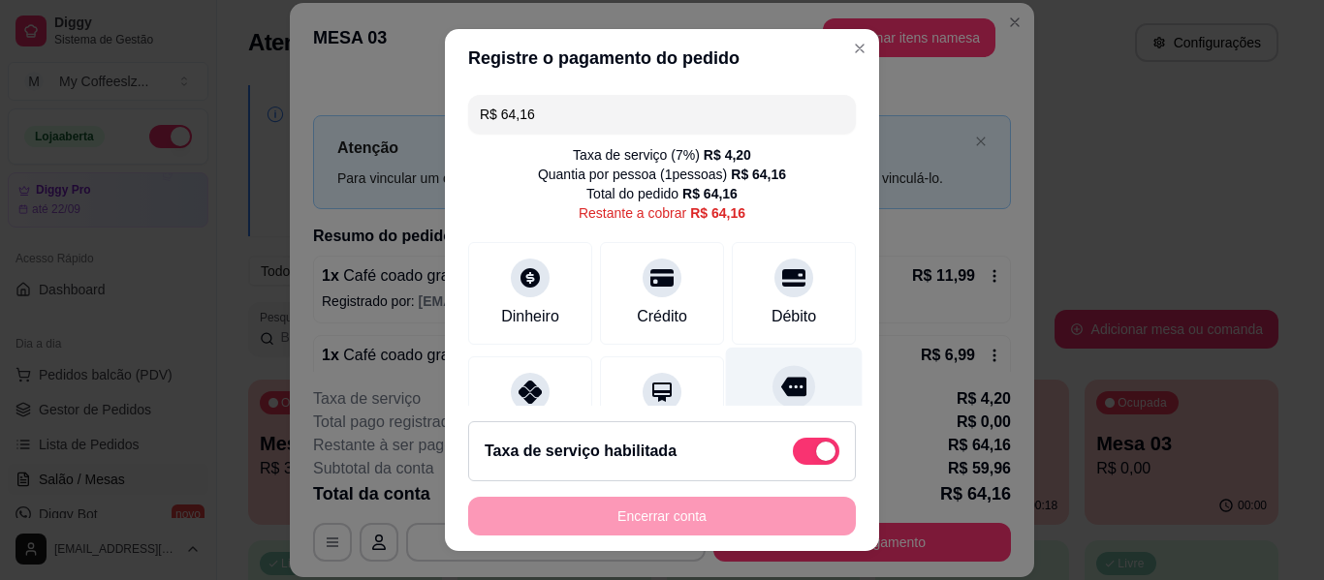
drag, startPoint x: 752, startPoint y: 277, endPoint x: 773, endPoint y: 364, distance: 89.8
click at [782, 278] on icon at bounding box center [793, 278] width 23 height 23
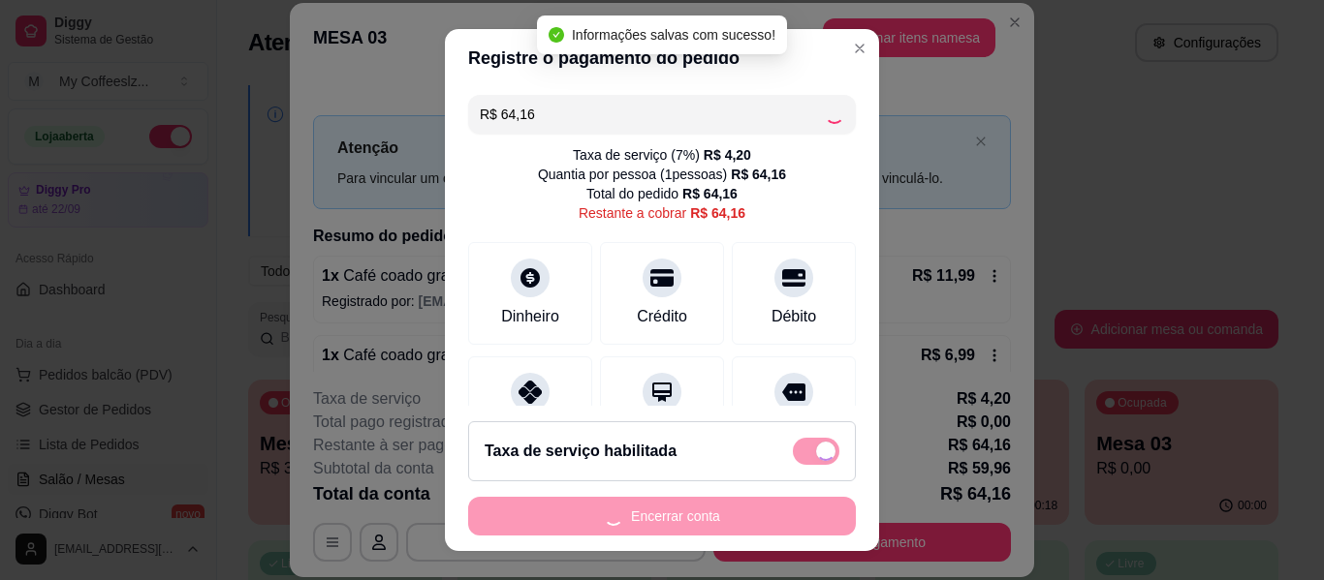
type input "R$ 0,00"
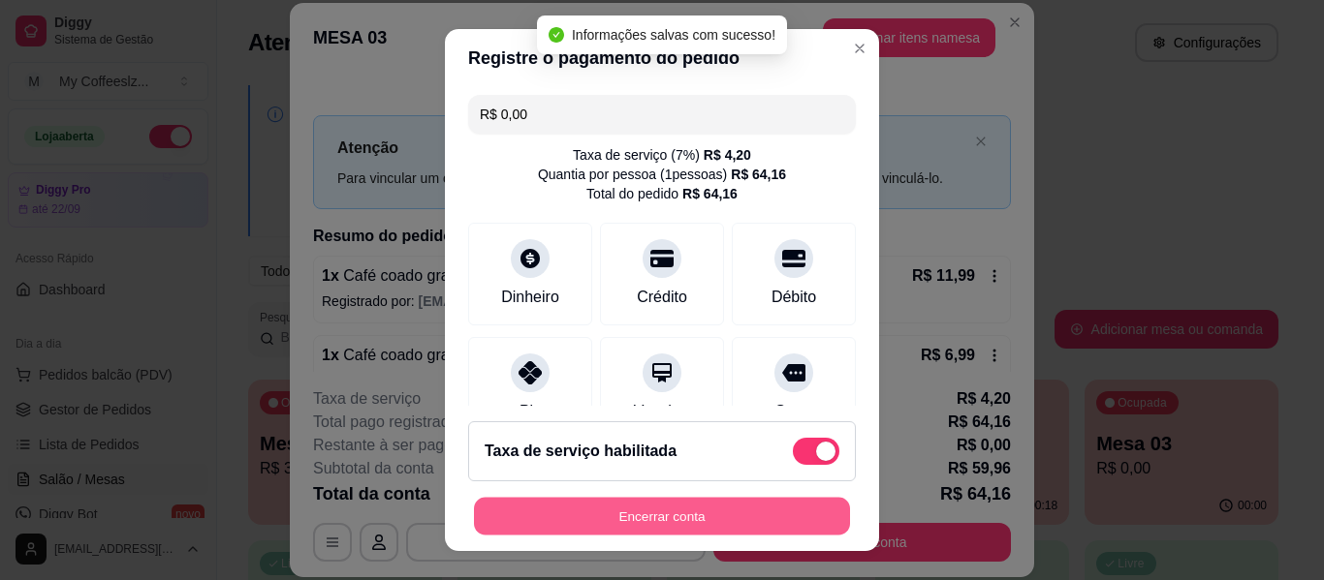
click at [625, 513] on button "Encerrar conta" at bounding box center [662, 517] width 376 height 38
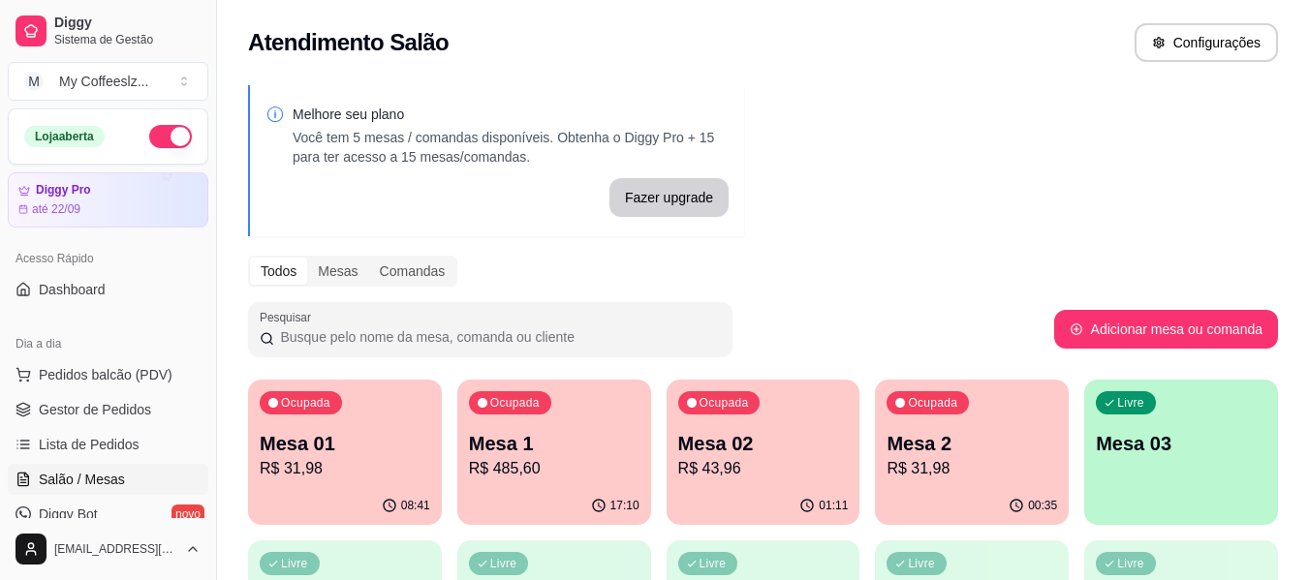
click at [1142, 464] on div "Livre Mesa 03" at bounding box center [1181, 441] width 194 height 122
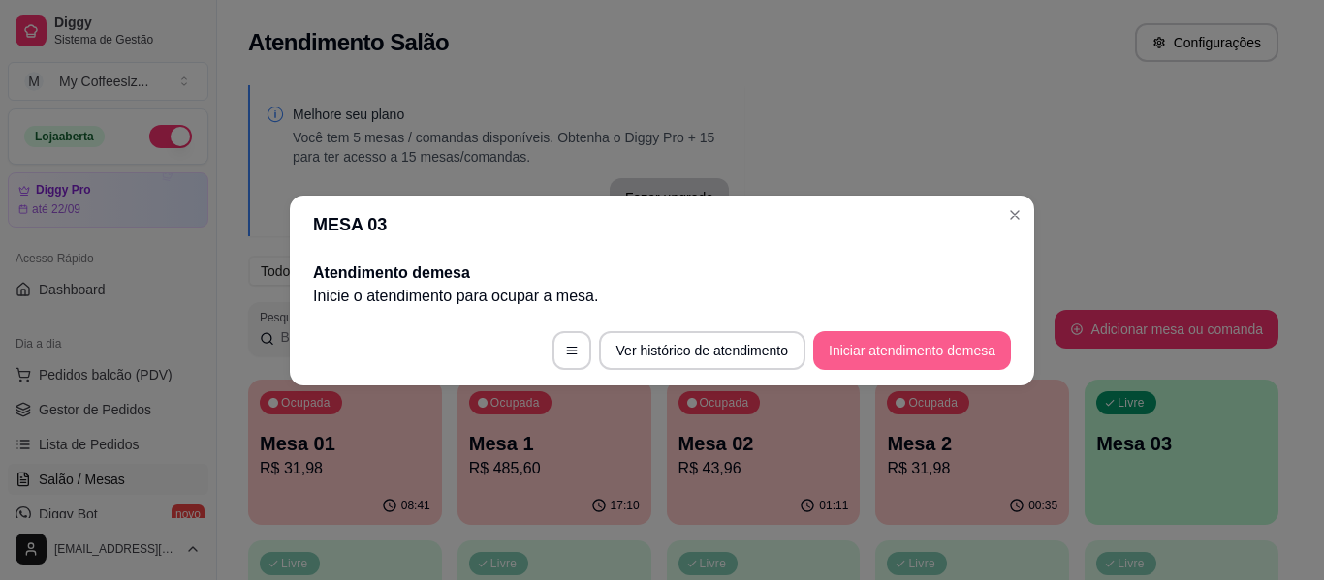
click at [992, 344] on button "Iniciar atendimento de mesa" at bounding box center [912, 350] width 198 height 39
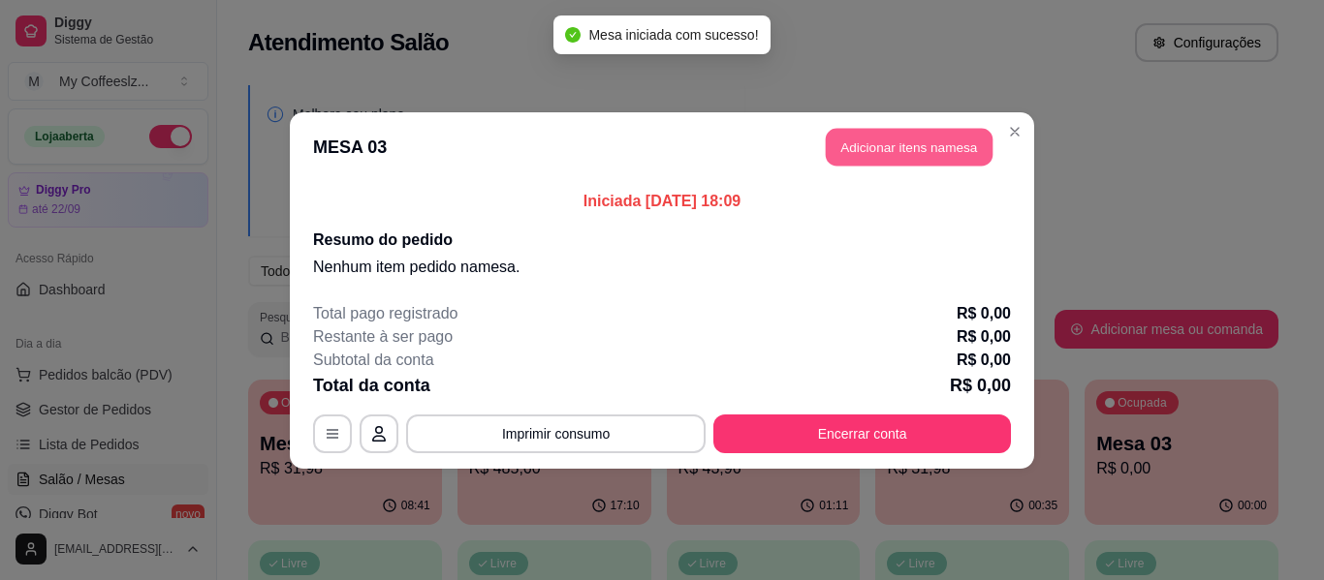
click at [866, 143] on button "Adicionar itens na mesa" at bounding box center [909, 147] width 167 height 38
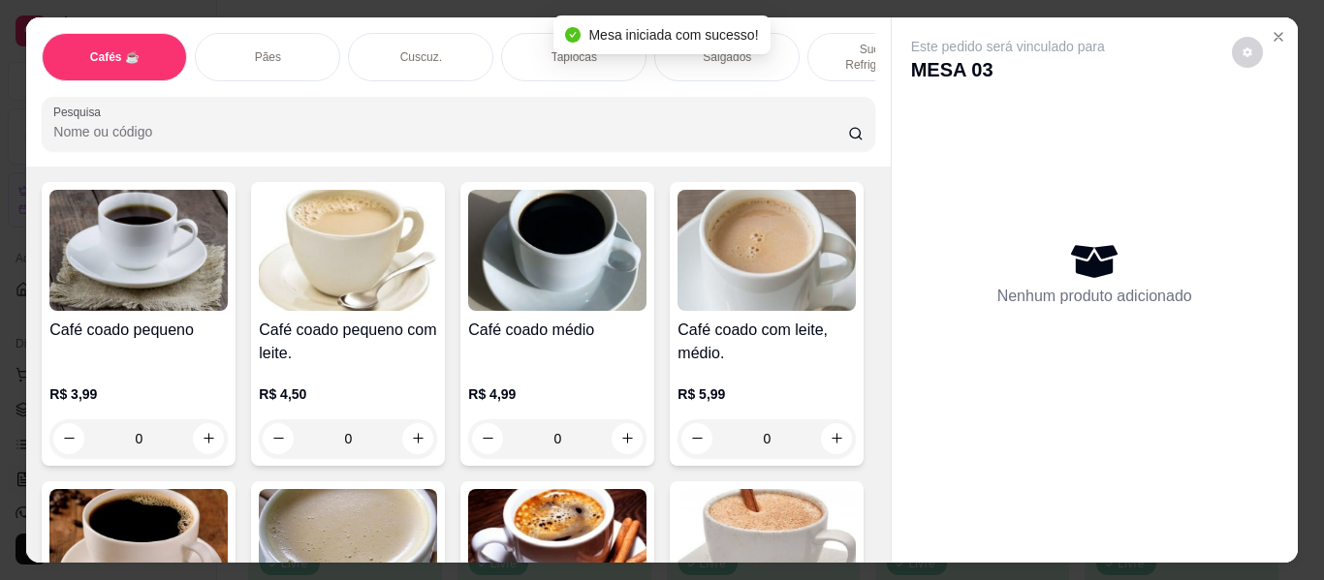
scroll to position [194, 0]
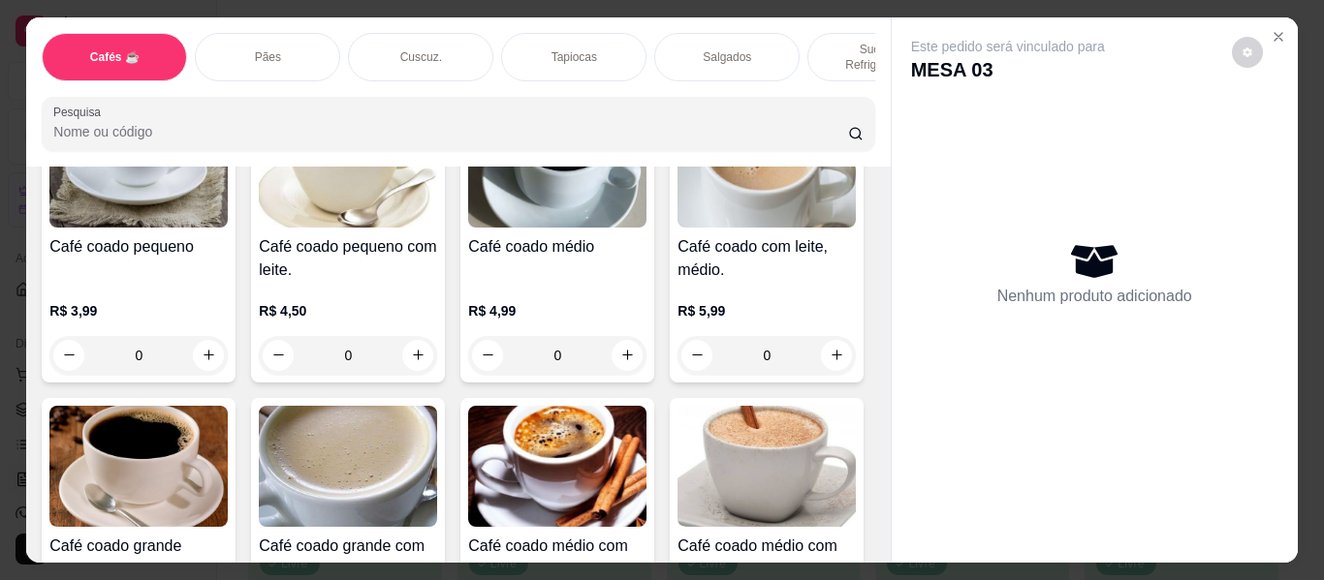
click at [522, 43] on div "Tapiocas" at bounding box center [573, 57] width 145 height 48
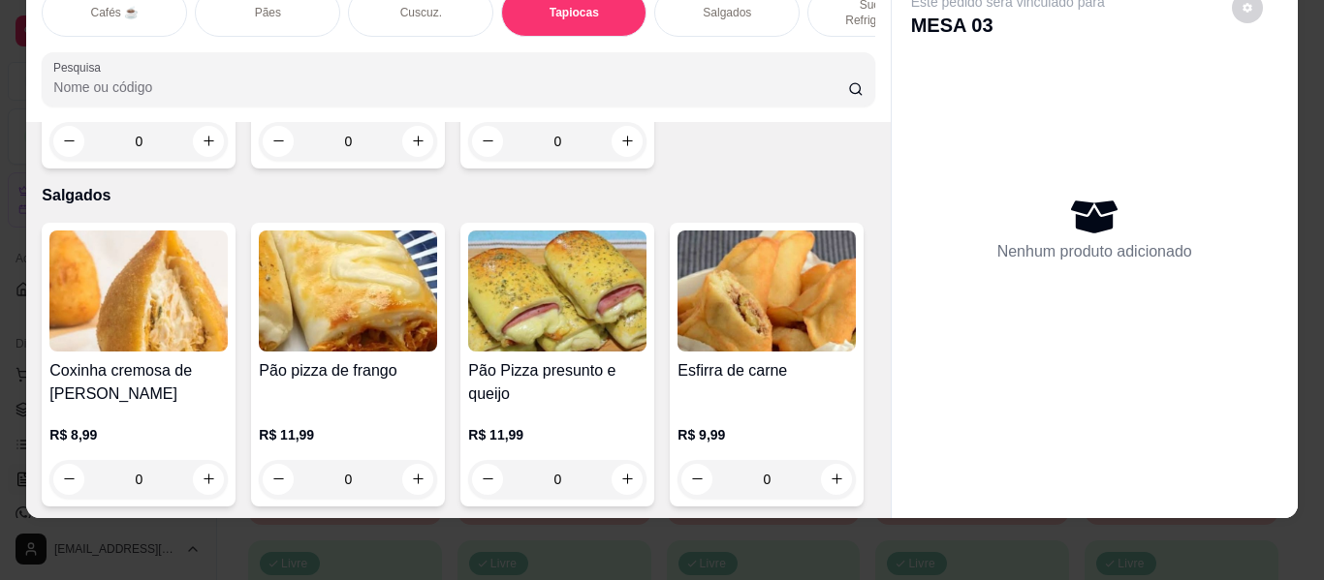
type input "1"
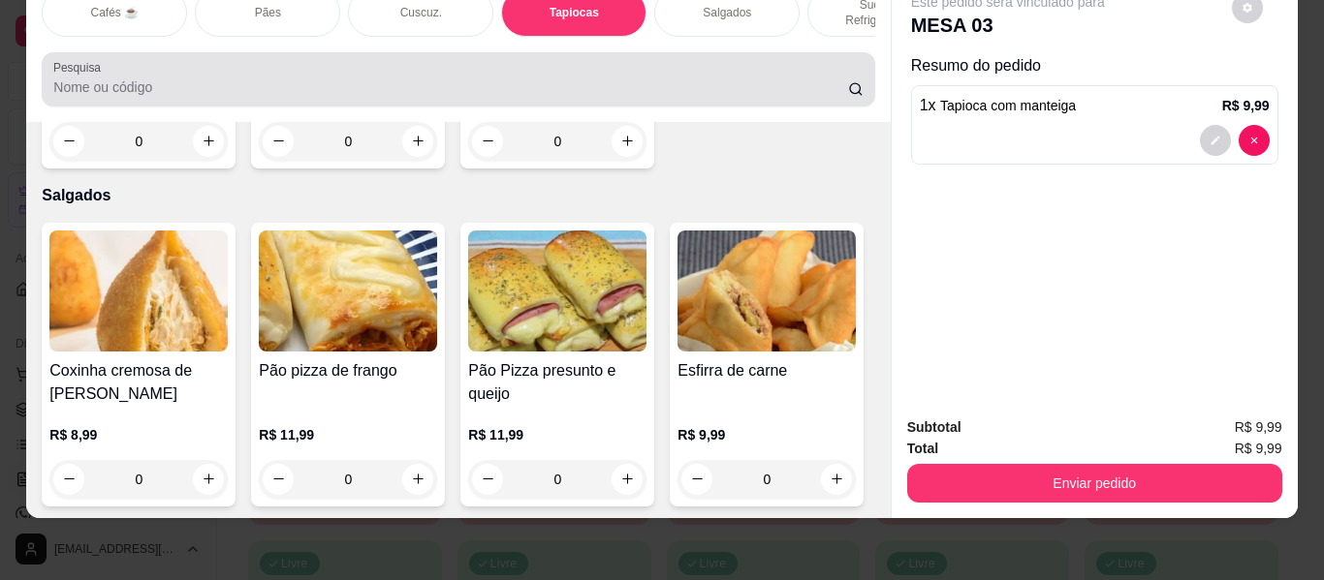
scroll to position [0, 0]
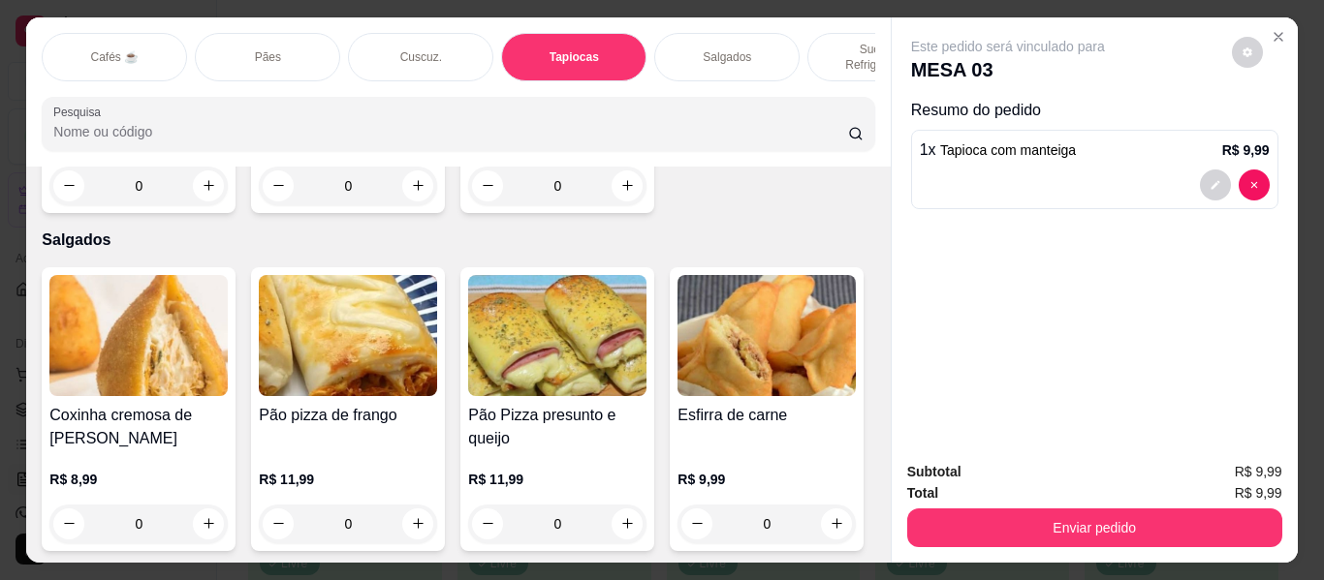
click at [818, 33] on div "Sucos e Refrigerantes" at bounding box center [879, 57] width 145 height 48
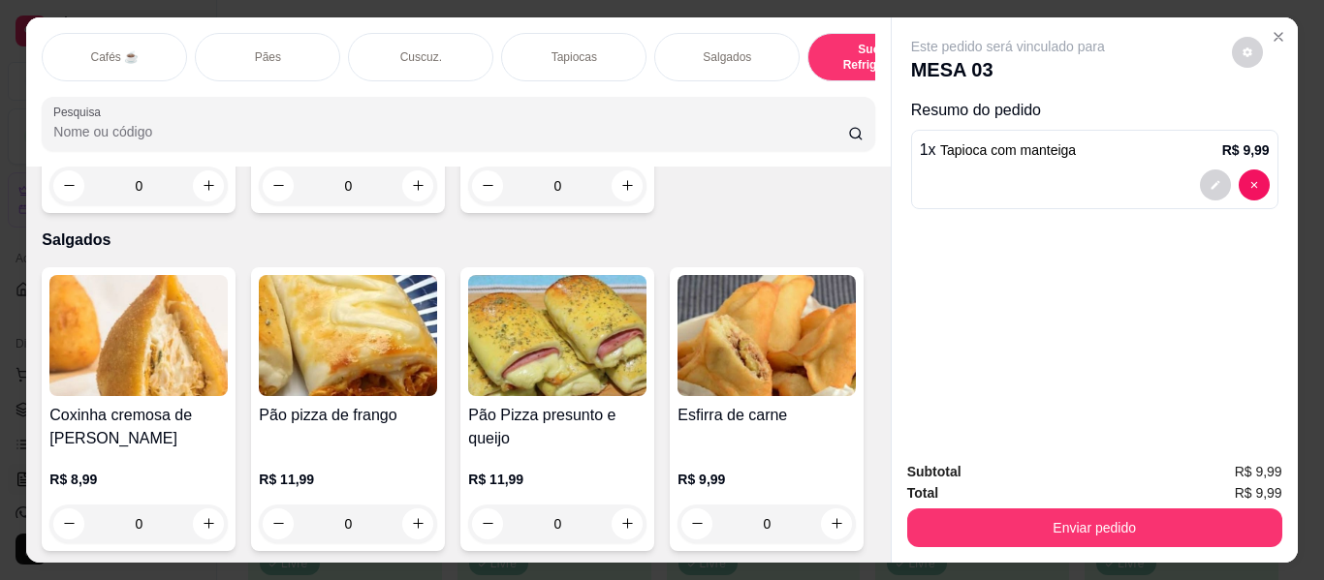
scroll to position [52, 0]
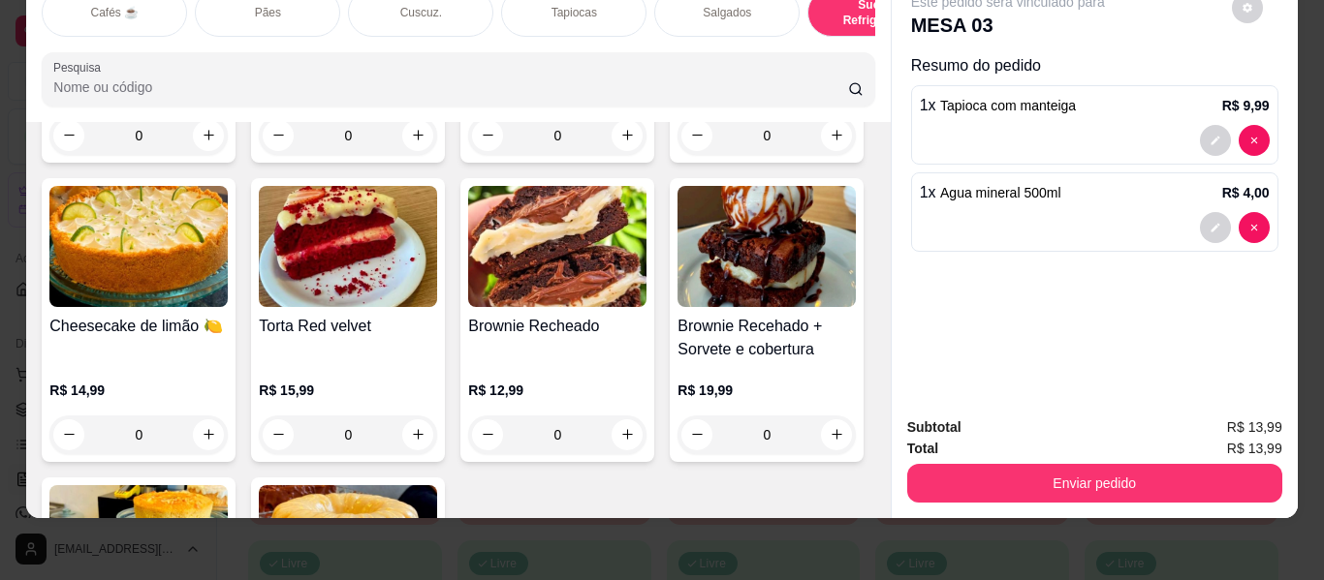
type input "2"
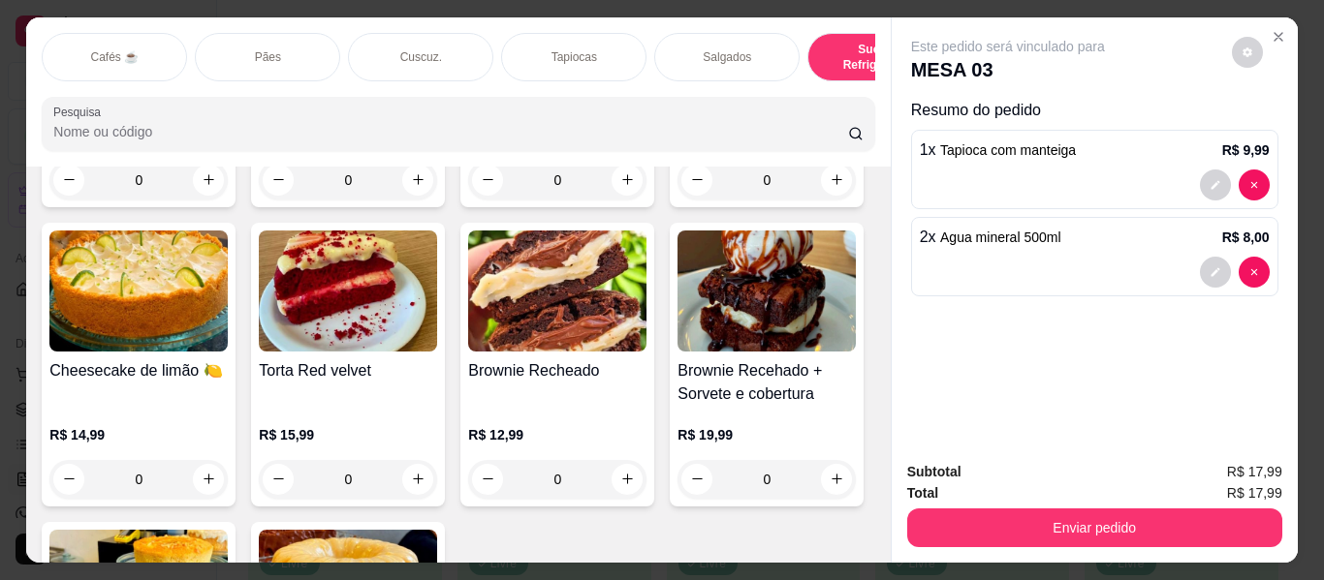
click at [1249, 157] on div "1 x Tapioca com manteiga R$ 9,99" at bounding box center [1094, 169] width 367 height 79
type input "0"
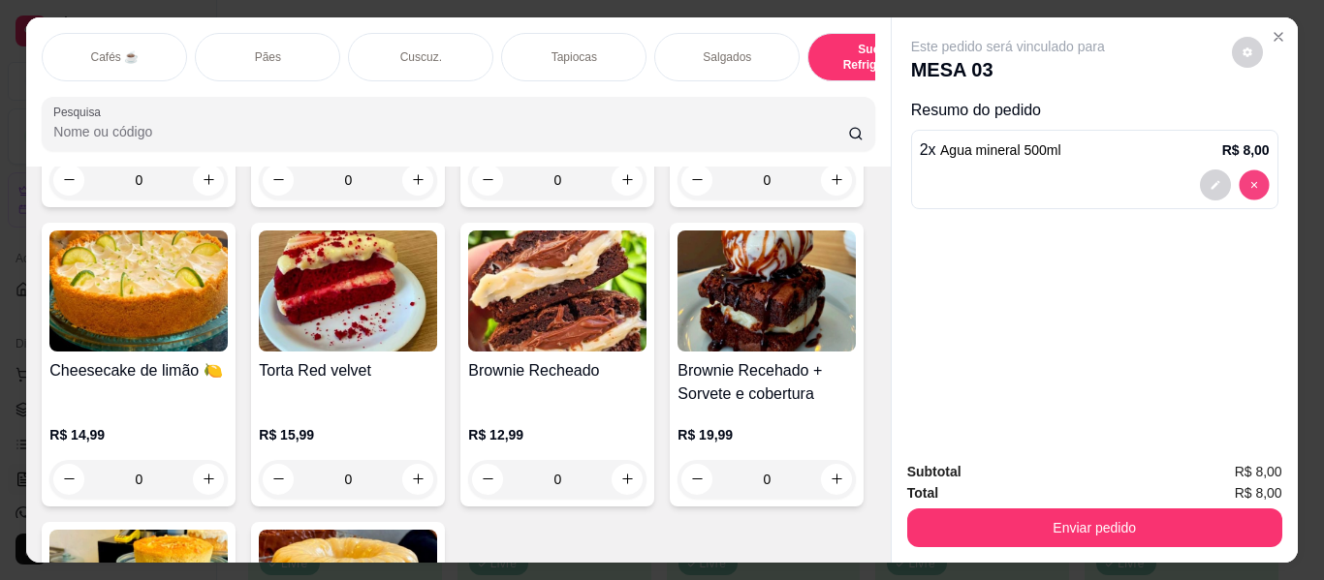
type input "0"
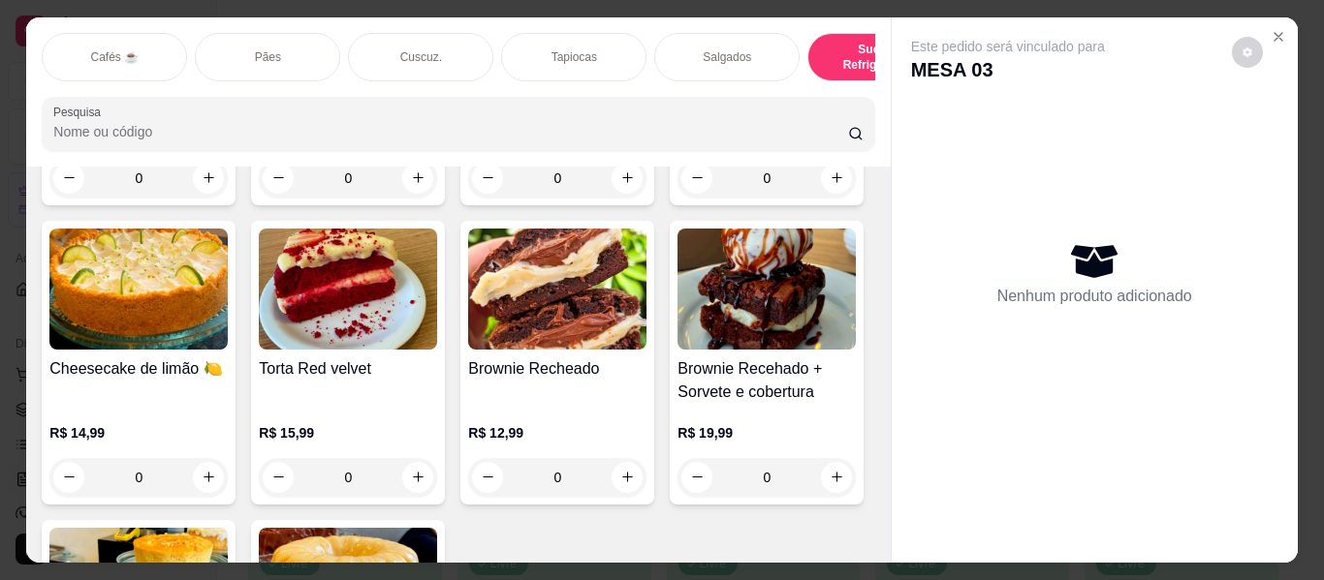
click at [587, 39] on div "Tapiocas" at bounding box center [573, 57] width 145 height 48
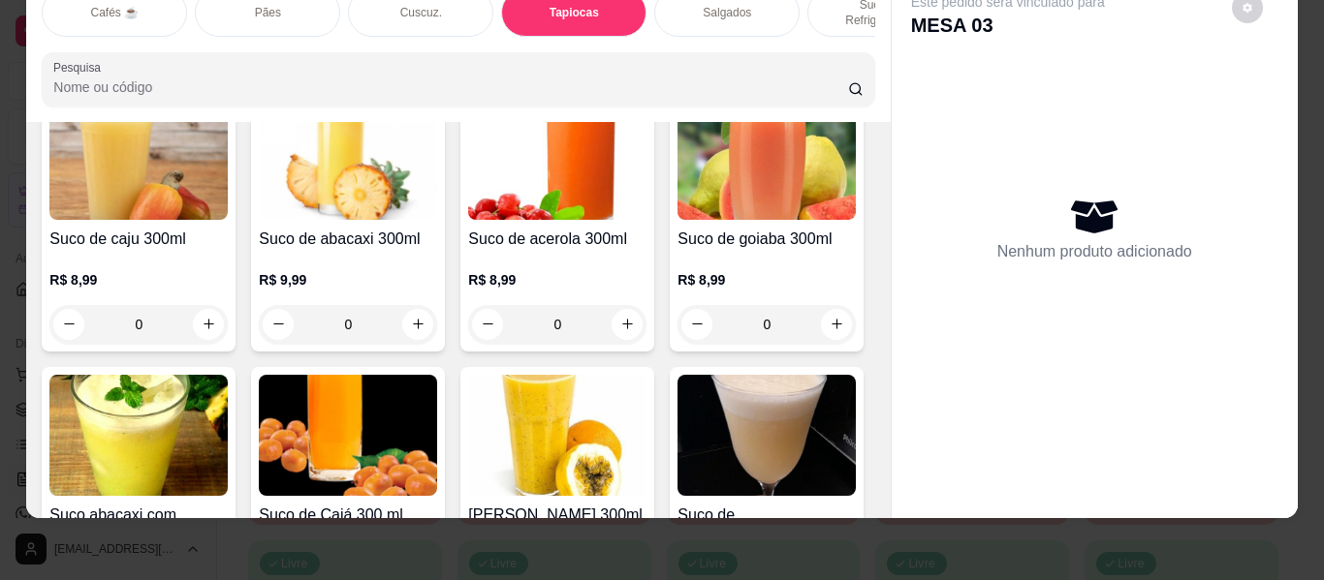
scroll to position [7517, 0]
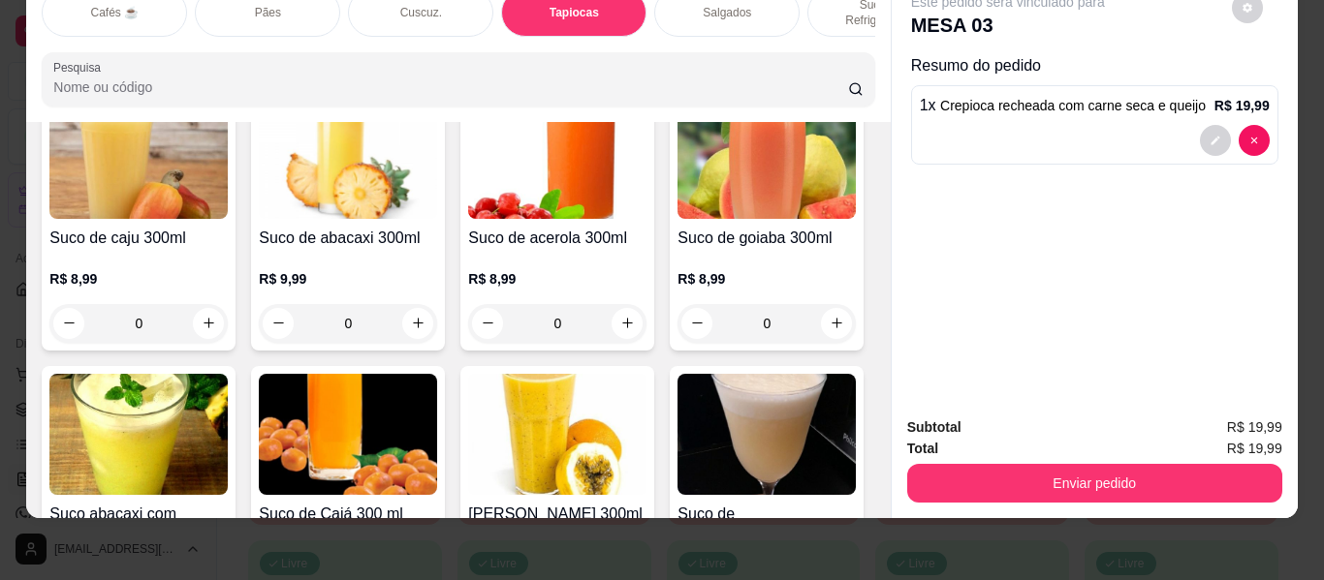
type input "2"
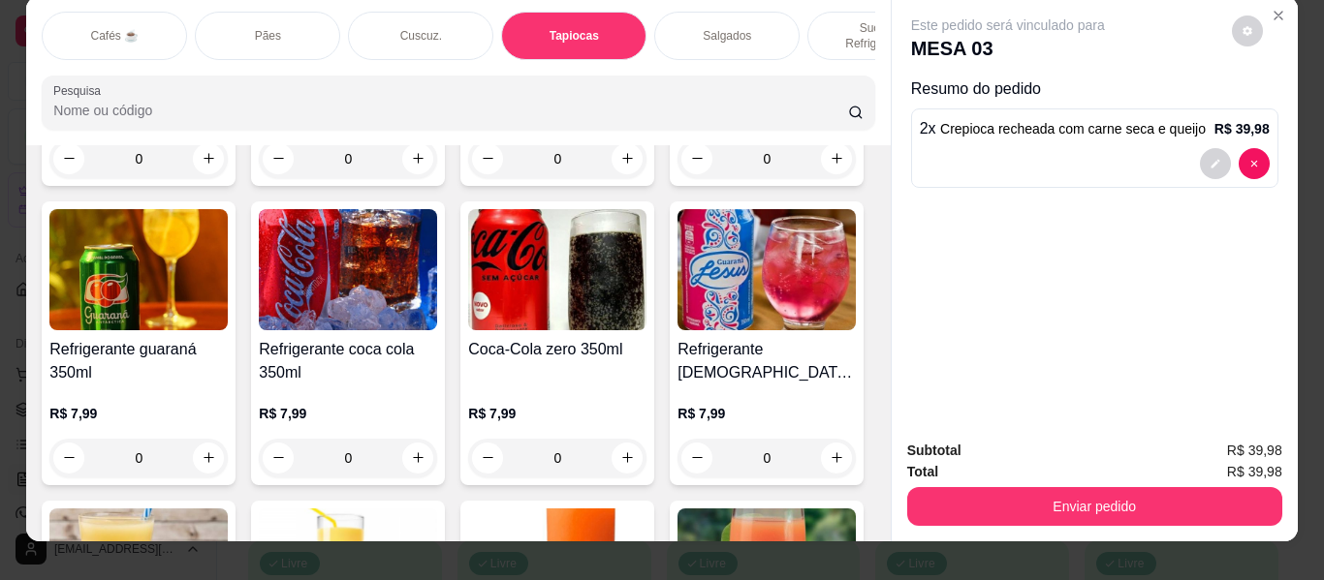
scroll to position [0, 0]
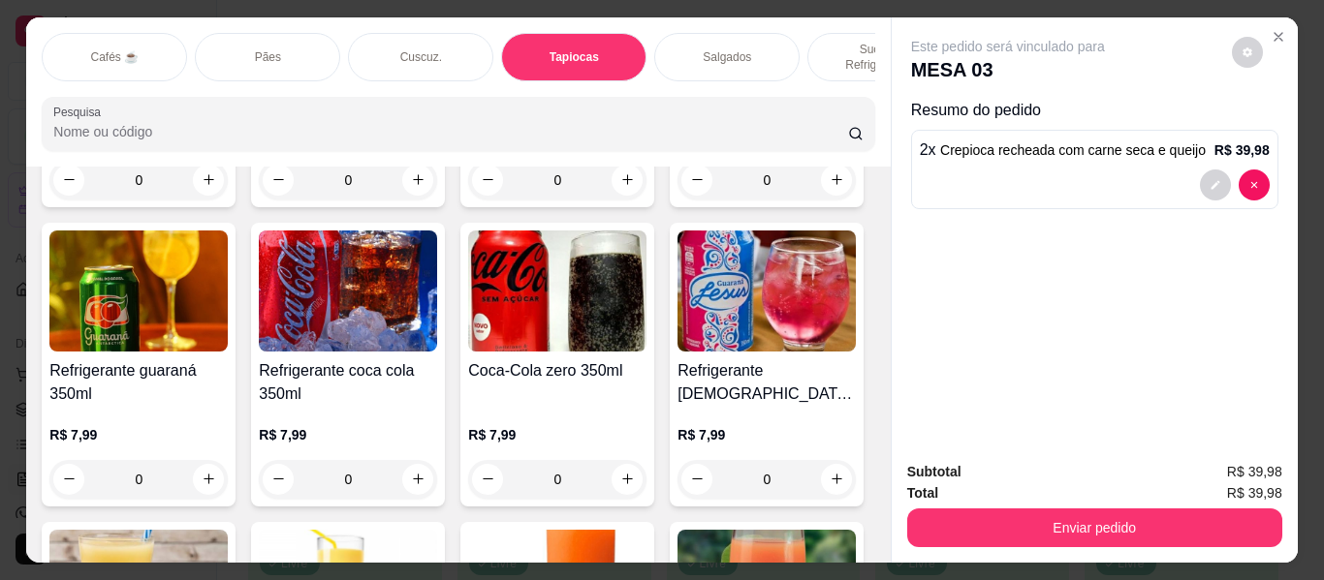
click at [139, 39] on div "Cafés ☕" at bounding box center [114, 57] width 145 height 48
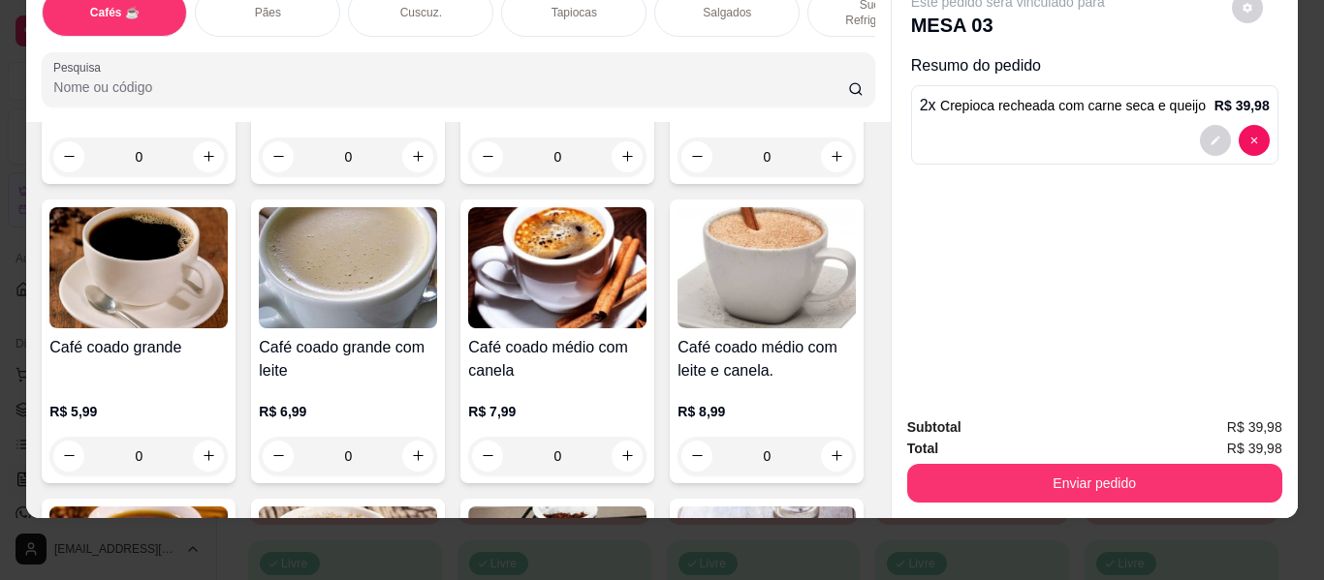
scroll to position [475, 0]
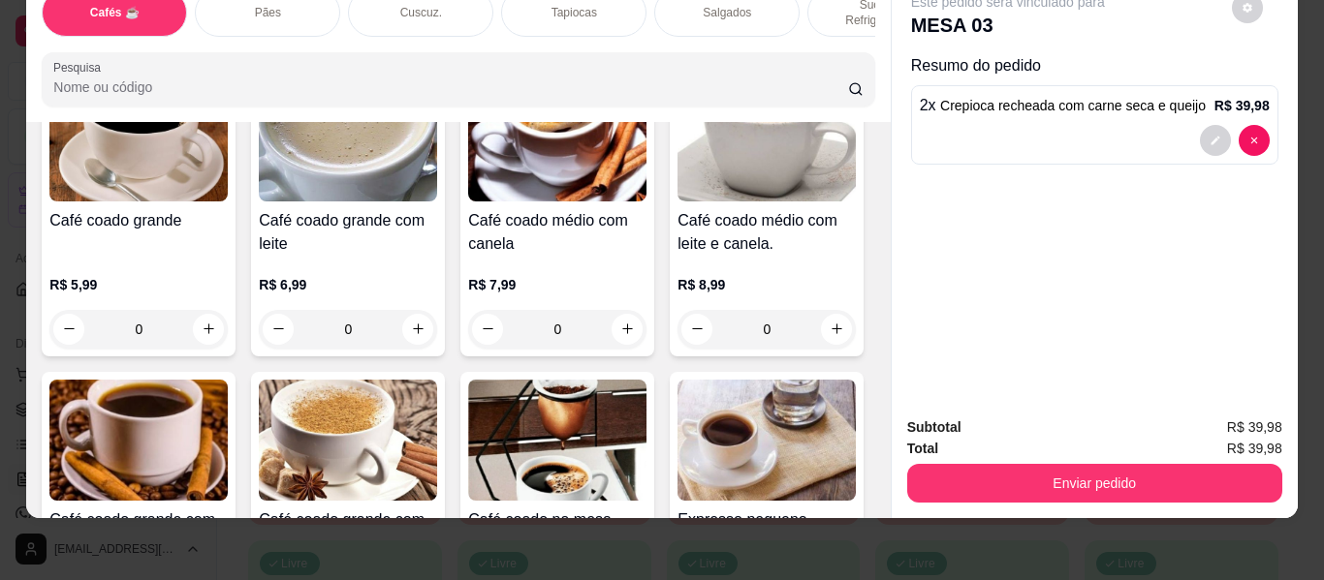
click at [830, 38] on icon "increase-product-quantity" at bounding box center [837, 30] width 15 height 15
type input "1"
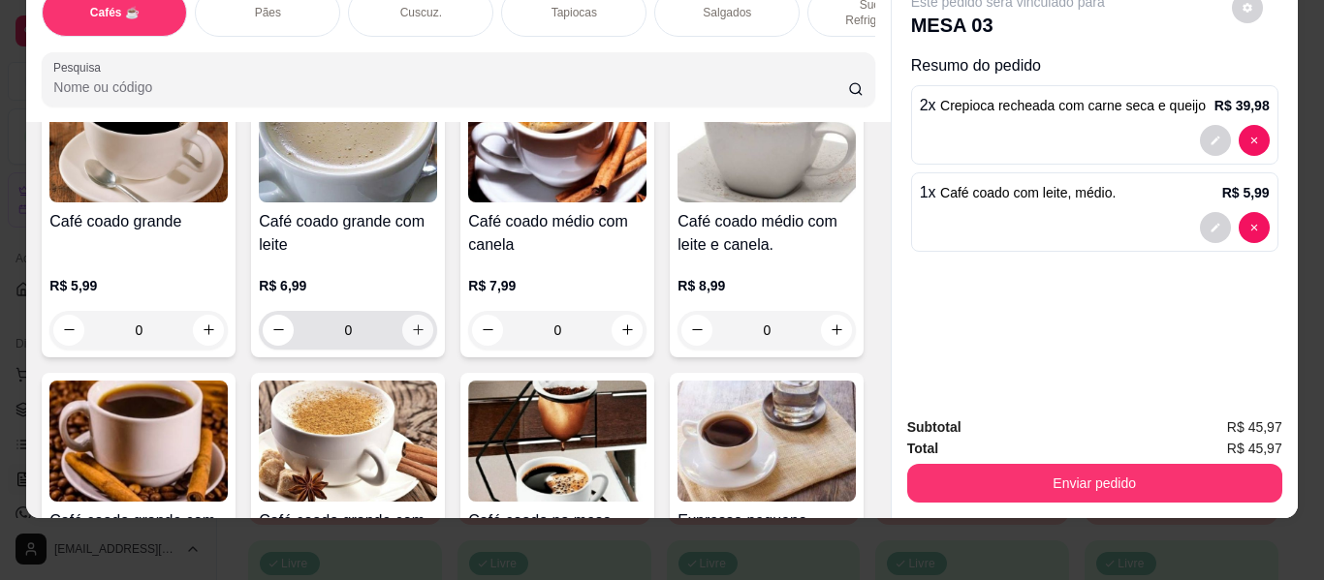
click at [433, 315] on button "increase-product-quantity" at bounding box center [417, 330] width 31 height 31
type input "1"
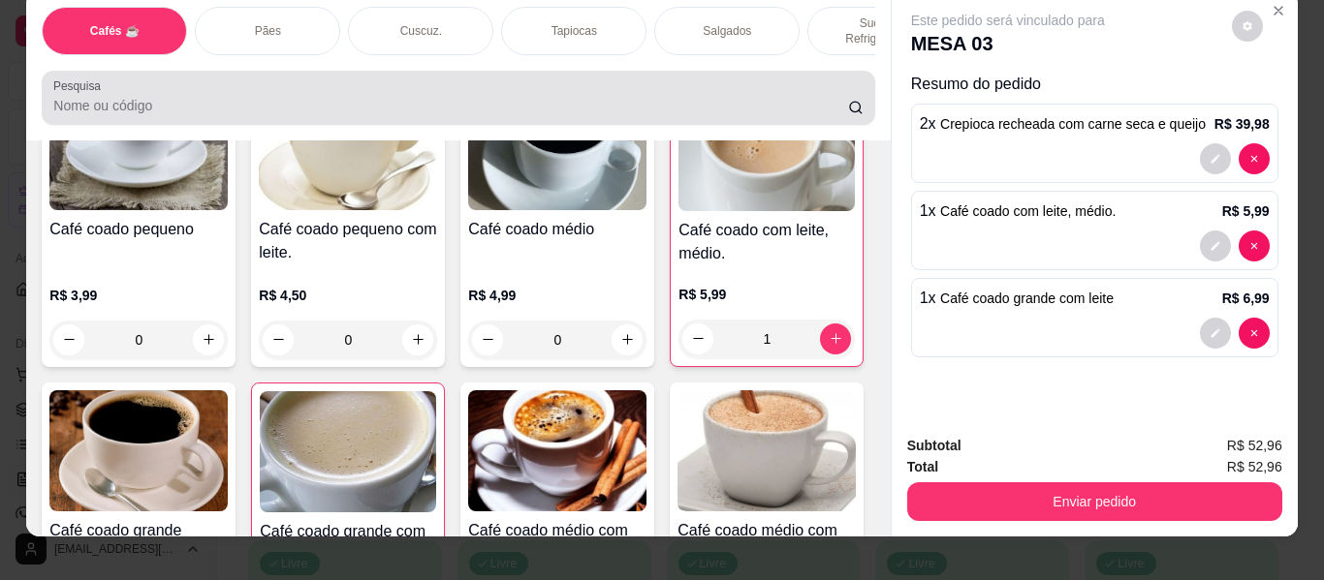
scroll to position [0, 0]
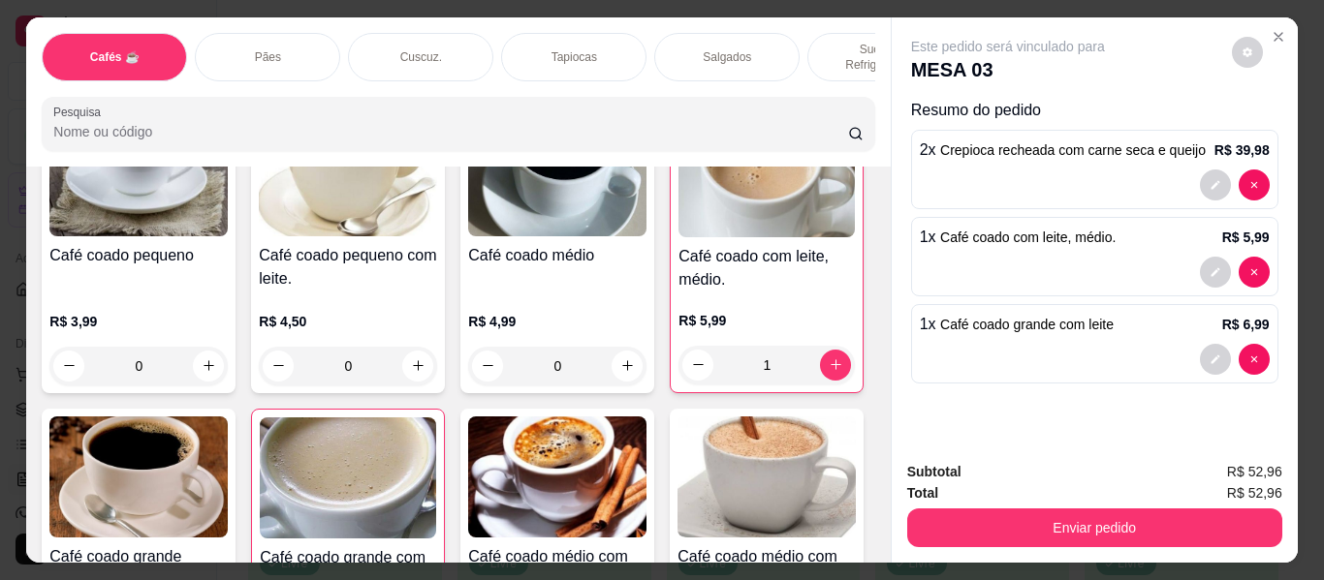
click at [731, 33] on div "Salgados" at bounding box center [726, 57] width 145 height 48
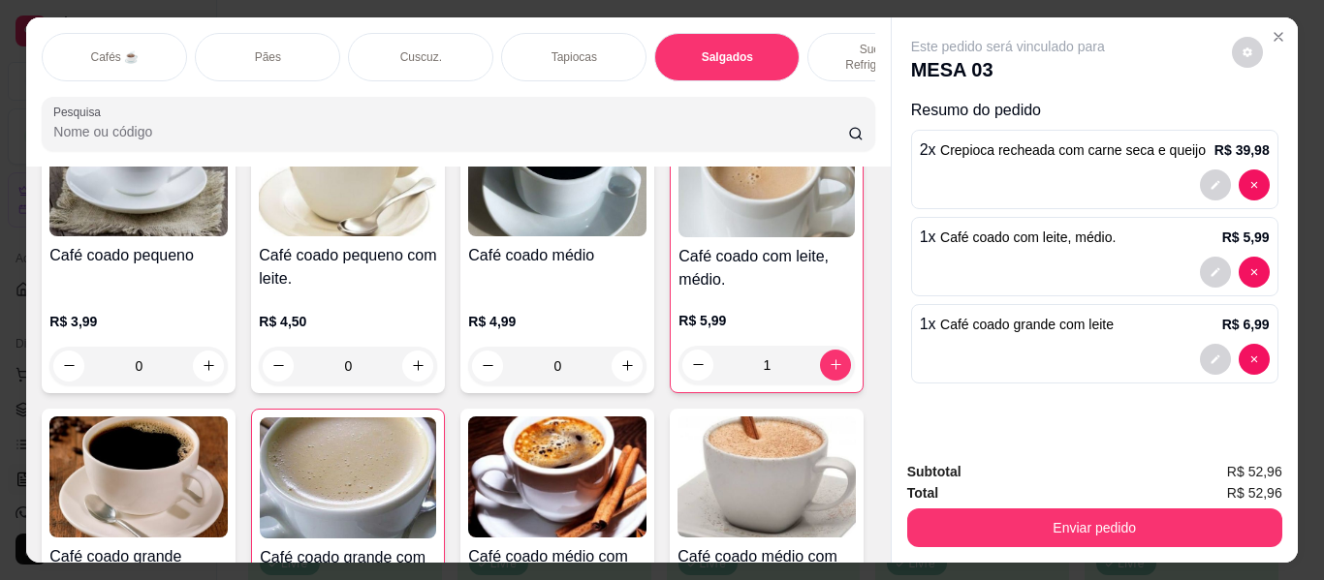
scroll to position [52, 0]
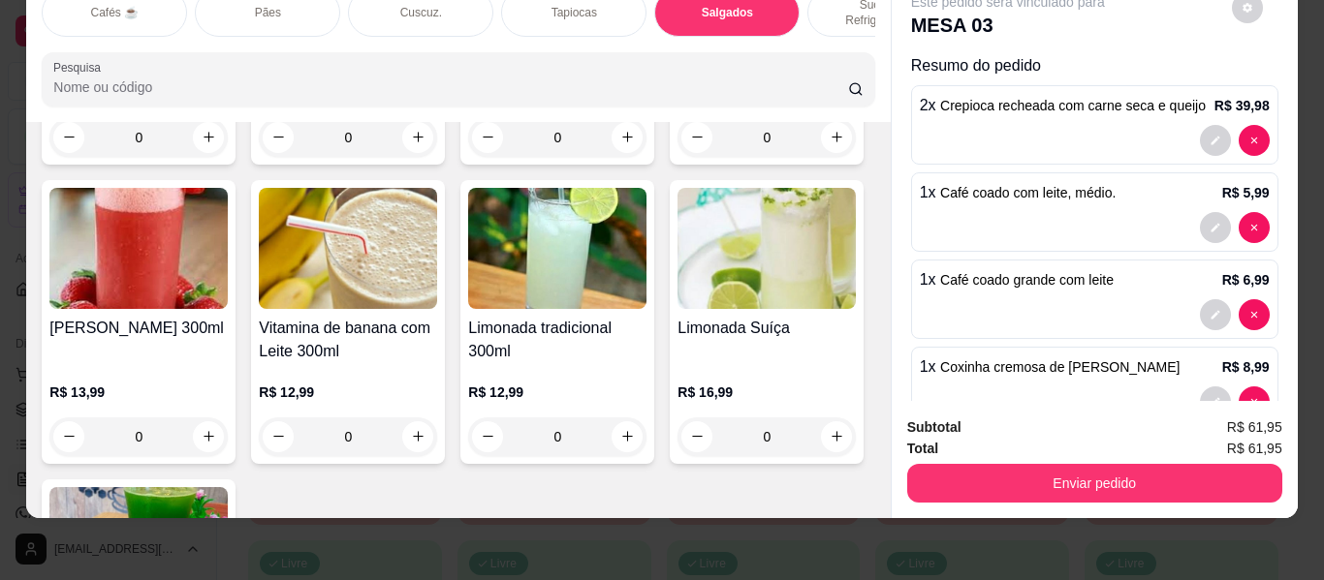
type input "2"
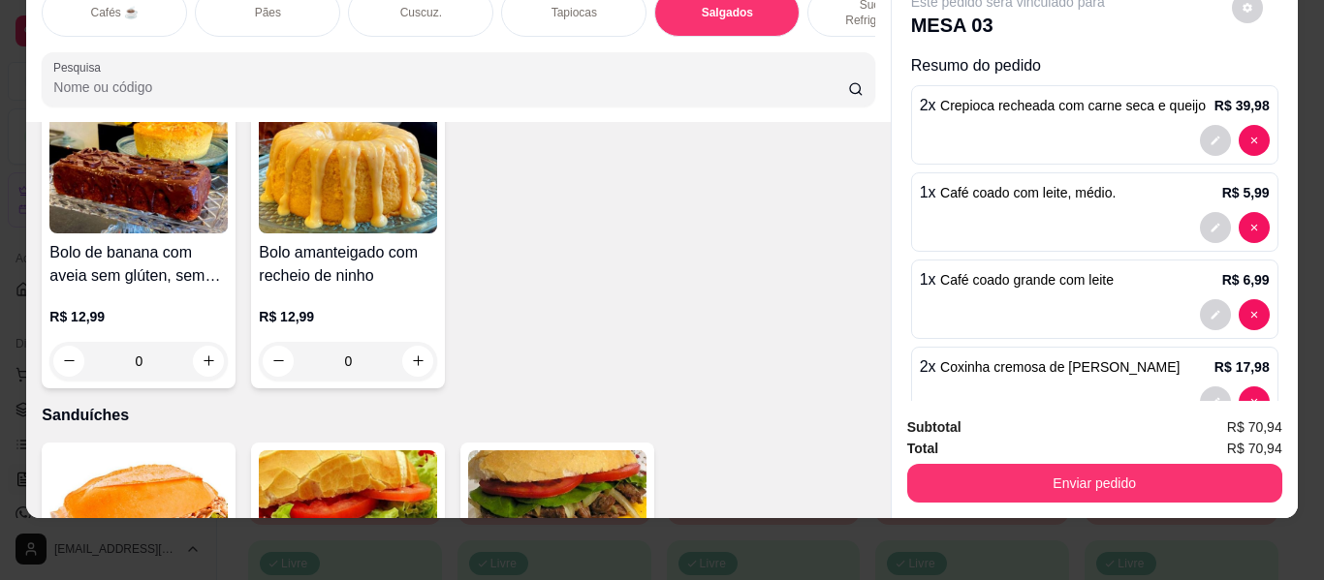
scroll to position [9462, 0]
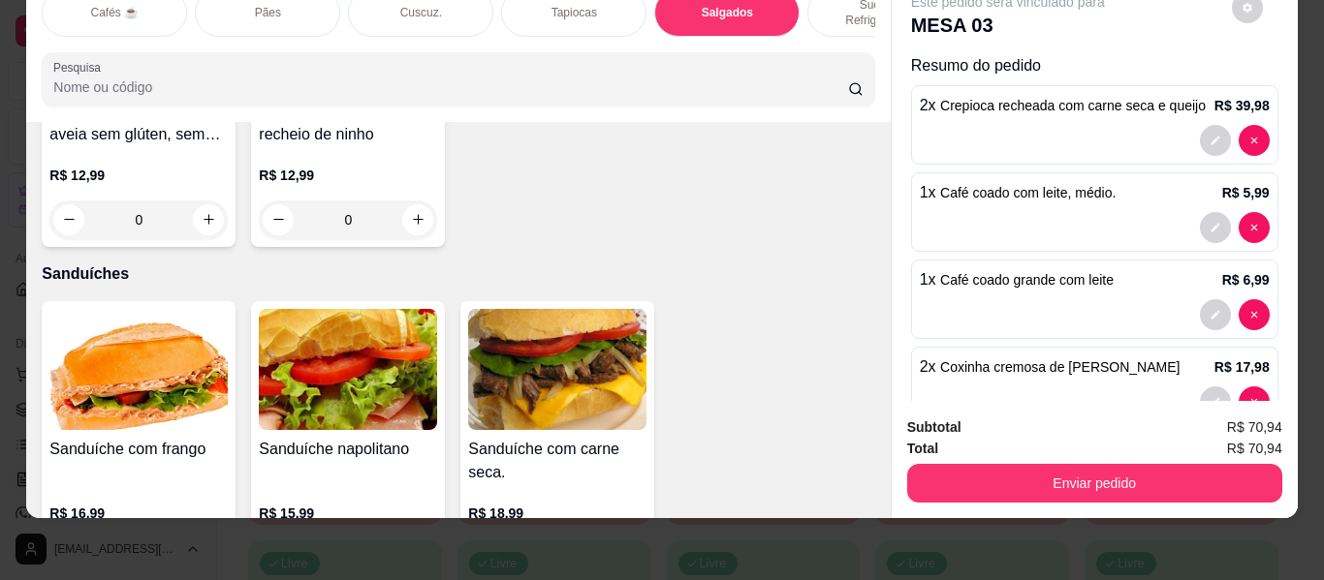
type input "1"
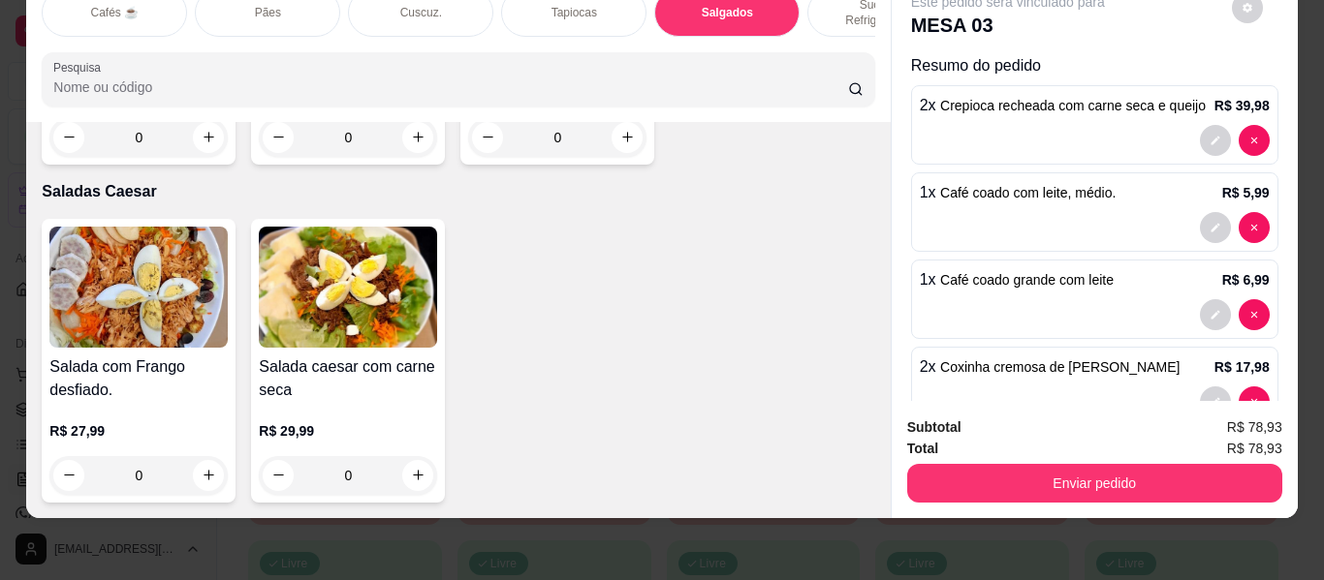
scroll to position [11788, 0]
type input "1"
click at [1200, 212] on button "decrease-product-quantity" at bounding box center [1215, 227] width 31 height 31
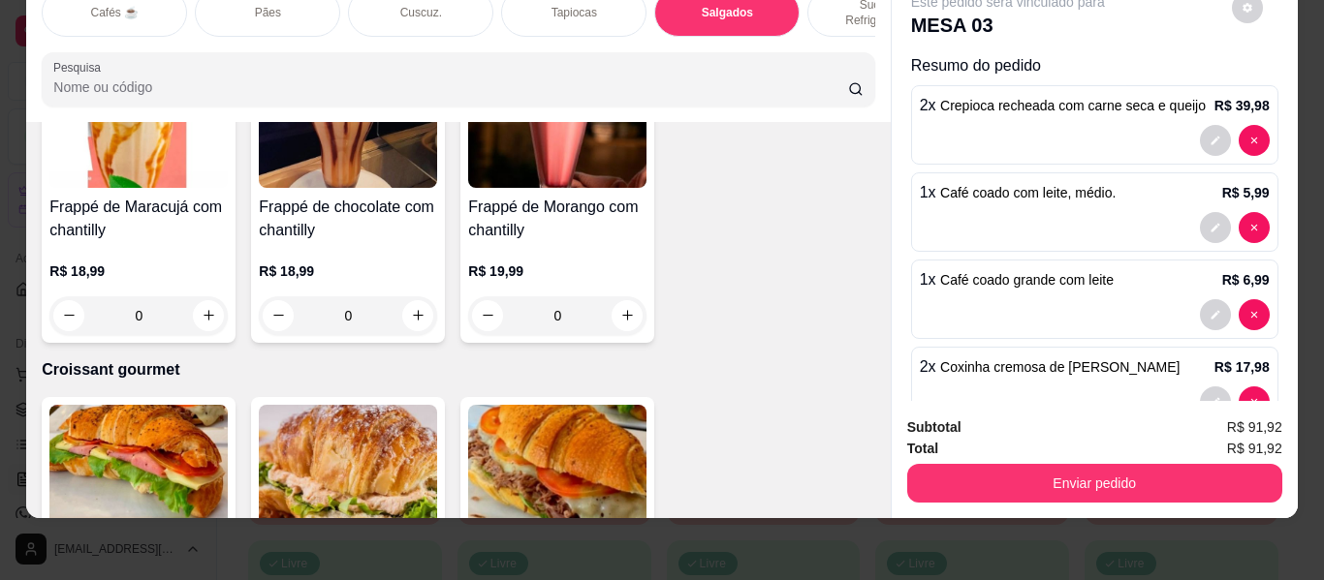
scroll to position [10044, 0]
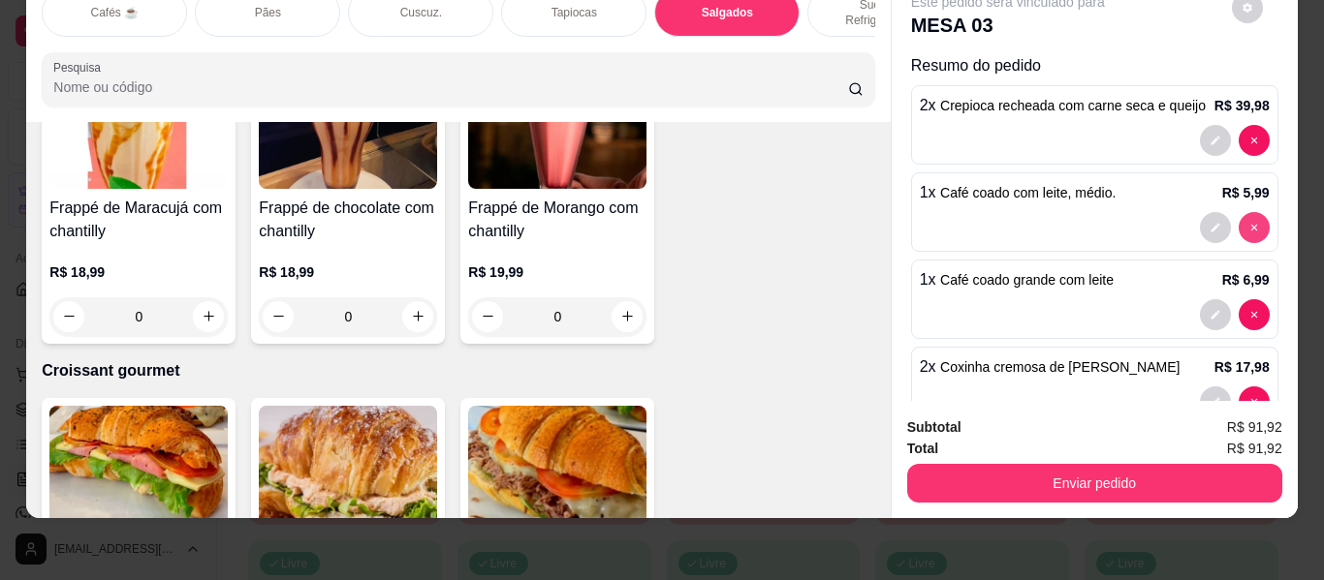
type input "0"
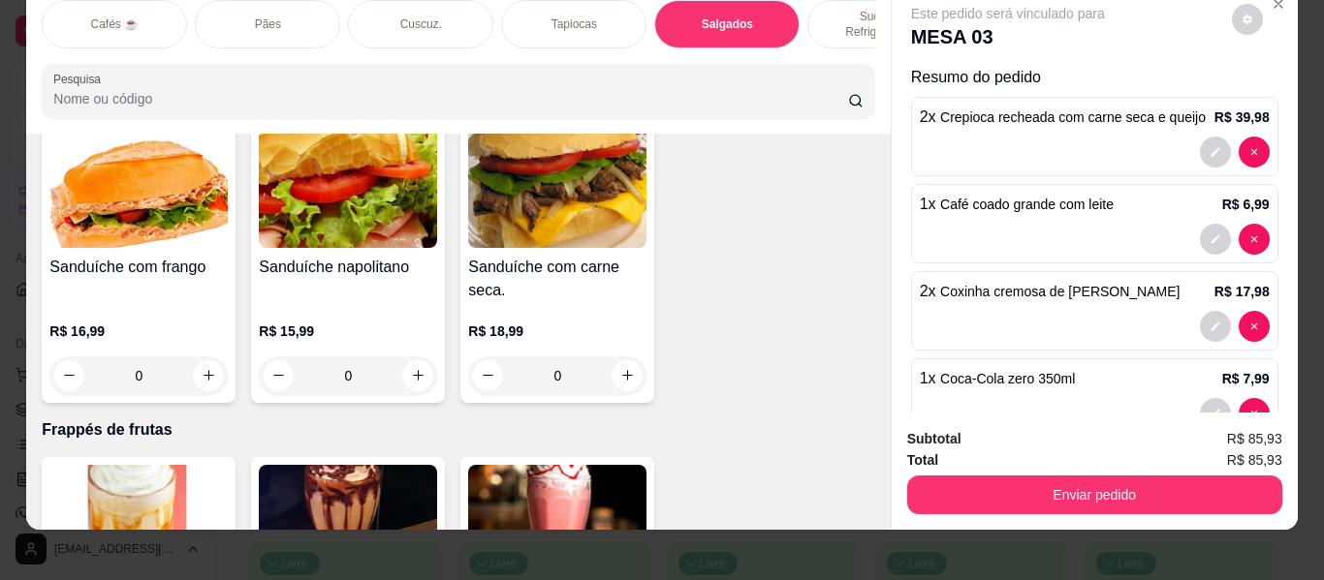
scroll to position [0, 0]
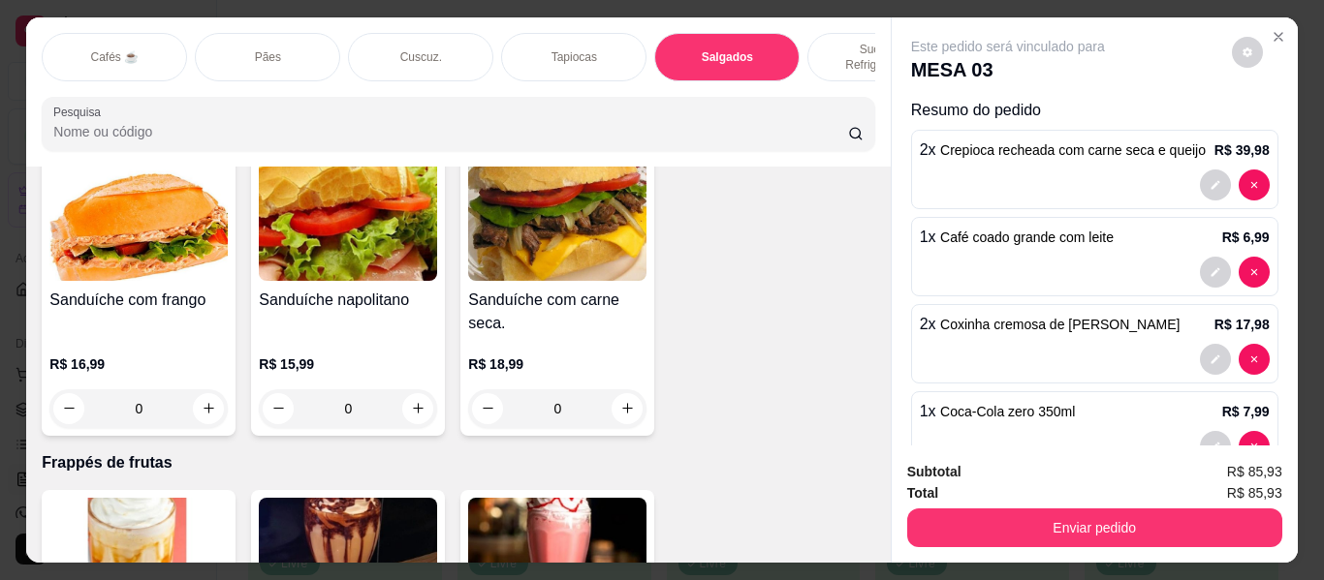
click at [72, 36] on div "Cafés ☕" at bounding box center [114, 57] width 145 height 48
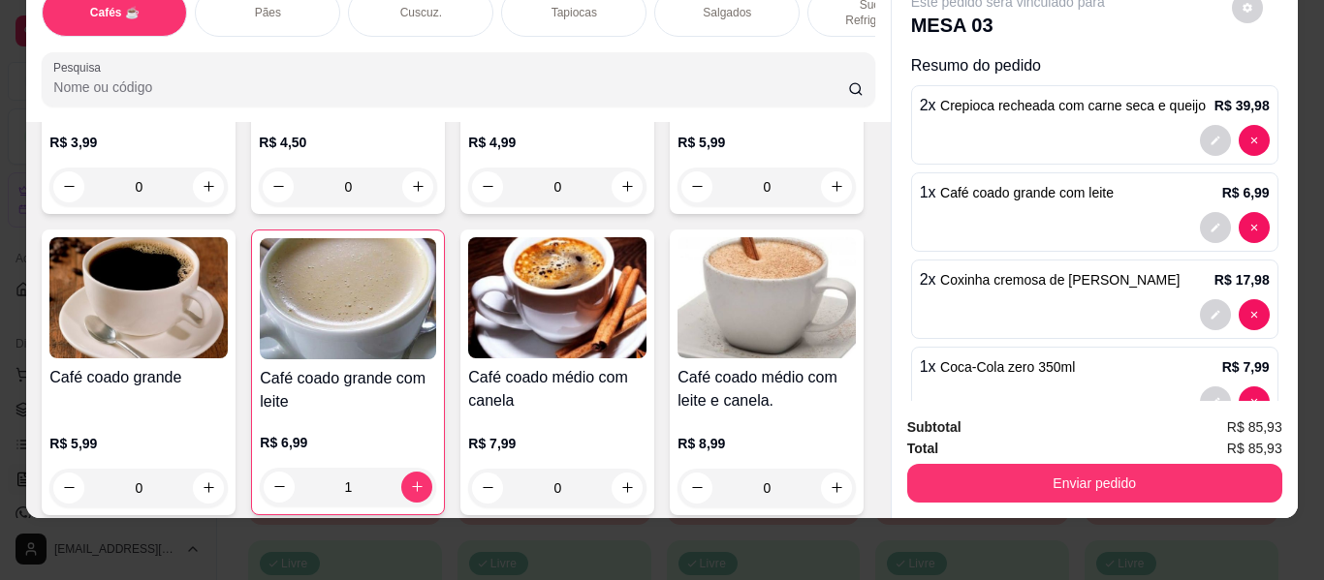
scroll to position [378, 0]
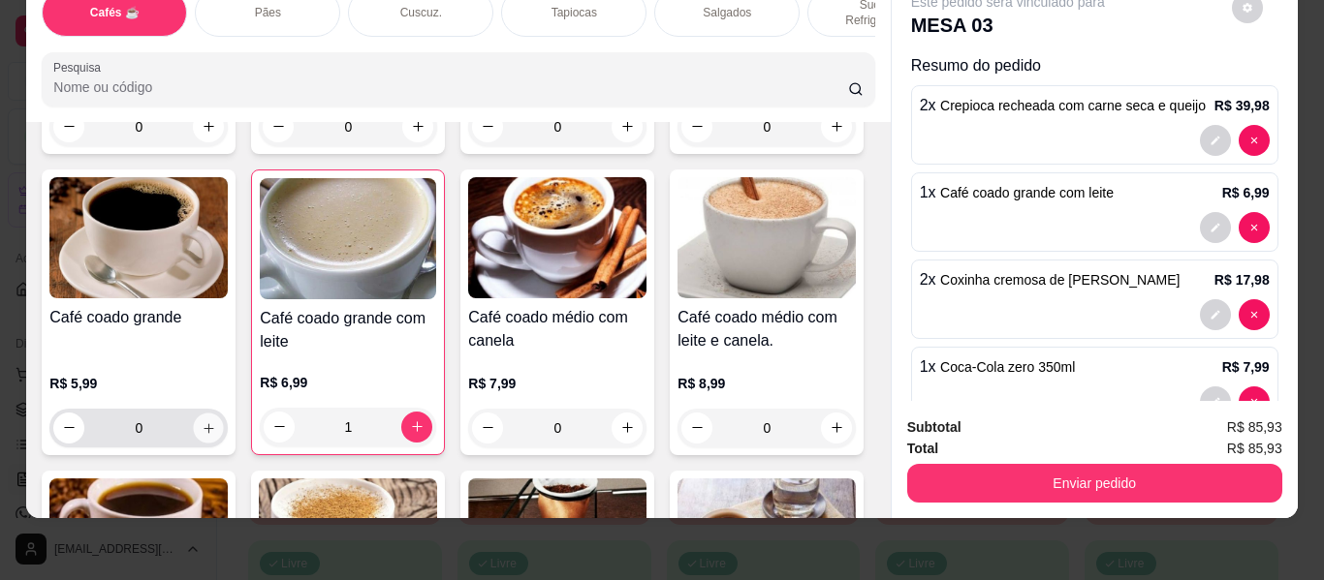
click at [216, 422] on icon "increase-product-quantity" at bounding box center [209, 429] width 15 height 15
type input "2"
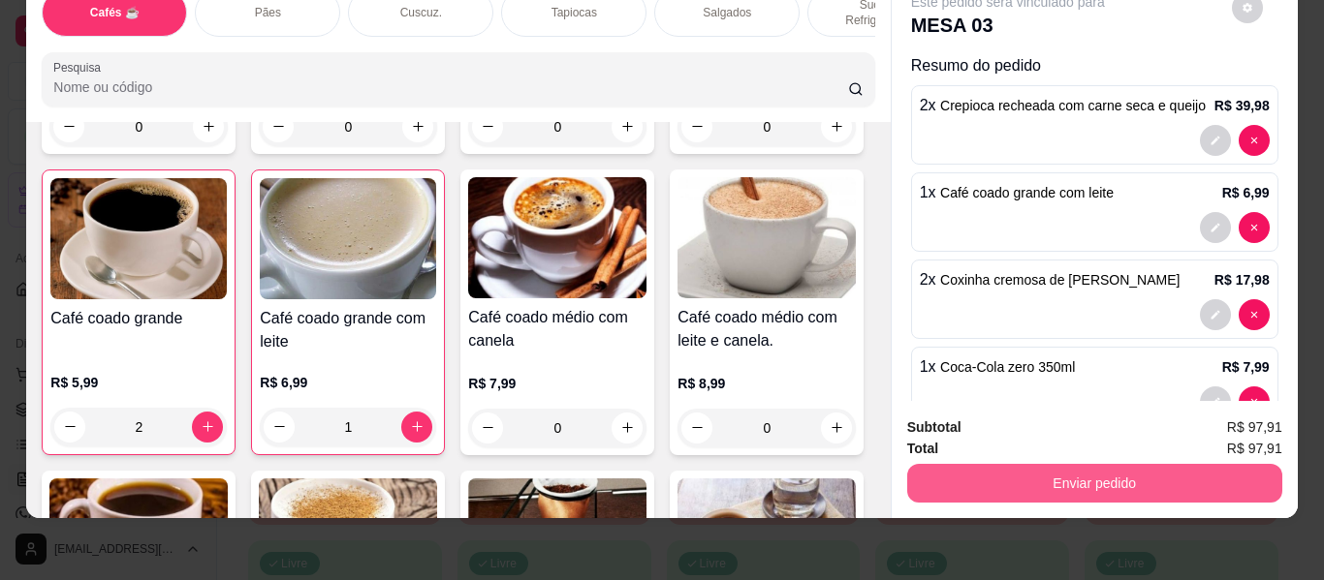
click at [985, 471] on button "Enviar pedido" at bounding box center [1094, 483] width 375 height 39
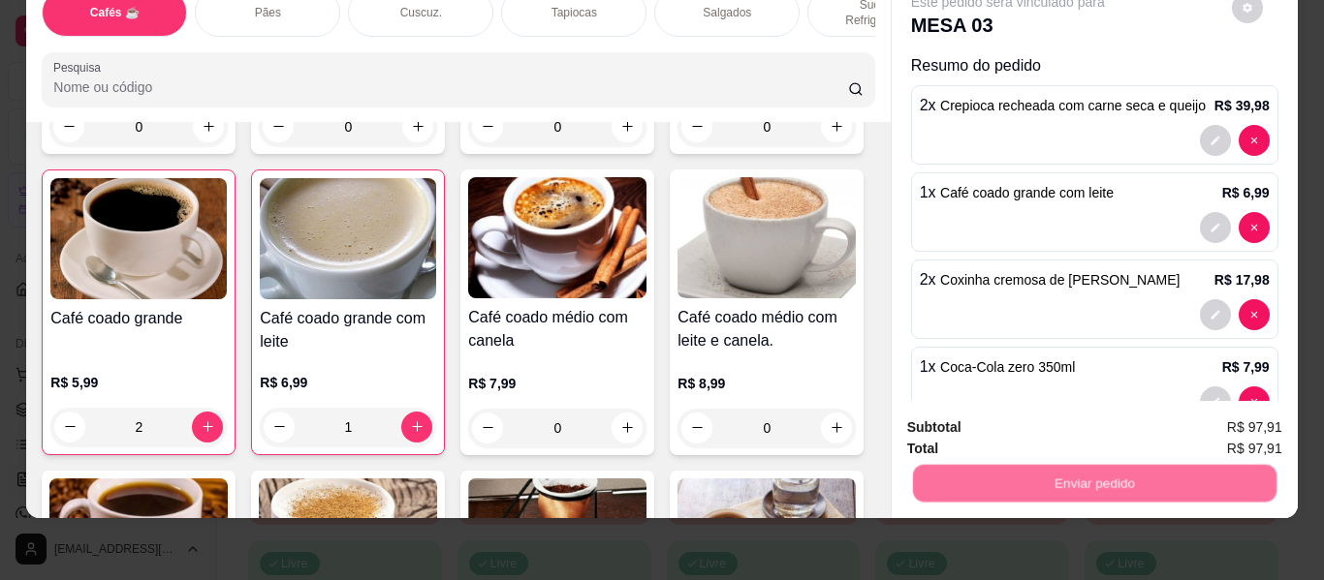
click at [988, 419] on button "Não registrar e enviar pedido" at bounding box center [1030, 420] width 202 height 37
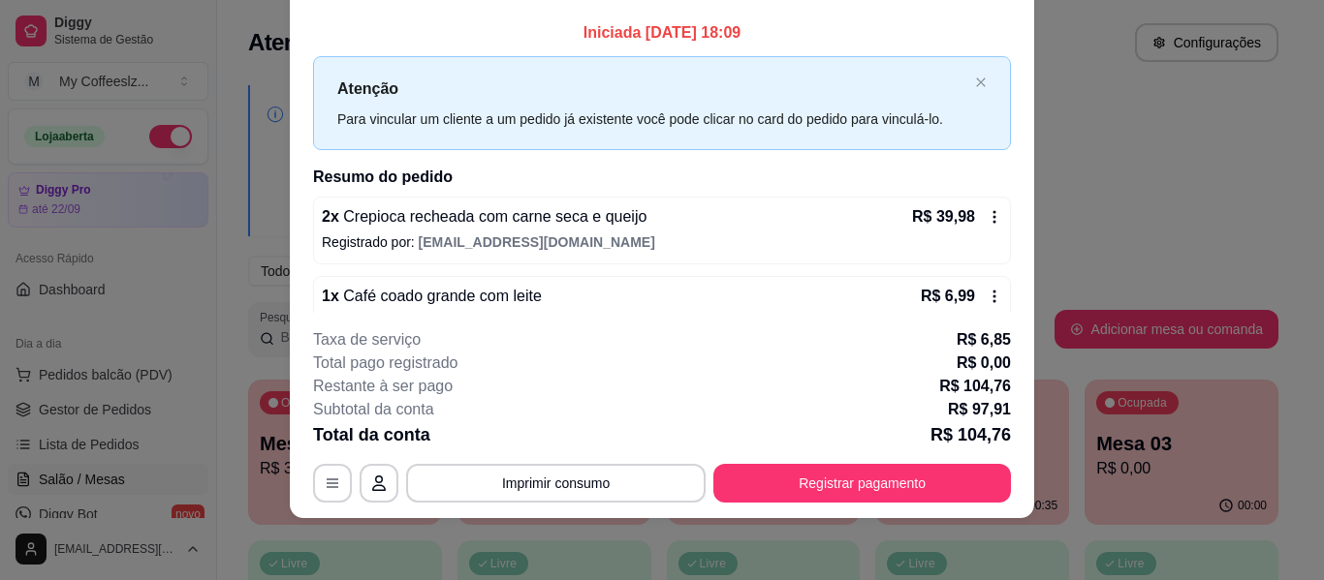
scroll to position [0, 0]
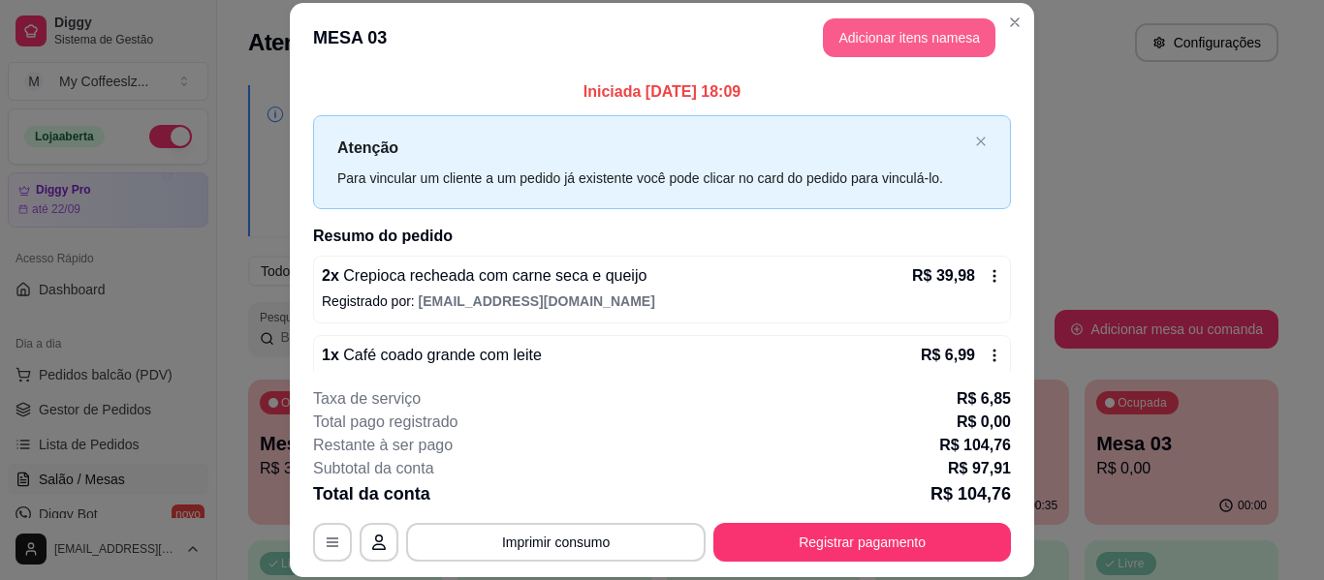
click at [931, 35] on button "Adicionar itens na mesa" at bounding box center [909, 37] width 172 height 39
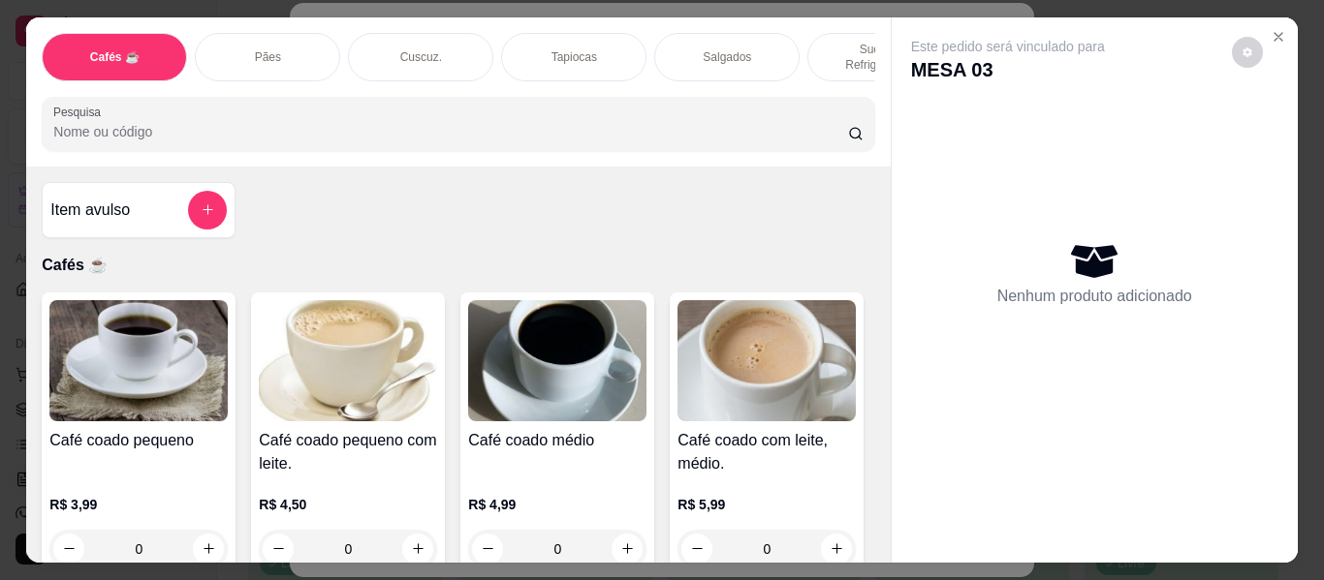
click at [824, 42] on p "Sucos e Refrigerantes" at bounding box center [880, 57] width 112 height 31
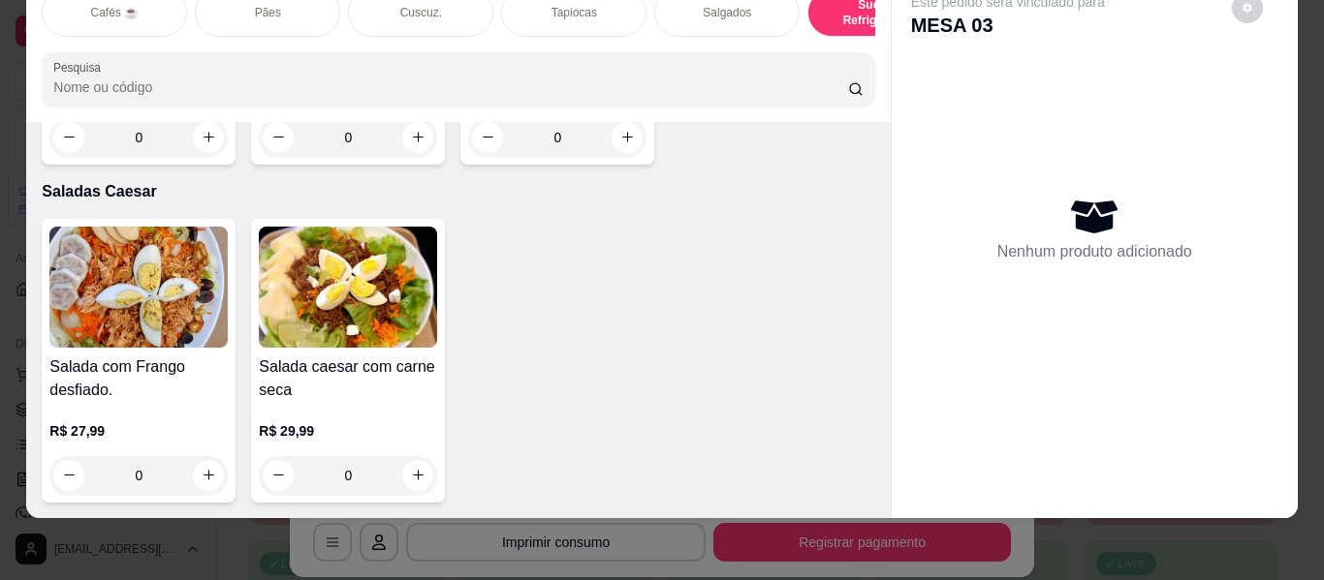
scroll to position [11655, 0]
type input "1"
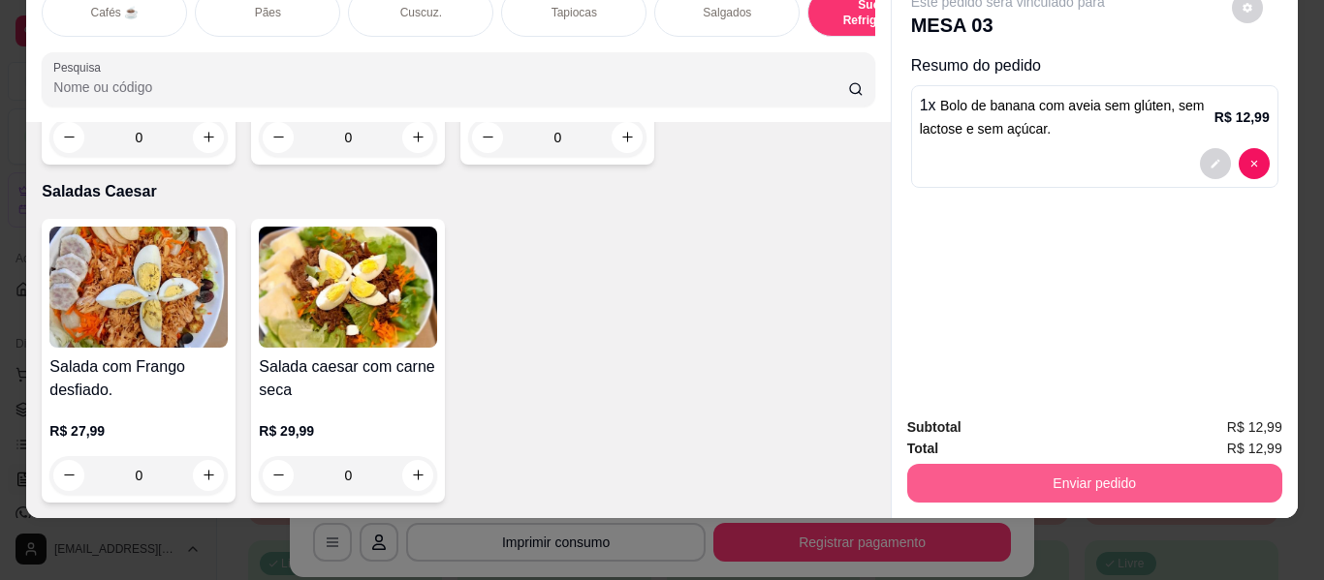
click at [1086, 473] on button "Enviar pedido" at bounding box center [1094, 483] width 375 height 39
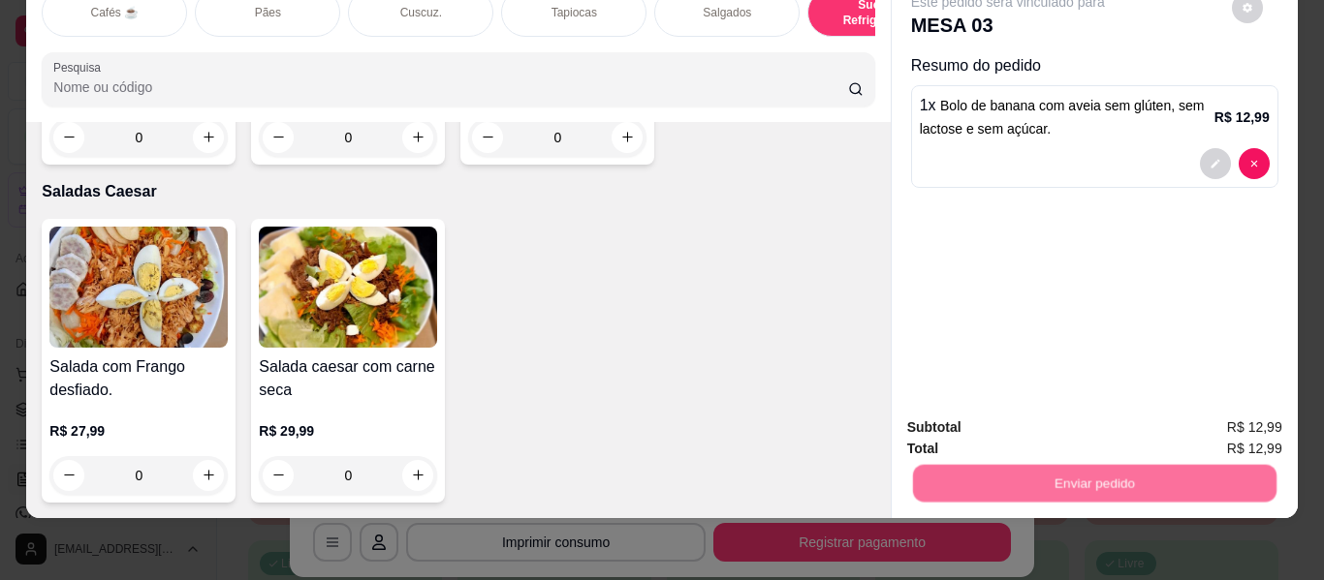
click at [1074, 412] on button "Não registrar e enviar pedido" at bounding box center [1030, 420] width 202 height 37
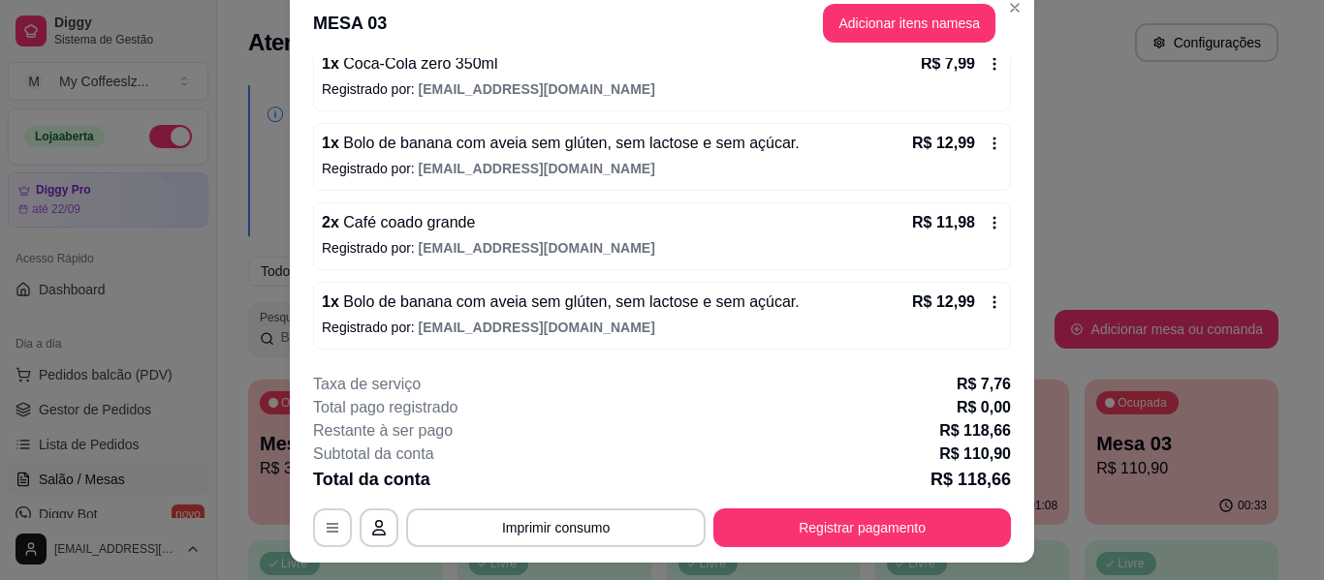
scroll to position [59, 0]
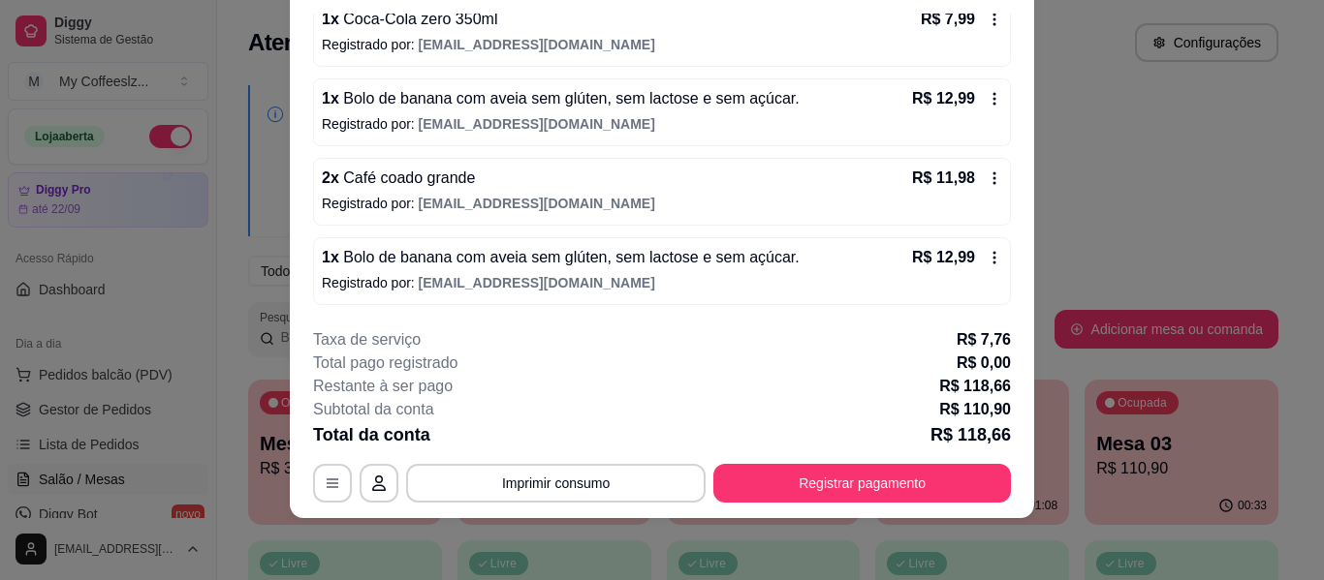
click at [788, 508] on footer "**********" at bounding box center [662, 415] width 744 height 205
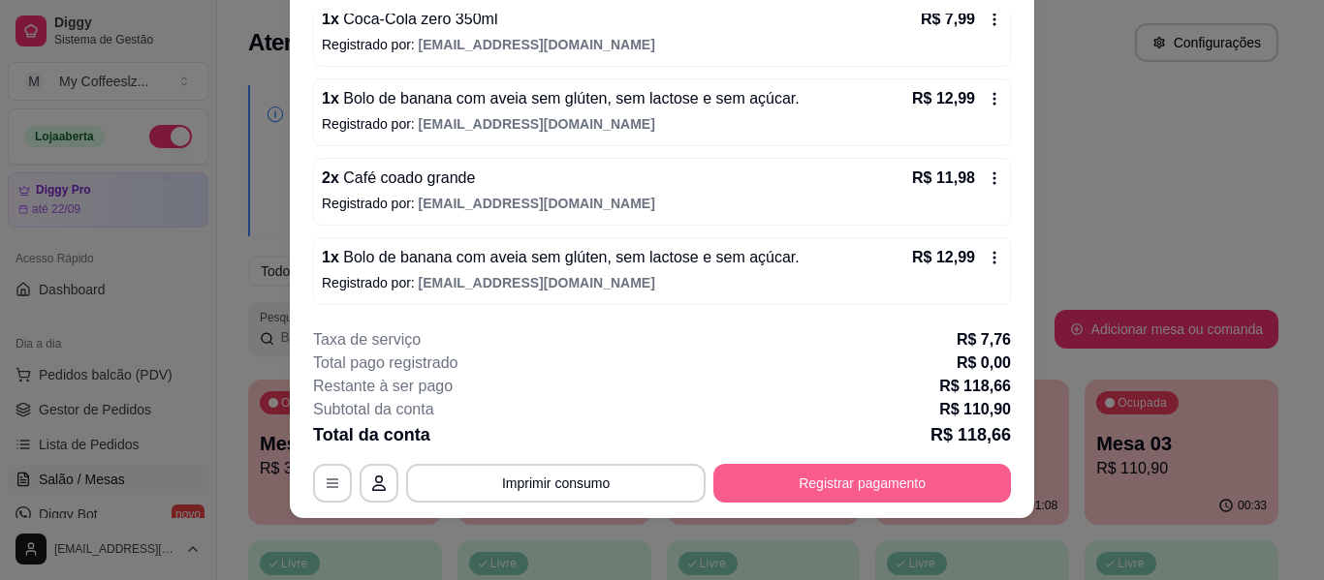
click at [762, 475] on button "Registrar pagamento" at bounding box center [862, 483] width 298 height 39
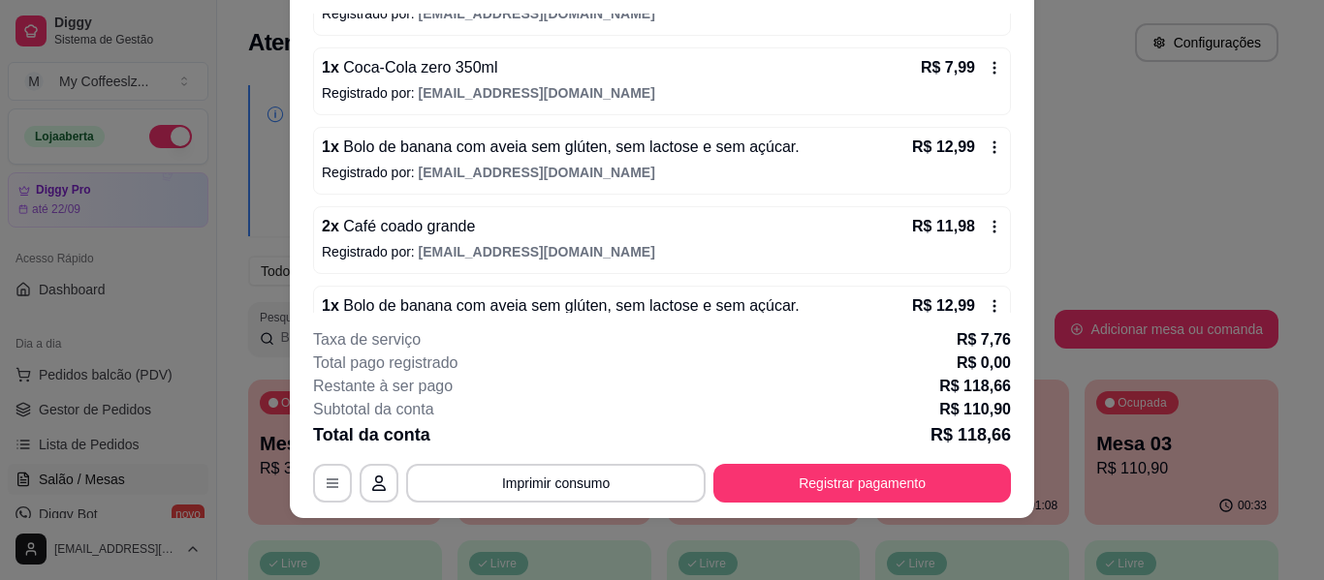
scroll to position [436, 0]
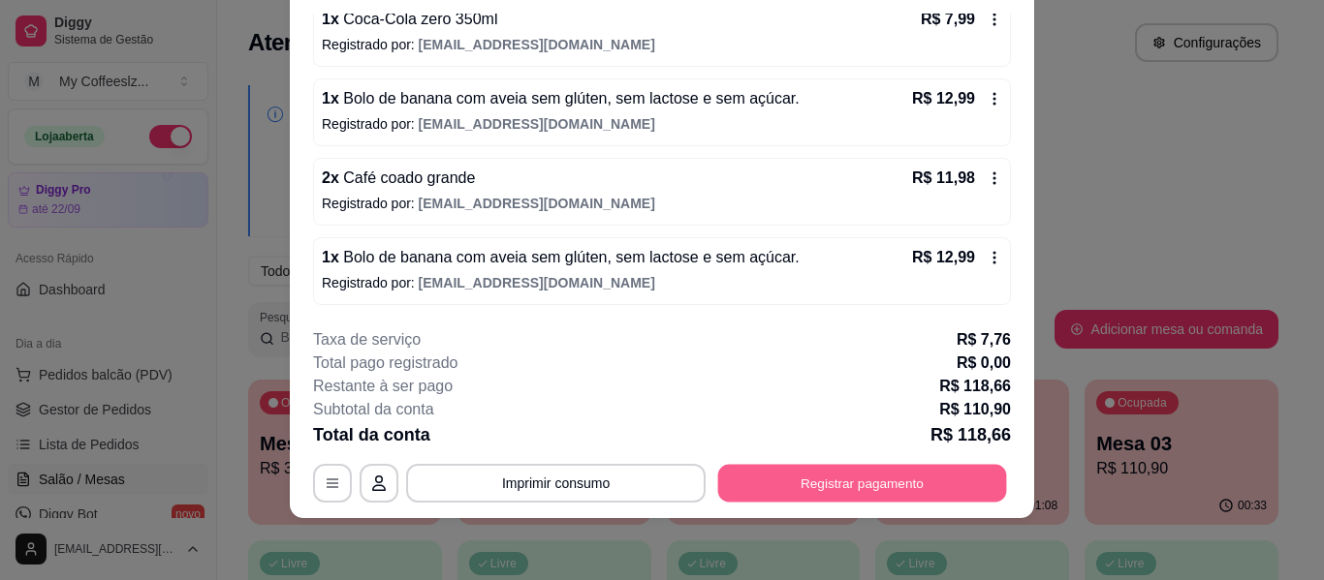
click at [752, 482] on button "Registrar pagamento" at bounding box center [862, 484] width 289 height 38
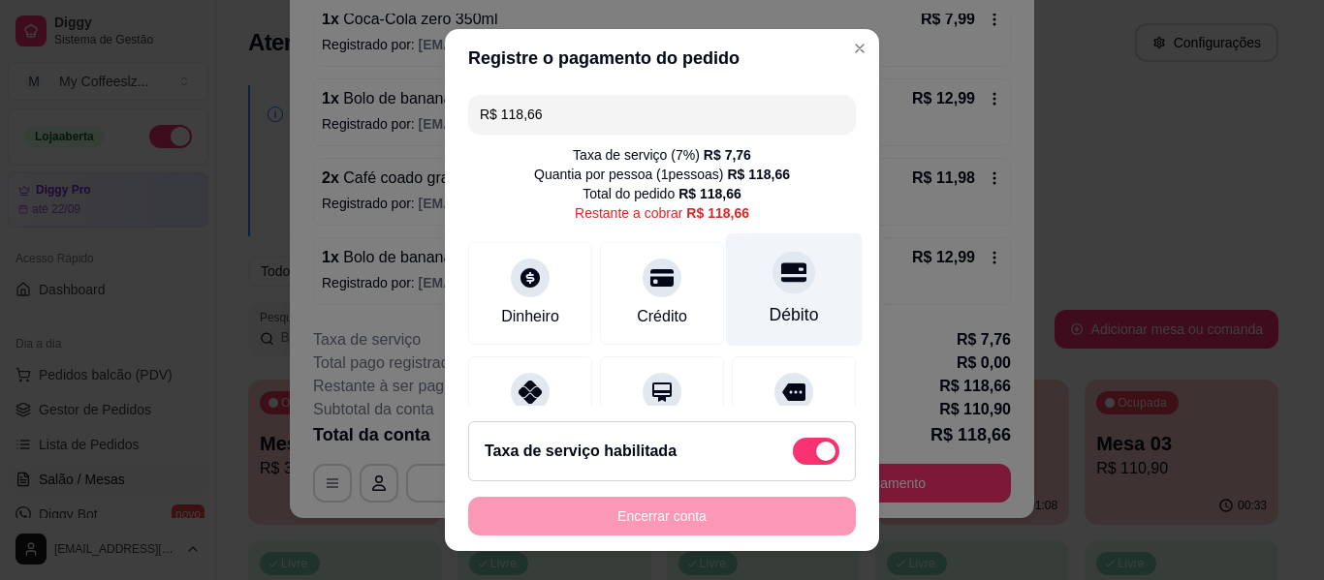
click at [781, 268] on icon at bounding box center [793, 272] width 25 height 19
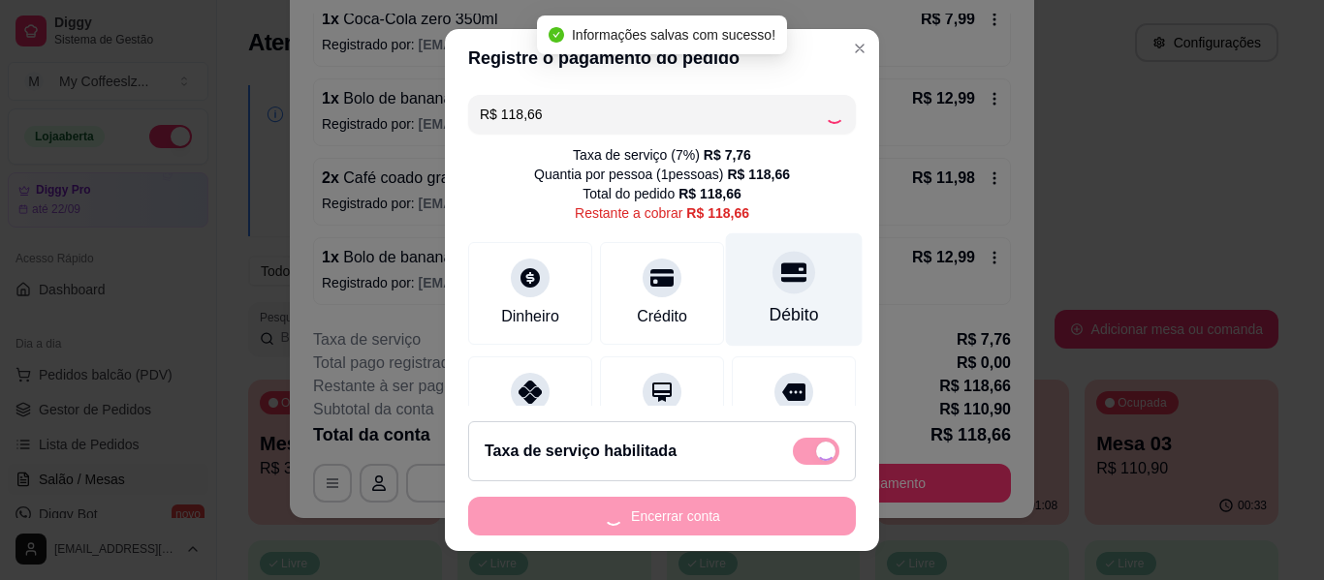
type input "R$ 0,00"
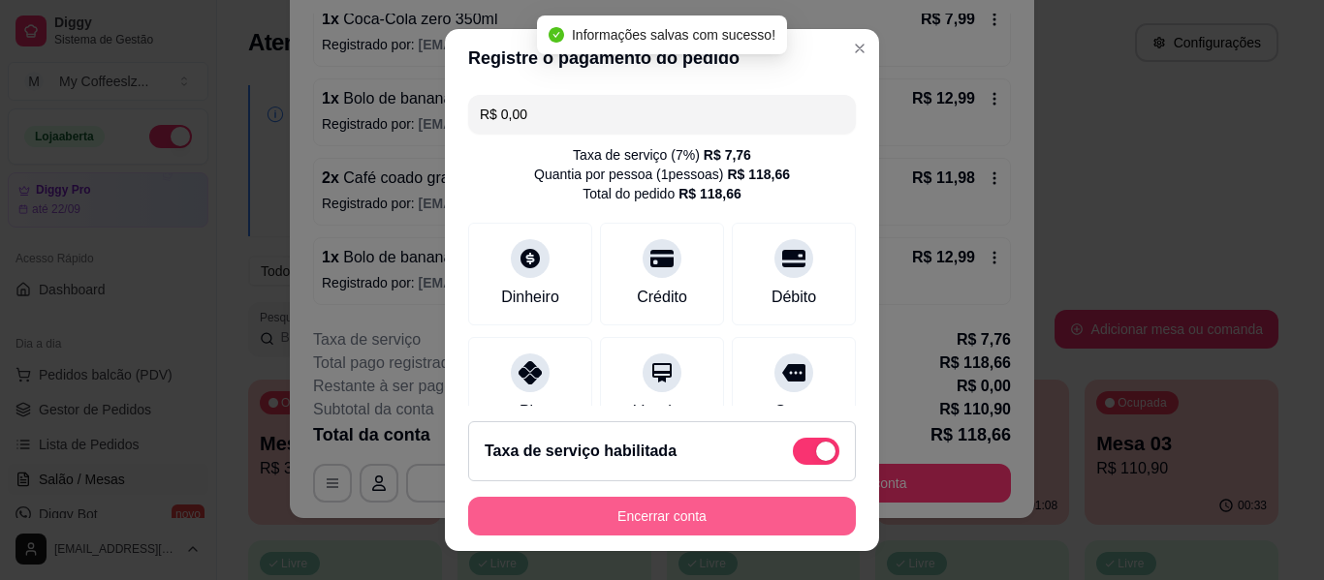
click at [675, 508] on button "Encerrar conta" at bounding box center [662, 516] width 388 height 39
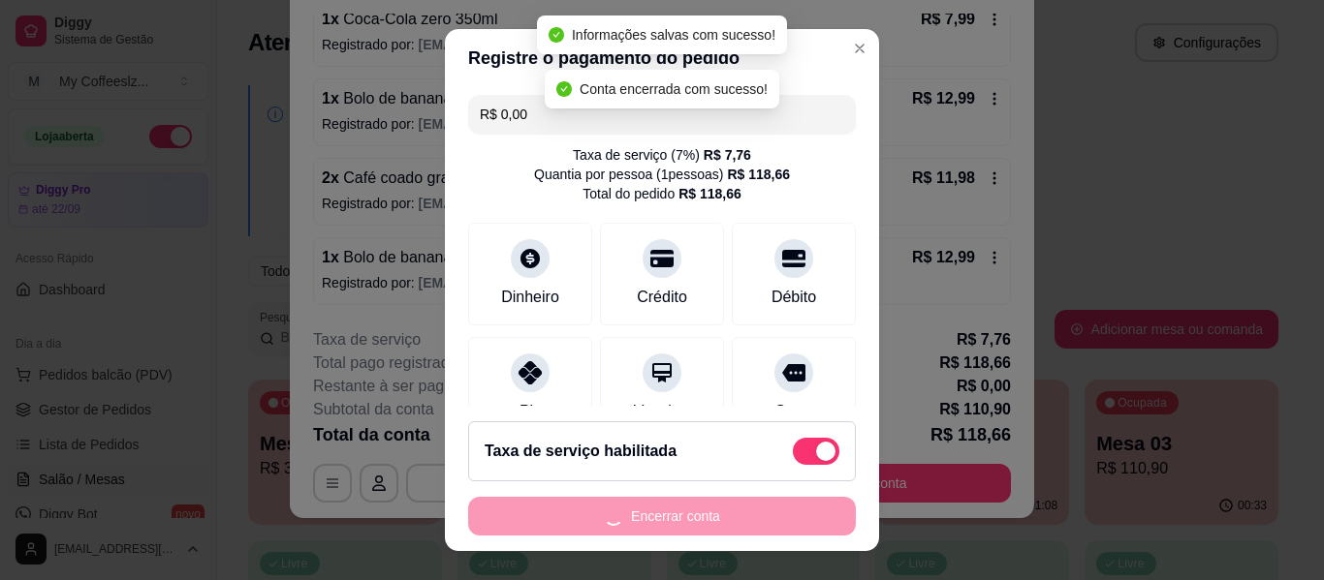
scroll to position [0, 0]
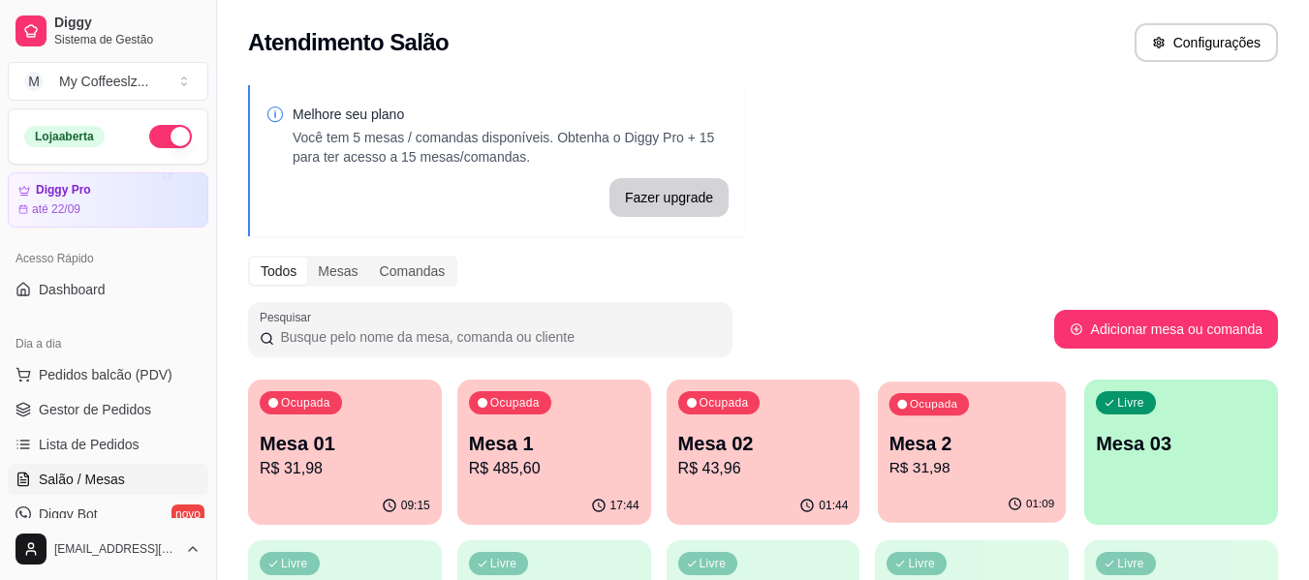
click at [942, 436] on p "Mesa 2" at bounding box center [973, 444] width 166 height 26
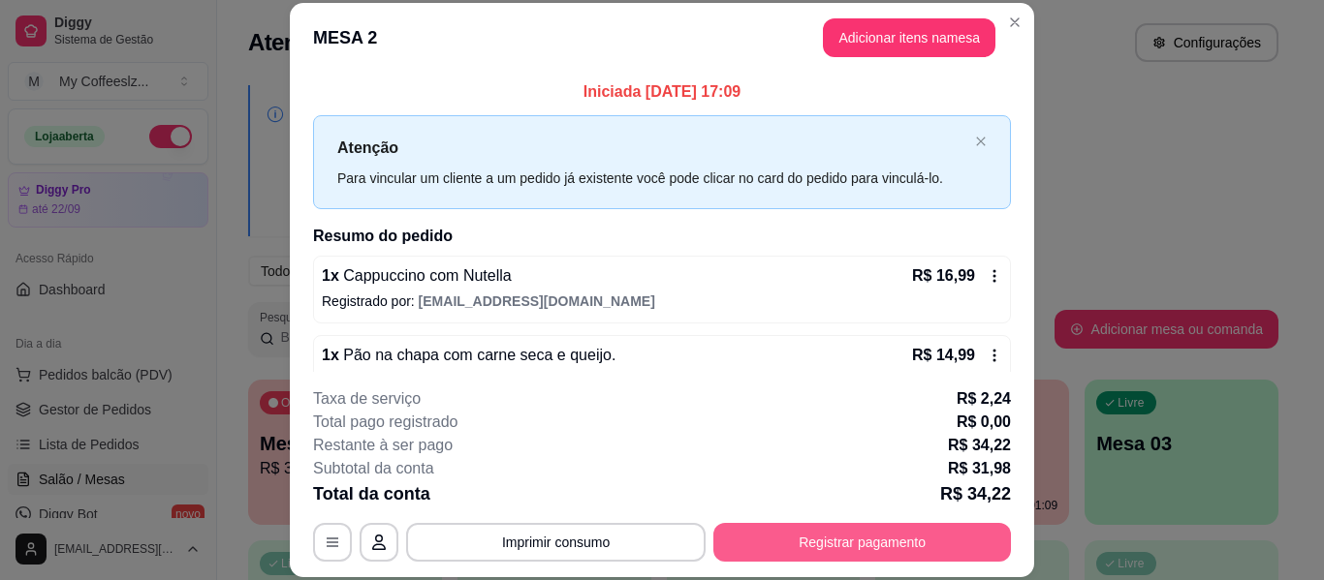
click at [778, 527] on button "Registrar pagamento" at bounding box center [862, 542] width 298 height 39
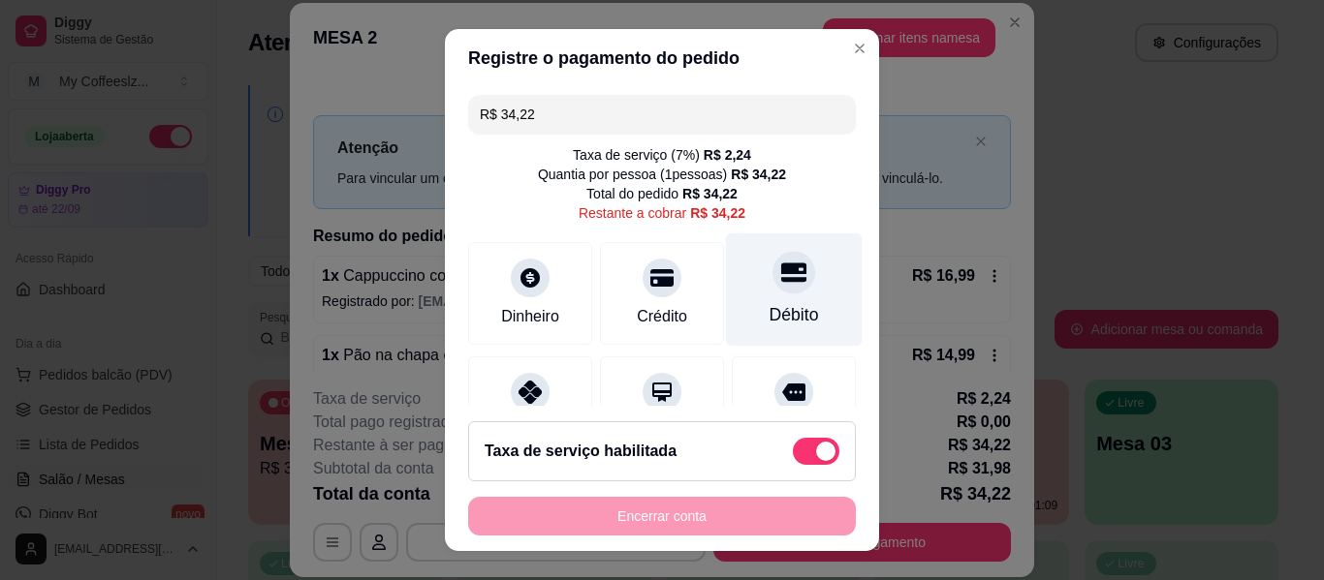
click at [784, 286] on div "Débito" at bounding box center [794, 290] width 137 height 113
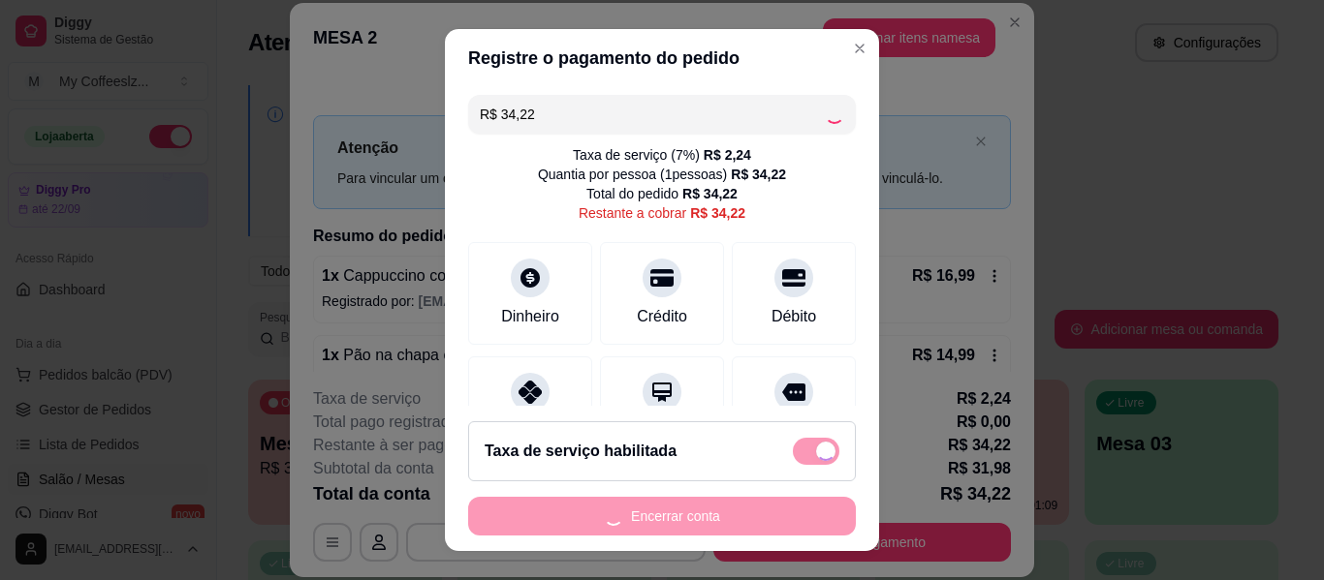
type input "R$ 0,00"
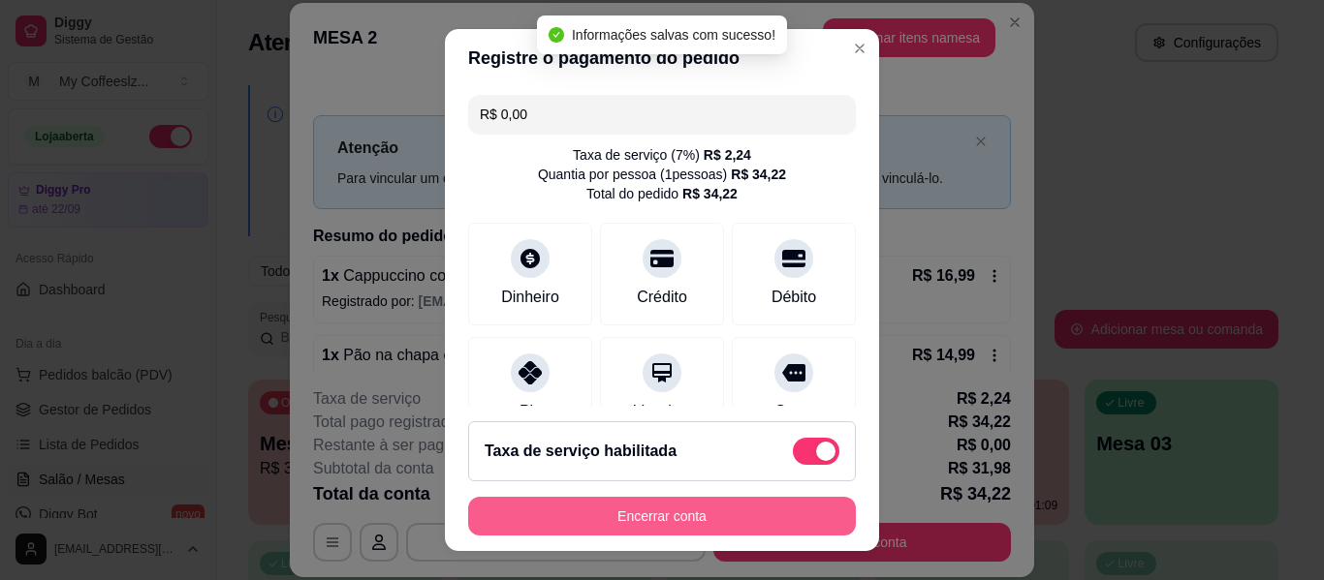
click at [709, 511] on button "Encerrar conta" at bounding box center [662, 516] width 388 height 39
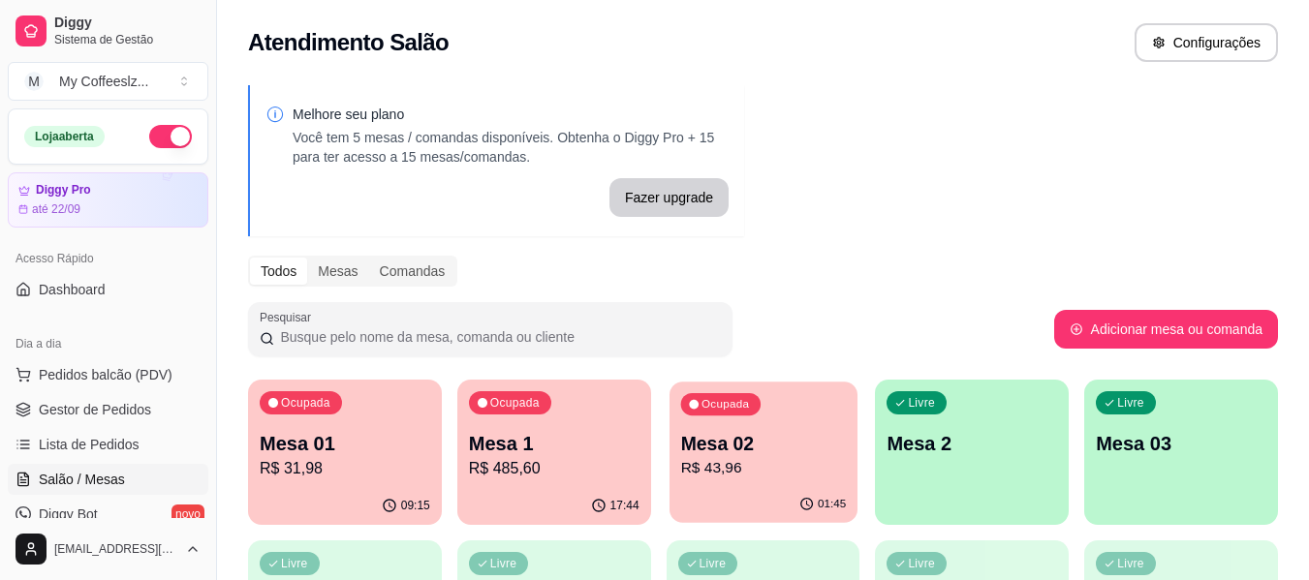
click at [760, 481] on div "Ocupada Mesa 02 R$ 43,96" at bounding box center [764, 434] width 188 height 105
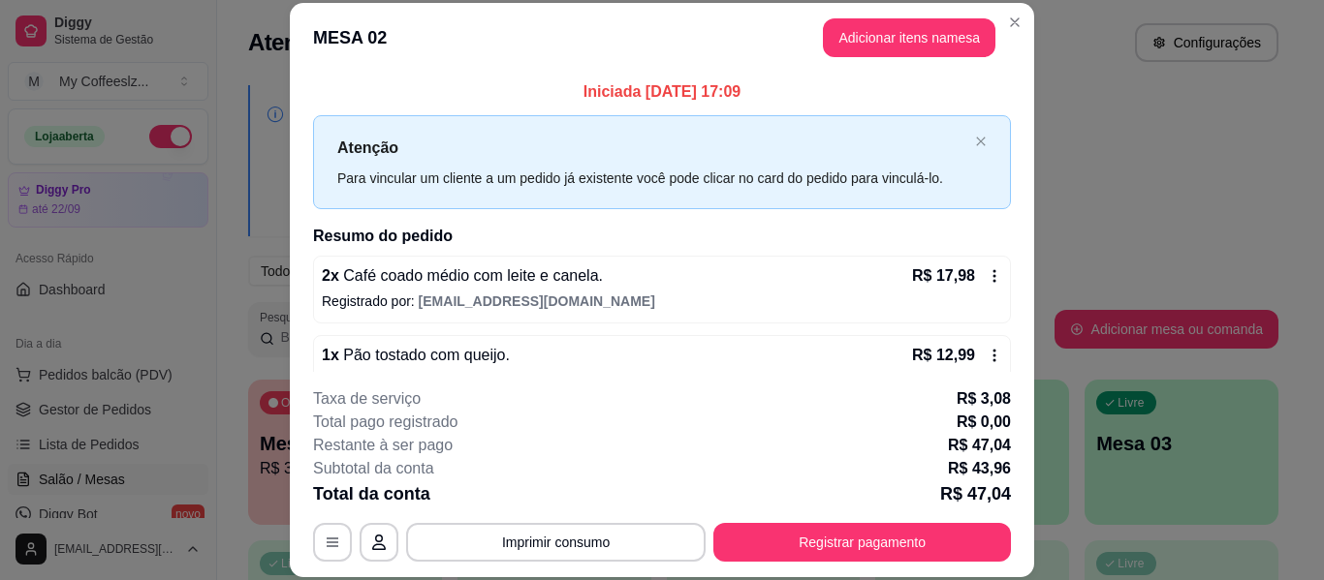
scroll to position [118, 0]
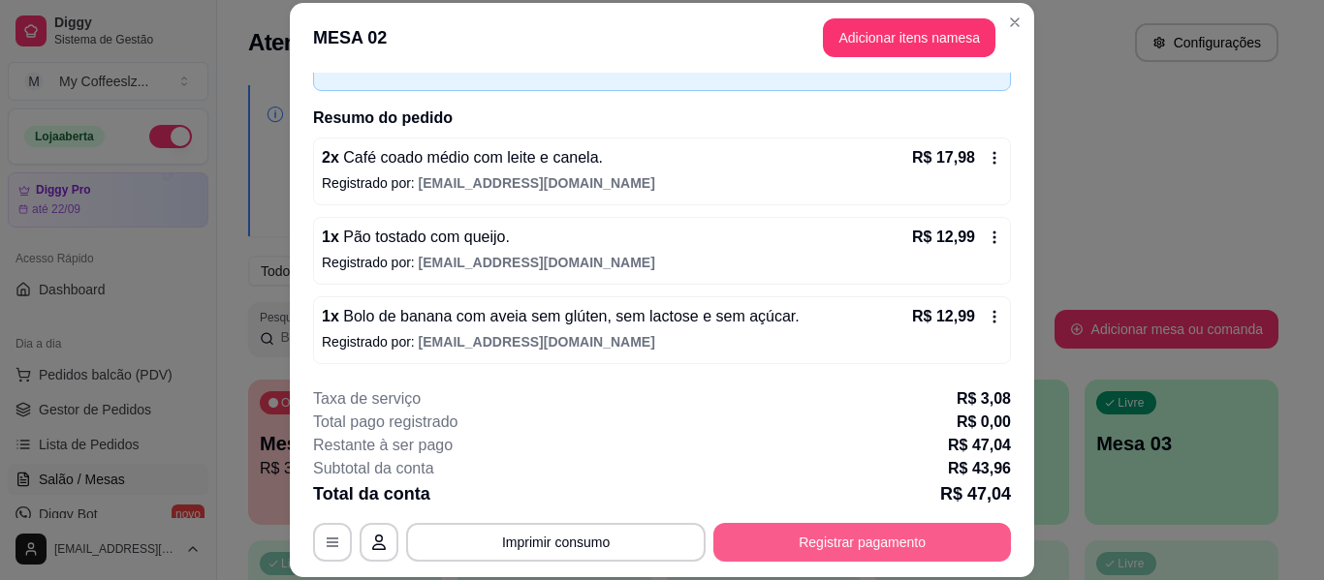
click at [798, 542] on button "Registrar pagamento" at bounding box center [862, 542] width 298 height 39
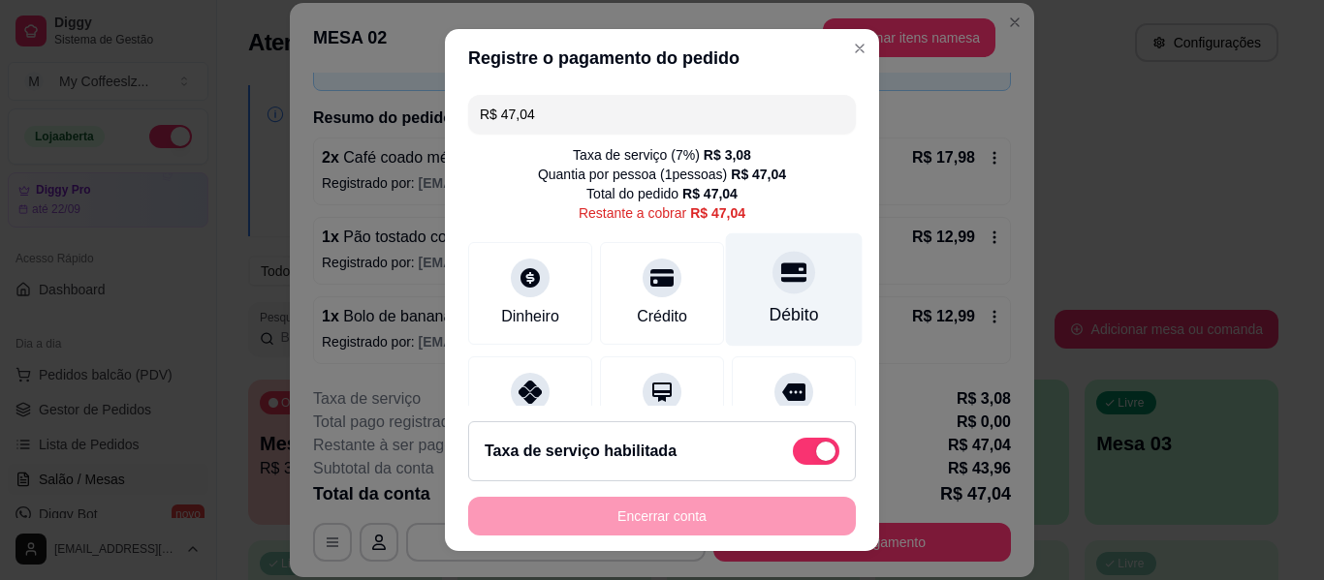
click at [786, 252] on div "Débito" at bounding box center [794, 290] width 137 height 113
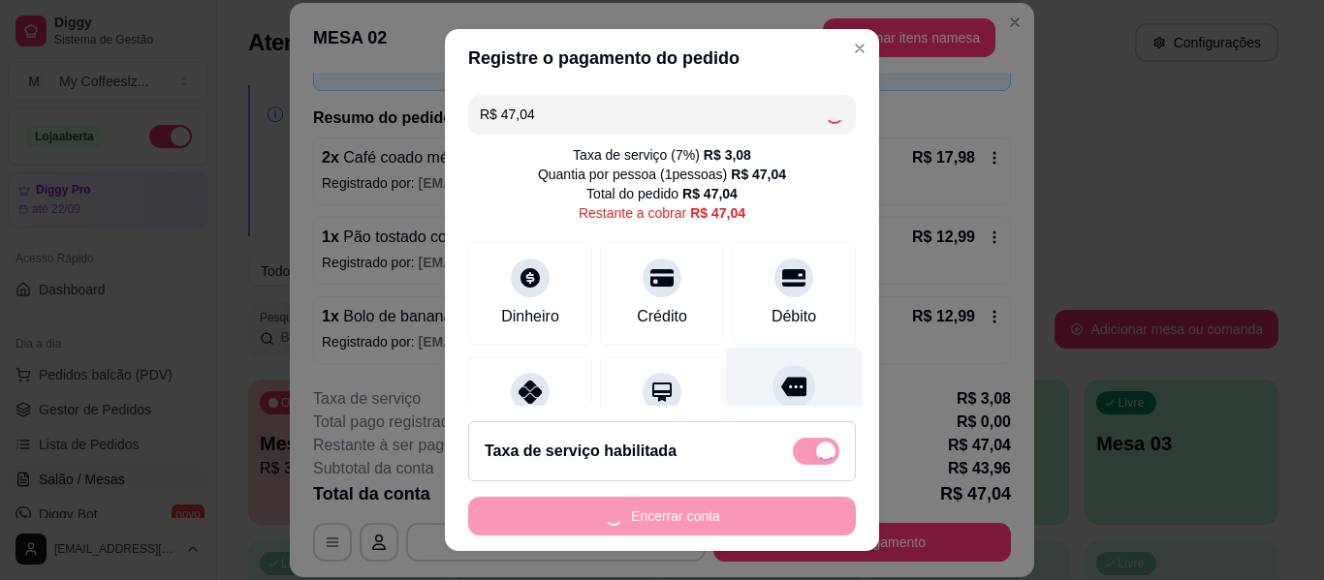
type input "R$ 0,00"
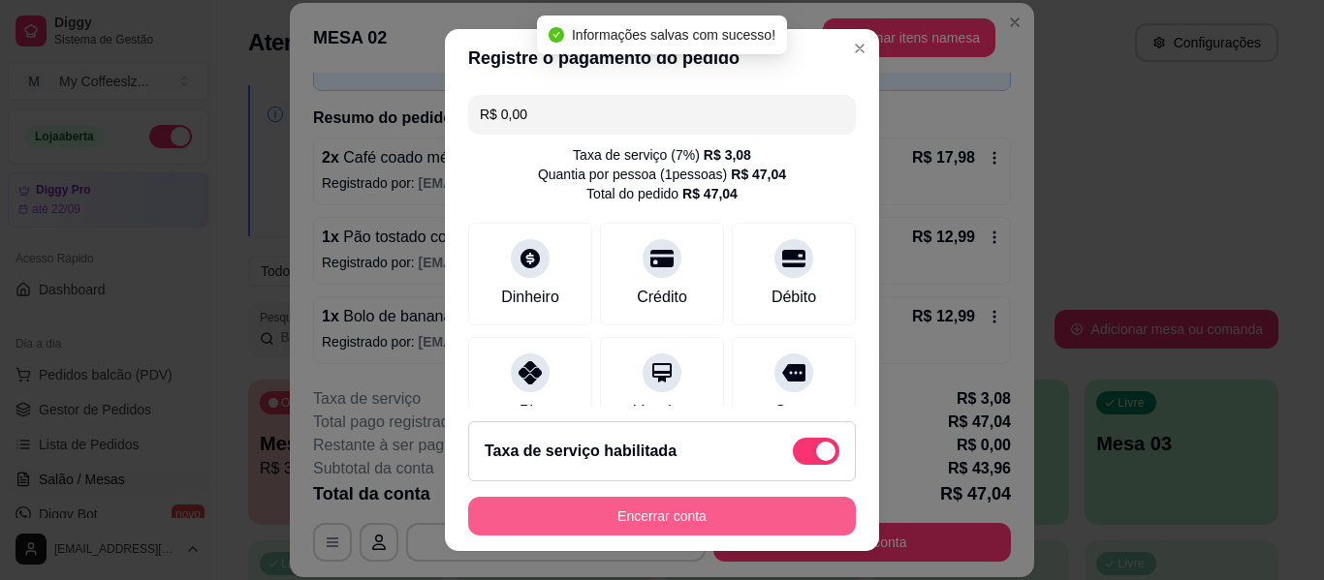
click at [687, 517] on button "Encerrar conta" at bounding box center [662, 516] width 388 height 39
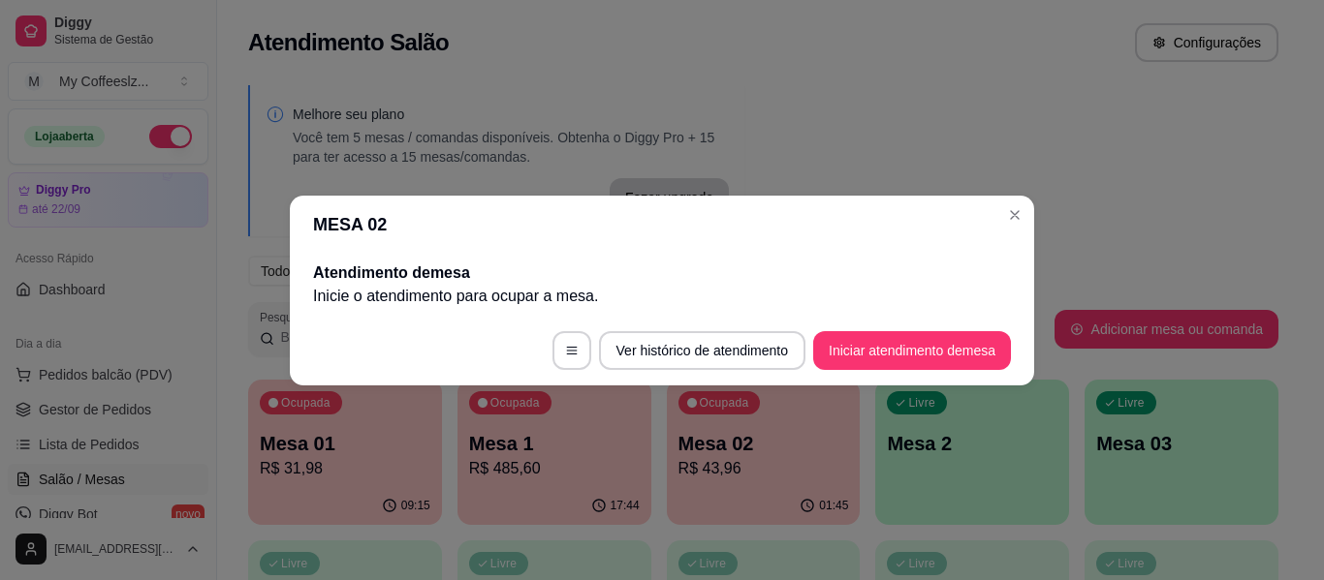
scroll to position [0, 0]
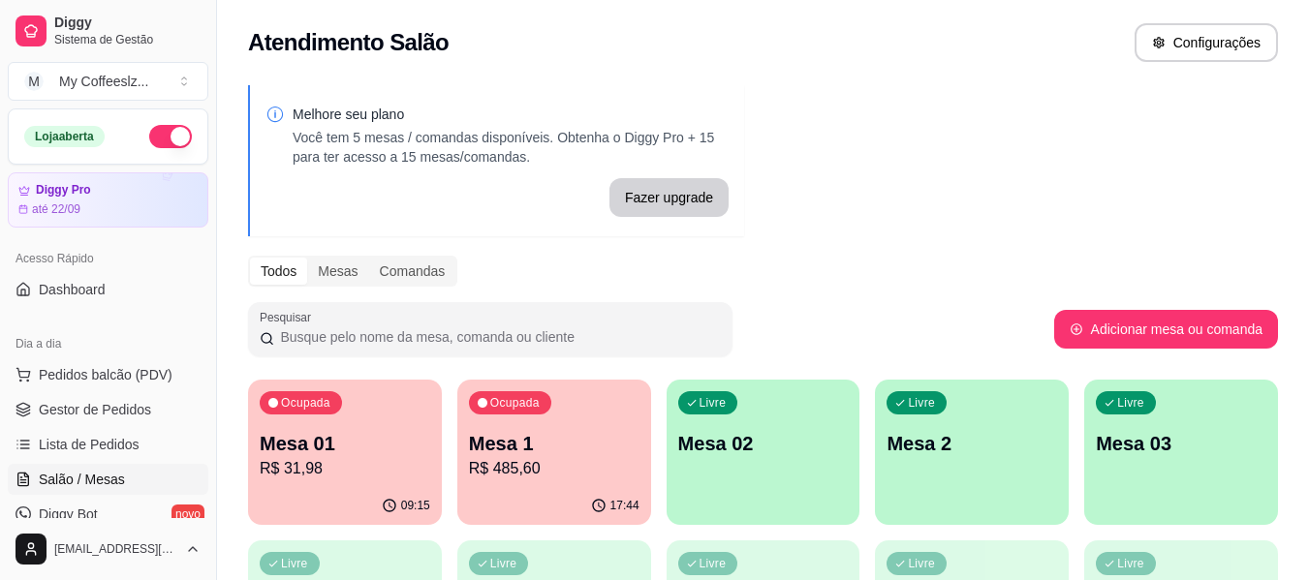
click at [755, 480] on div "Livre Mesa 02" at bounding box center [764, 441] width 194 height 122
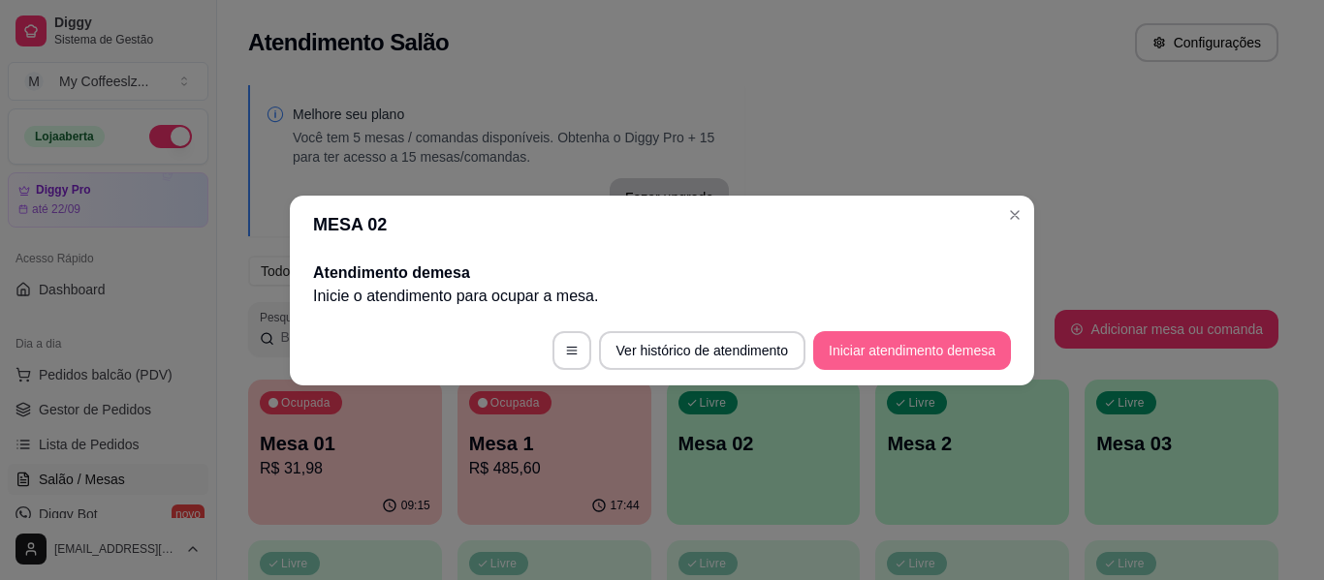
click at [854, 349] on button "Iniciar atendimento de mesa" at bounding box center [912, 350] width 198 height 39
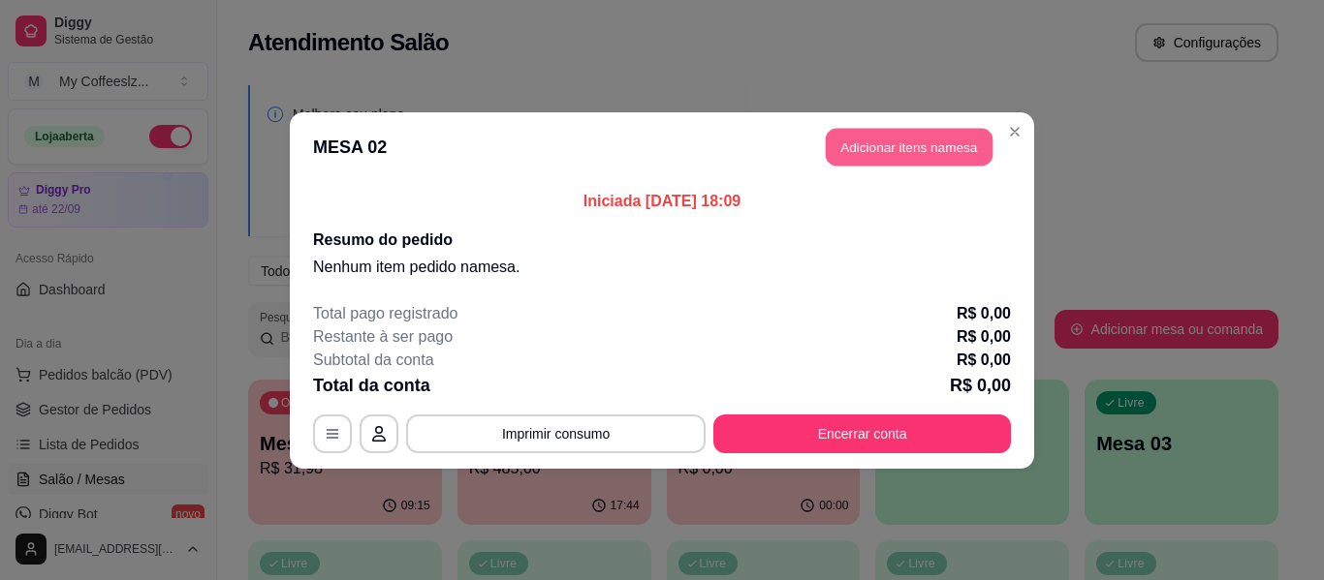
click at [878, 141] on button "Adicionar itens na mesa" at bounding box center [909, 147] width 167 height 38
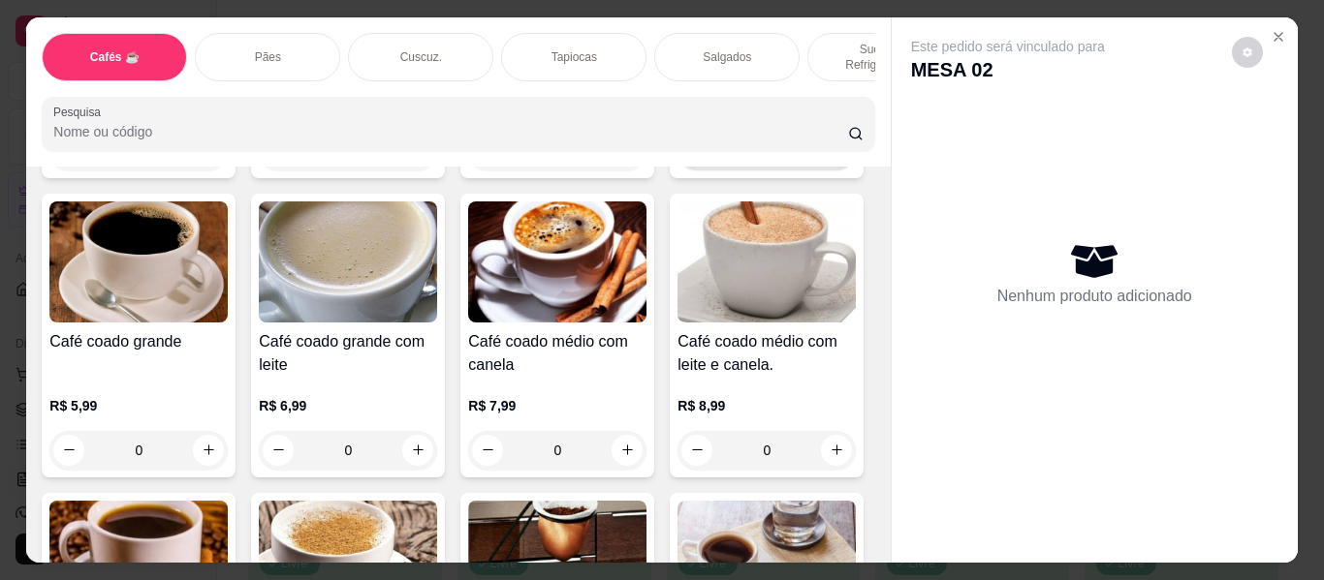
scroll to position [485, 0]
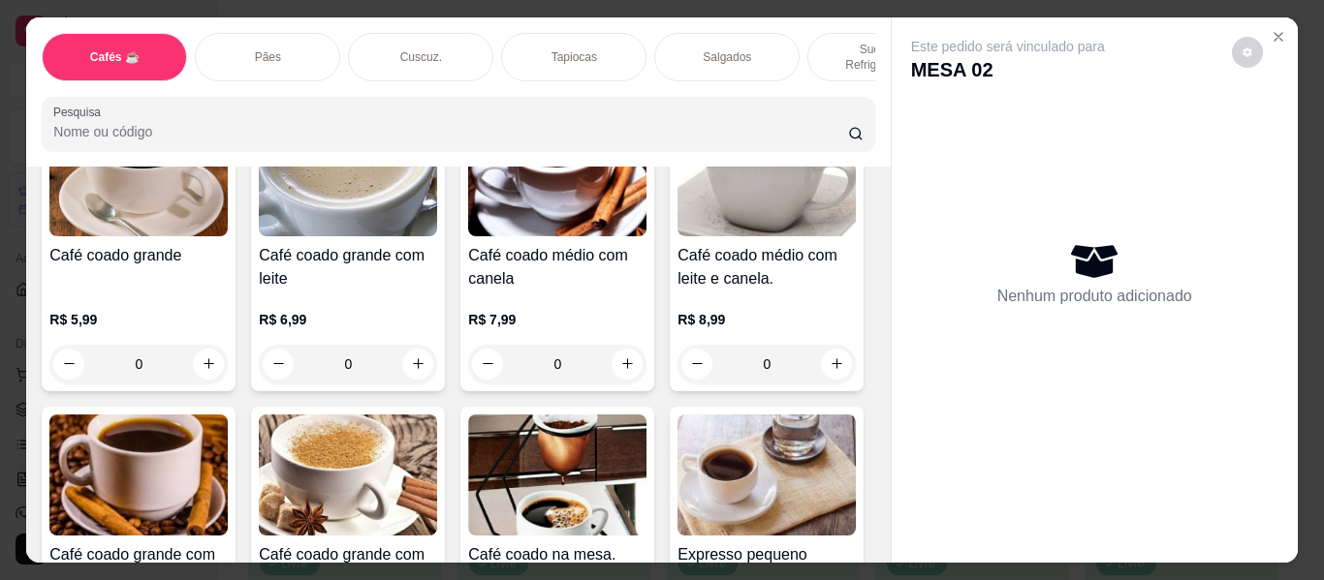
click at [830, 73] on icon "increase-product-quantity" at bounding box center [837, 65] width 15 height 15
type input "1"
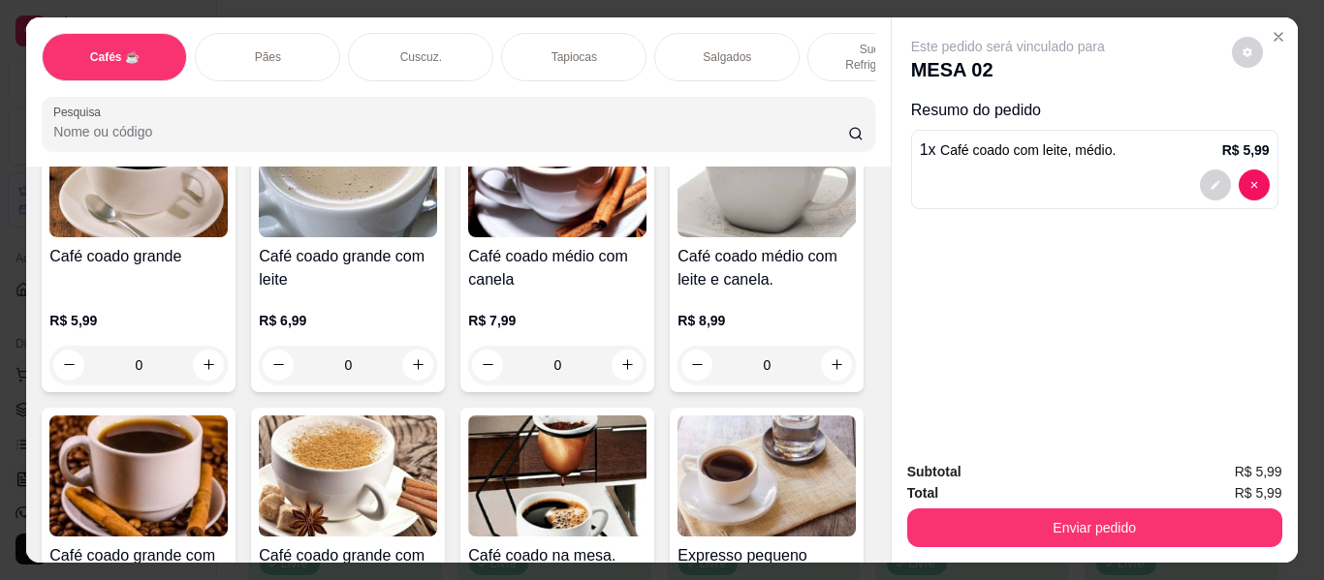
click at [841, 33] on div "Sucos e Refrigerantes" at bounding box center [879, 57] width 145 height 48
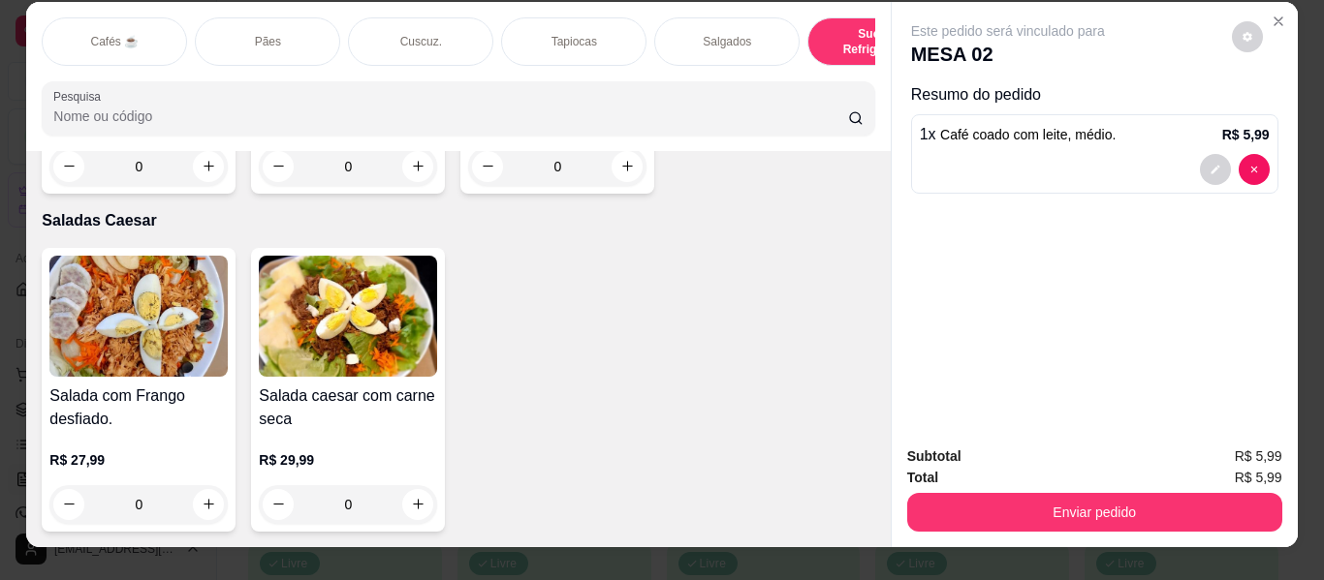
scroll to position [0, 0]
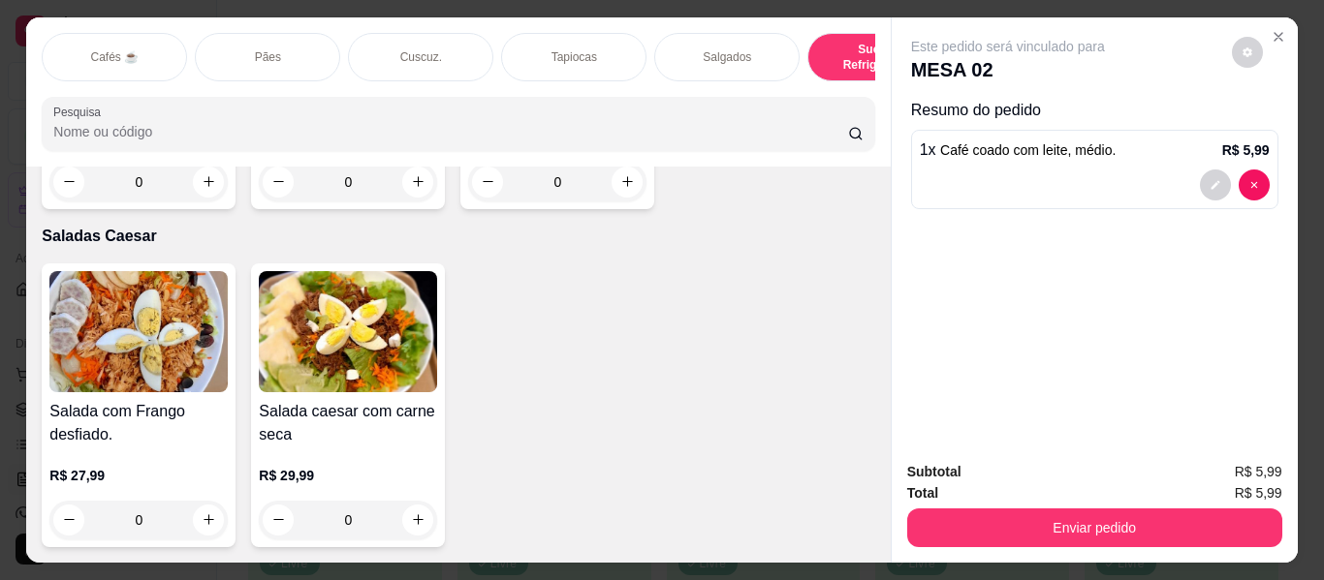
click at [558, 49] on p "Tapiocas" at bounding box center [574, 57] width 46 height 16
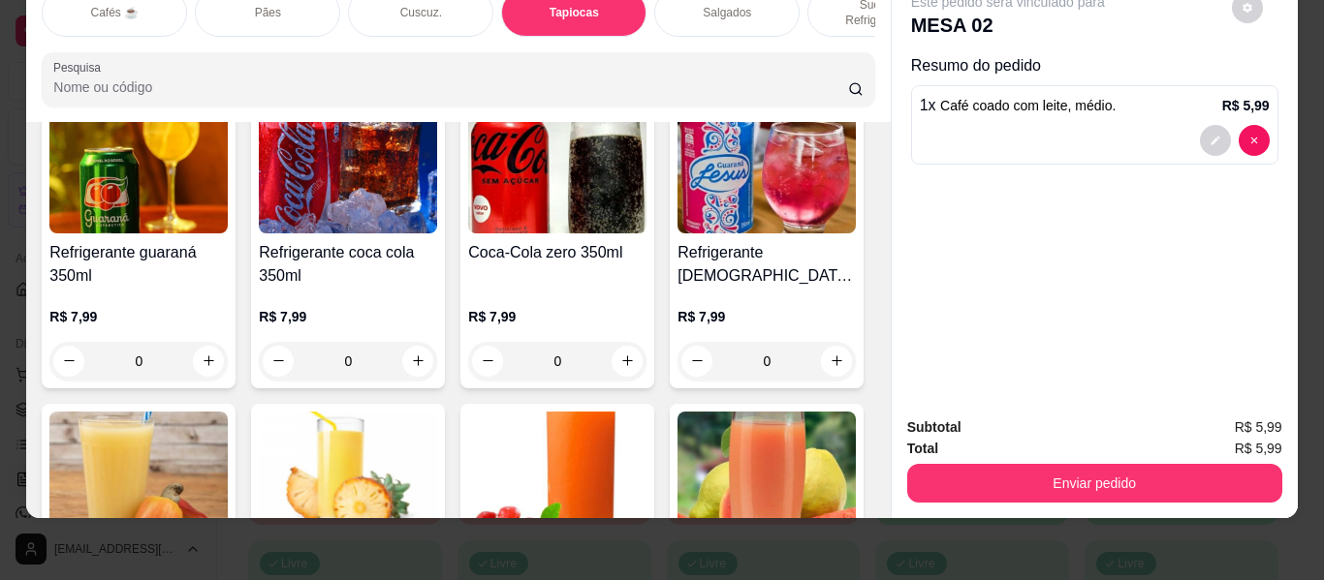
scroll to position [7325, 0]
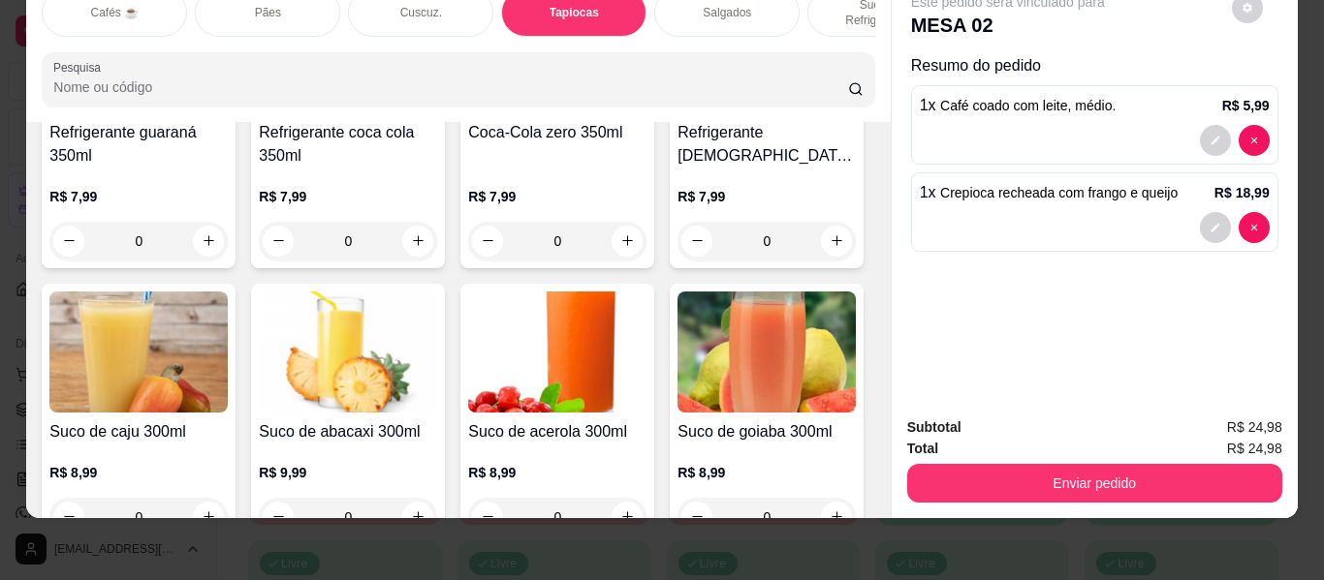
type input "1"
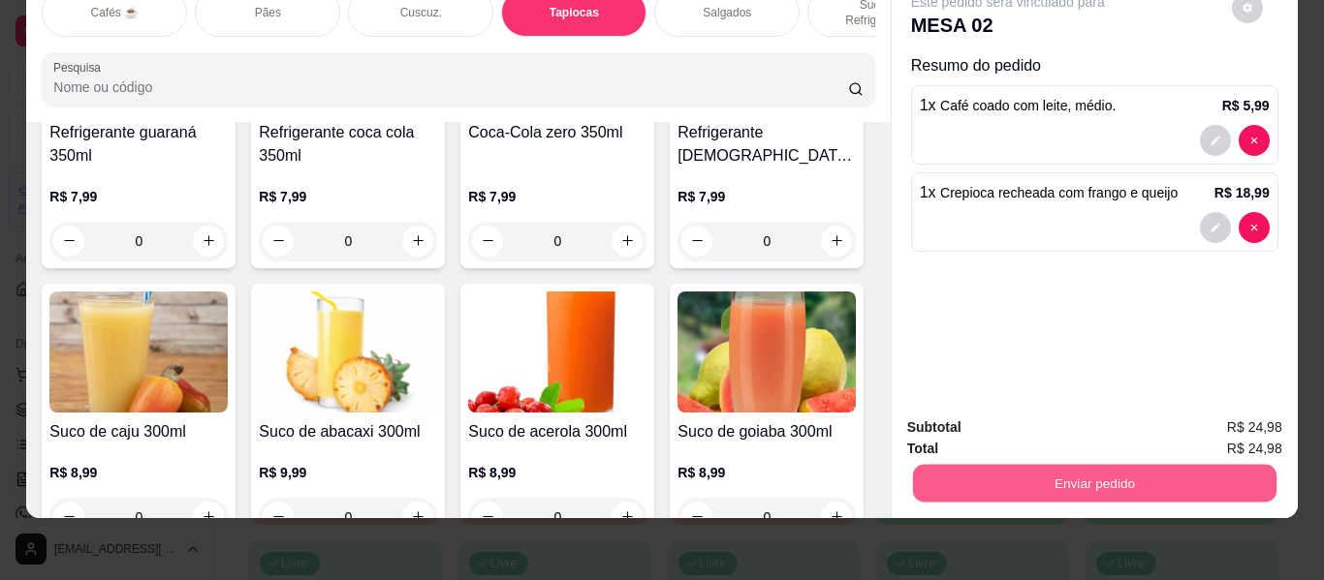
click at [1119, 473] on button "Enviar pedido" at bounding box center [1093, 484] width 363 height 38
click at [1003, 426] on button "Não registrar e enviar pedido" at bounding box center [1030, 428] width 202 height 37
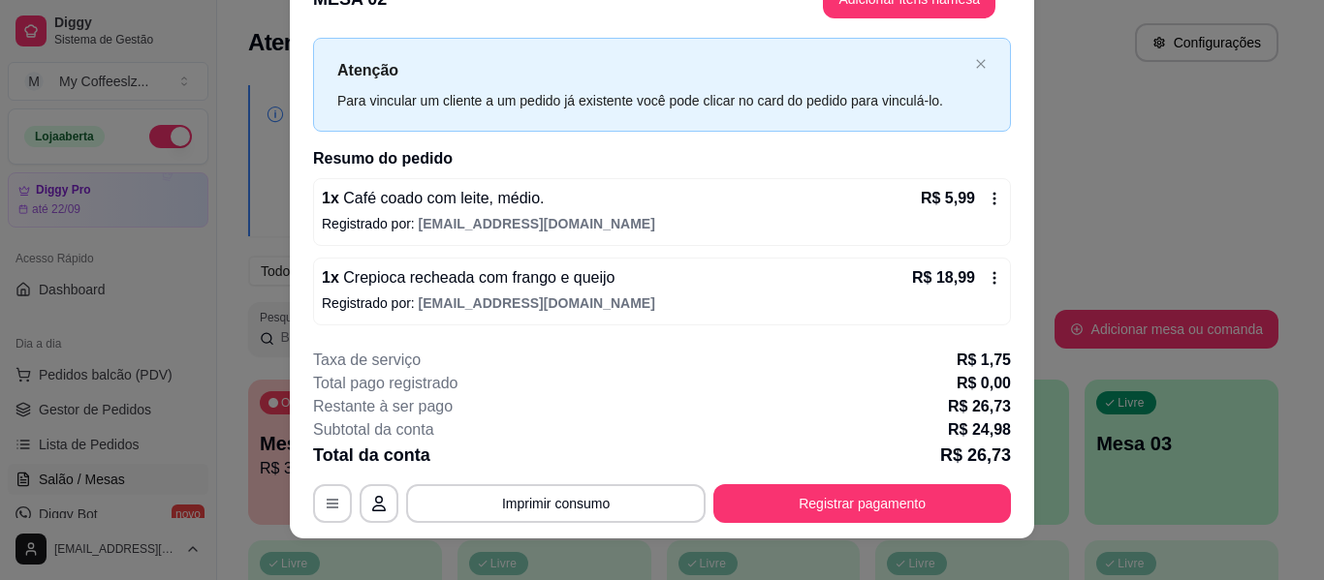
scroll to position [59, 0]
